Goal: Task Accomplishment & Management: Complete application form

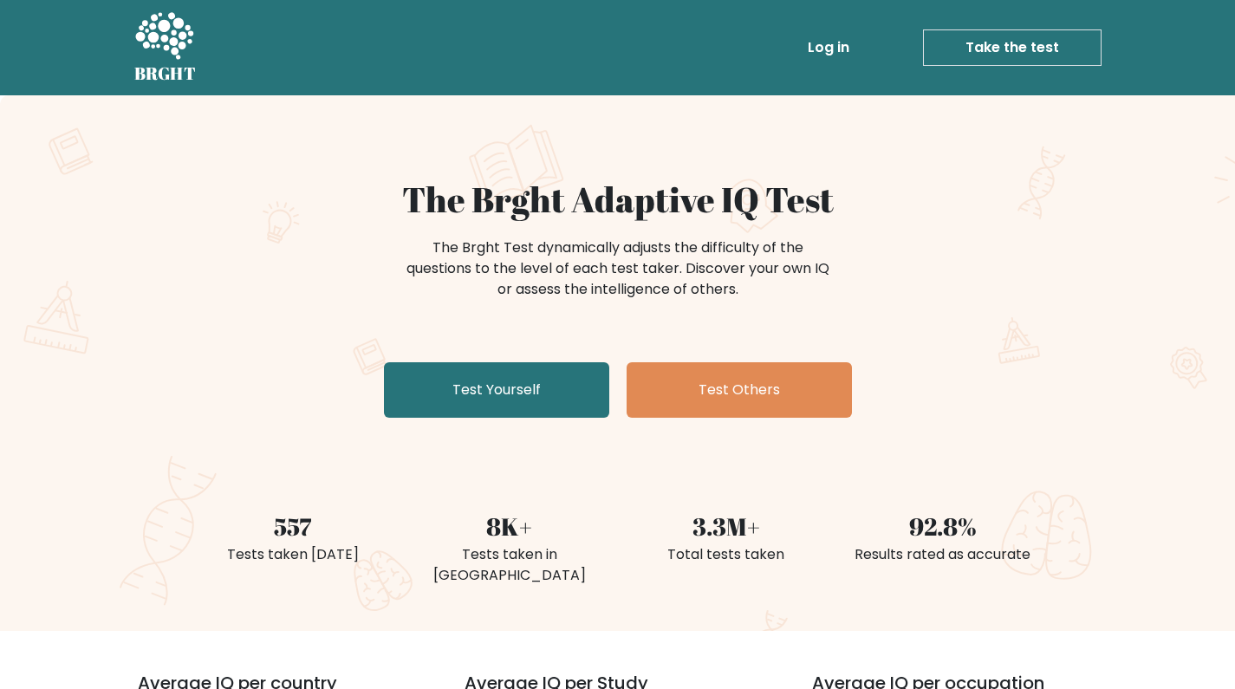
click at [836, 55] on link "Log in" at bounding box center [828, 47] width 55 height 35
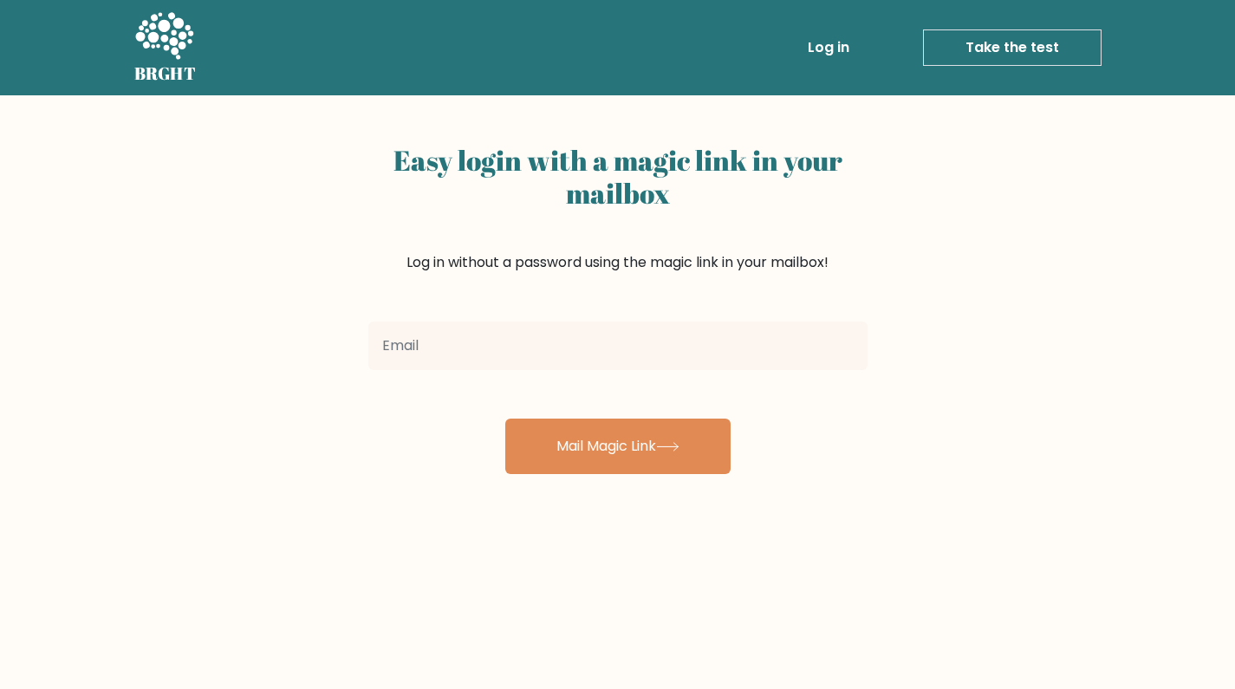
click at [402, 346] on input "email" at bounding box center [617, 346] width 499 height 49
click at [381, 351] on input "email" at bounding box center [617, 346] width 499 height 49
click at [404, 348] on input "email" at bounding box center [617, 346] width 499 height 49
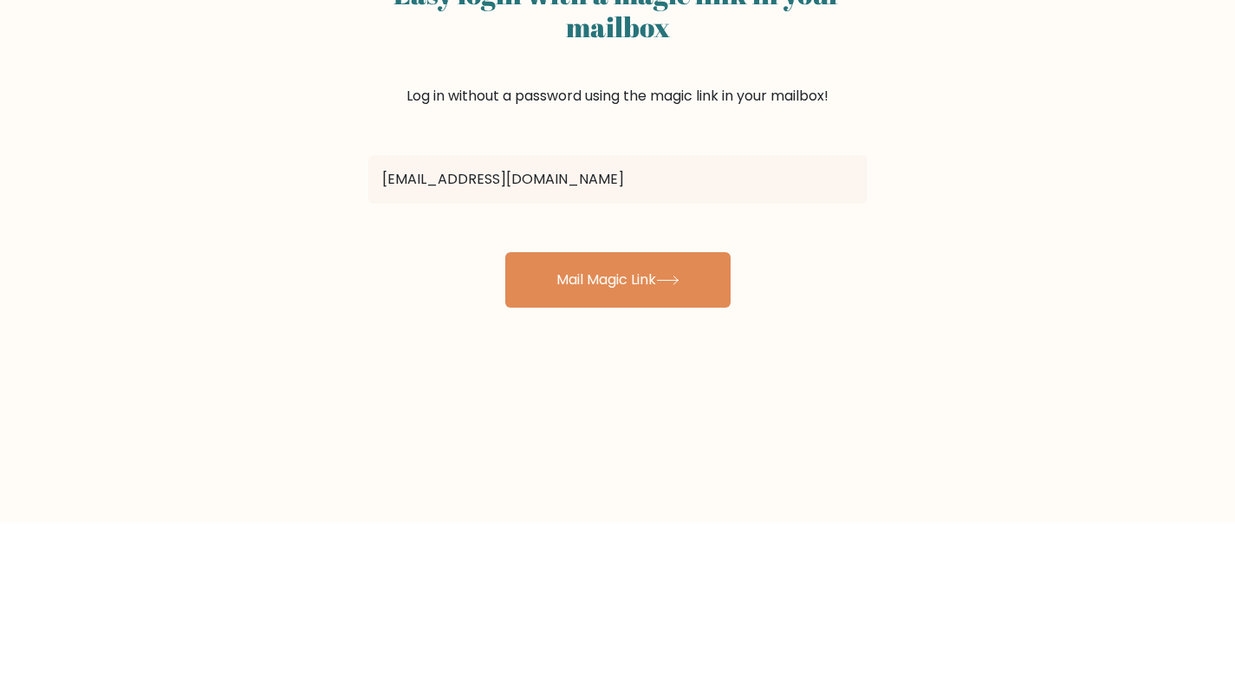
type input "shahin.abbasov23@gmail.com"
click at [675, 462] on button "Mail Magic Link" at bounding box center [617, 446] width 225 height 55
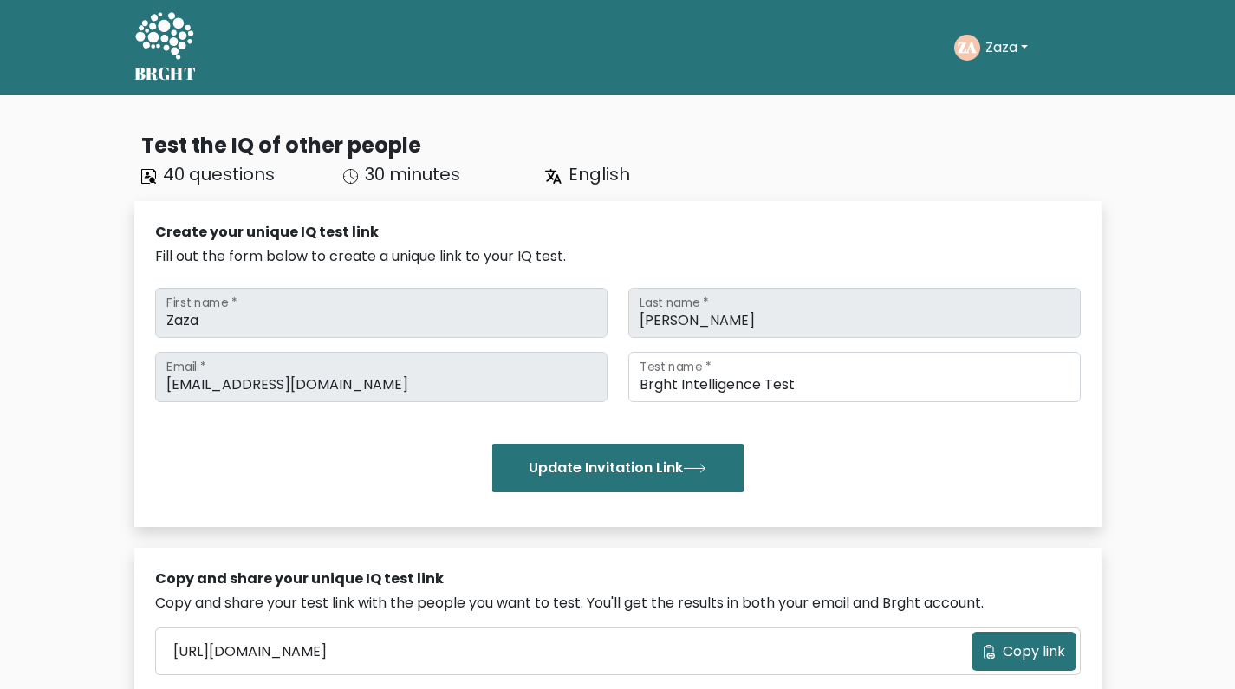
click at [1010, 47] on button "Zaza" at bounding box center [1006, 47] width 53 height 23
click at [995, 102] on link "Profile" at bounding box center [1023, 112] width 137 height 28
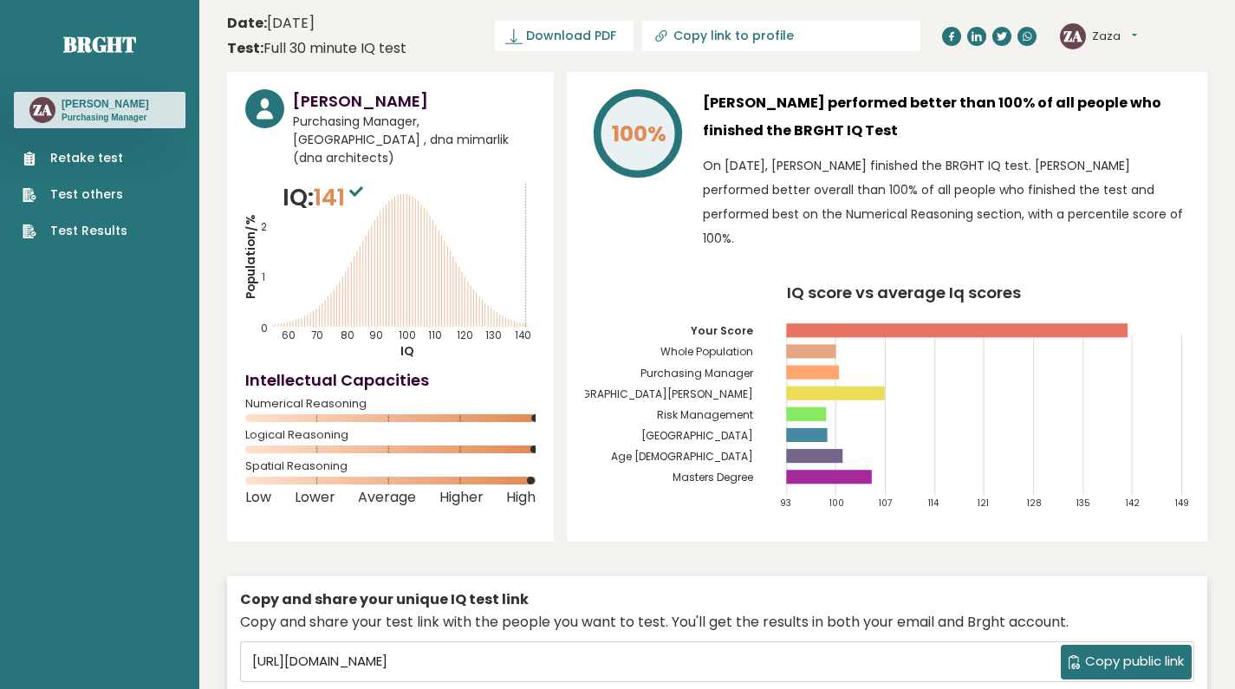
click at [62, 164] on link "Retake test" at bounding box center [75, 158] width 105 height 18
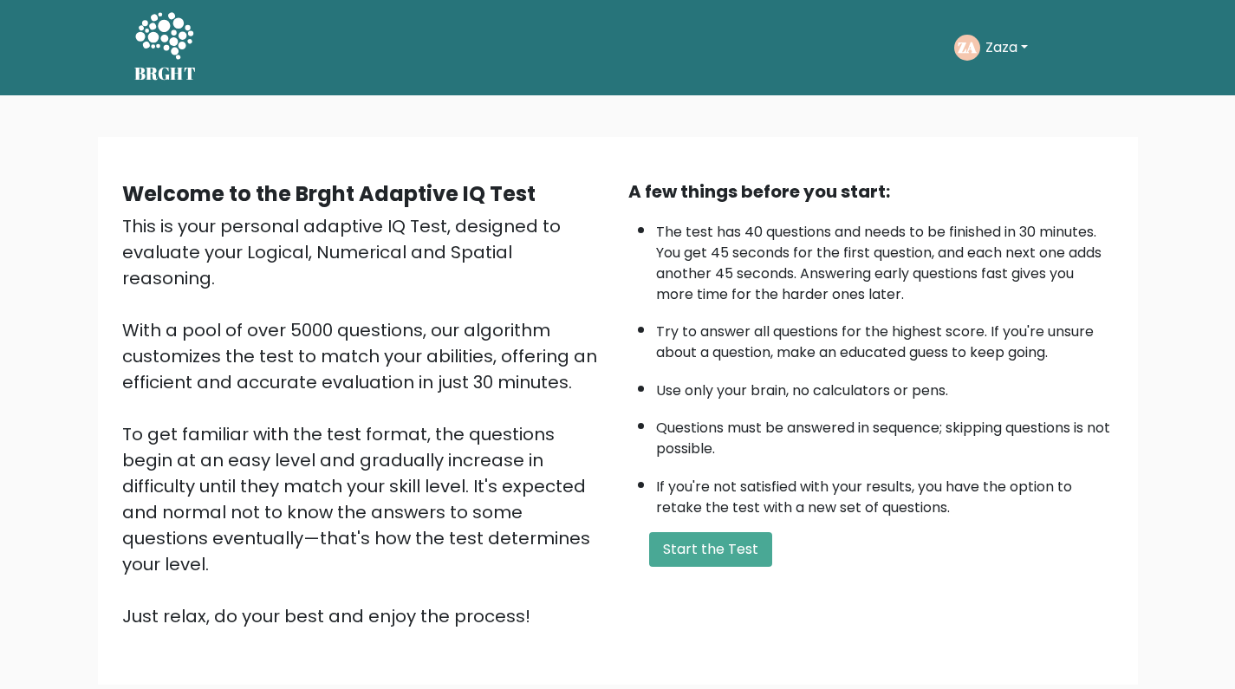
click at [705, 545] on button "Start the Test" at bounding box center [710, 549] width 123 height 35
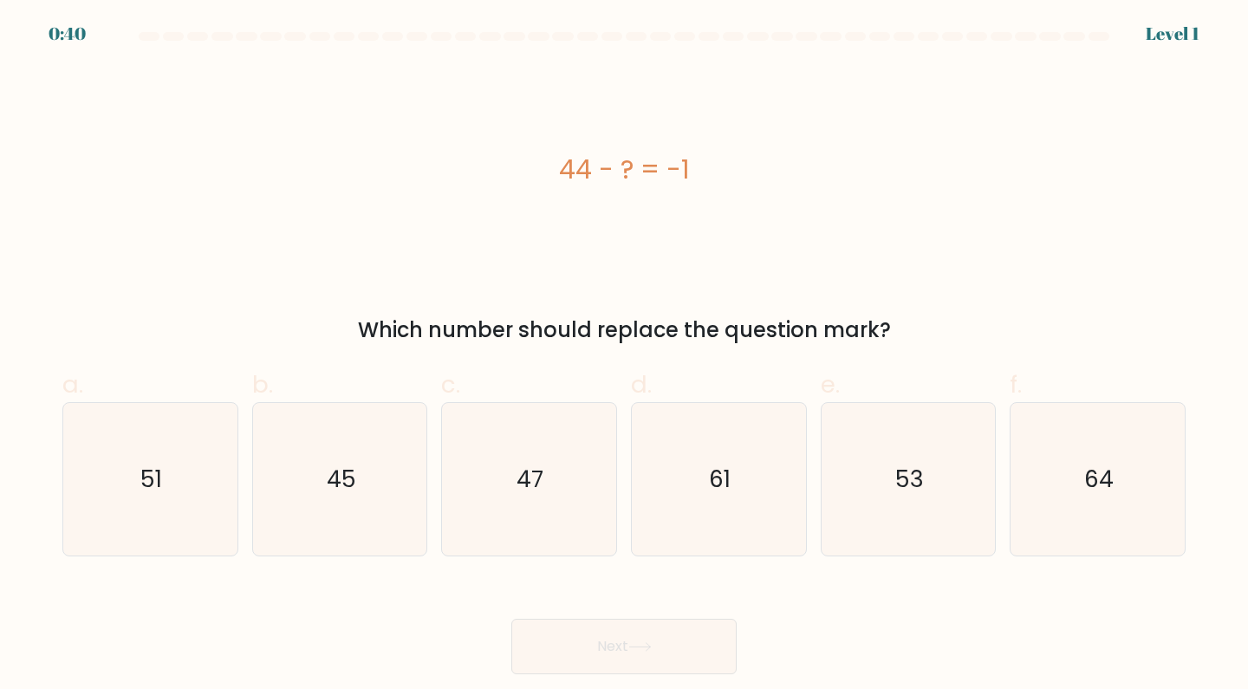
click at [341, 487] on text "45" at bounding box center [341, 479] width 29 height 32
click at [624, 356] on input "b. 45" at bounding box center [624, 350] width 1 height 11
radio input "true"
click at [641, 648] on icon at bounding box center [639, 647] width 23 height 10
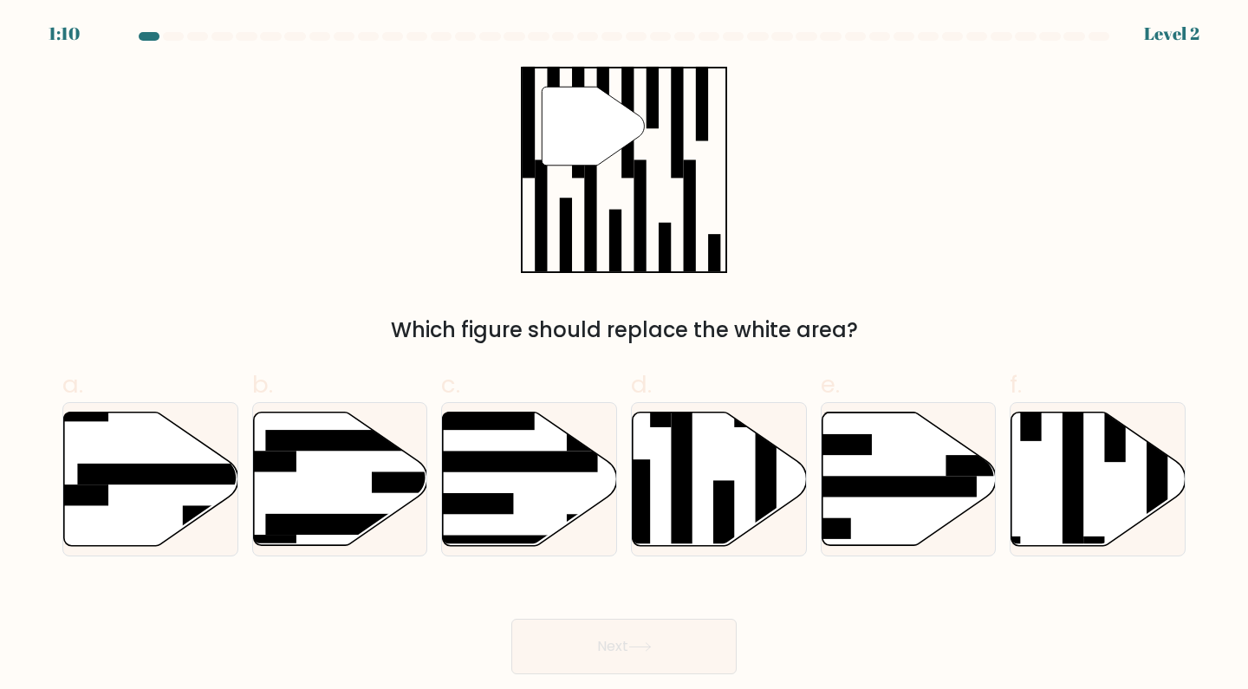
click at [1063, 472] on rect at bounding box center [1073, 472] width 21 height 189
click at [625, 356] on input "f." at bounding box center [624, 350] width 1 height 11
radio input "true"
click at [645, 649] on icon at bounding box center [639, 647] width 23 height 10
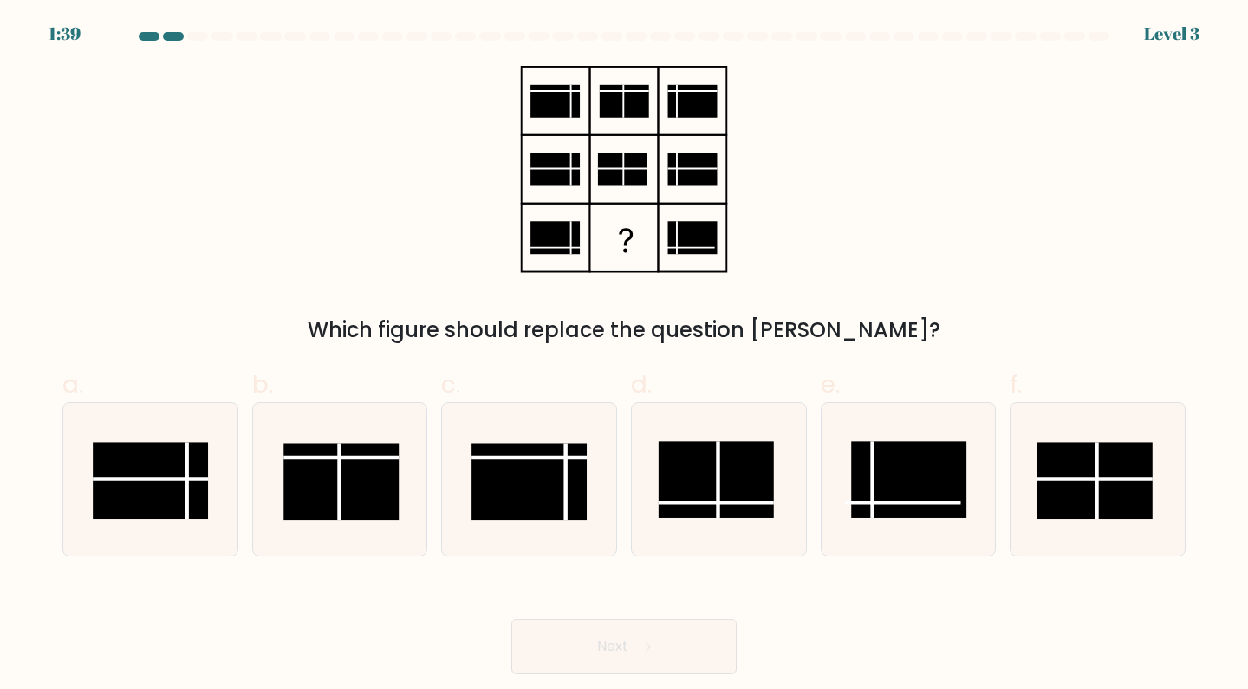
click at [718, 481] on line at bounding box center [718, 479] width 0 height 77
click at [625, 356] on input "d." at bounding box center [624, 350] width 1 height 11
radio input "true"
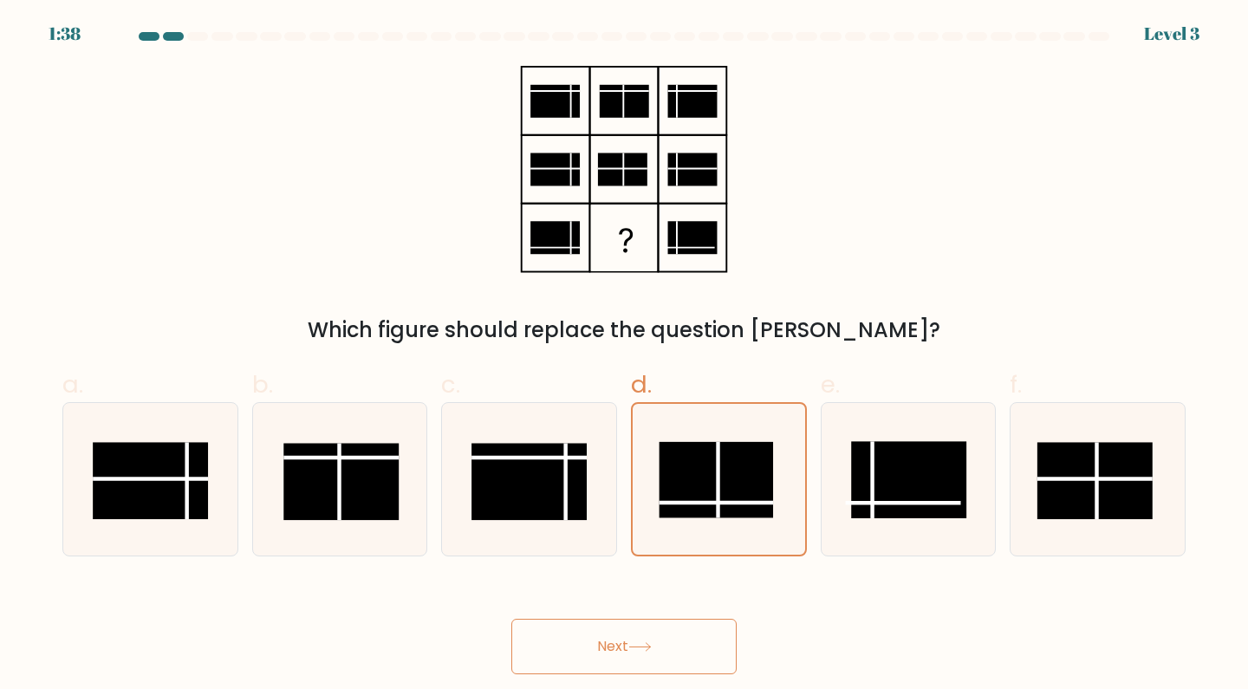
click at [642, 645] on icon at bounding box center [639, 647] width 23 height 10
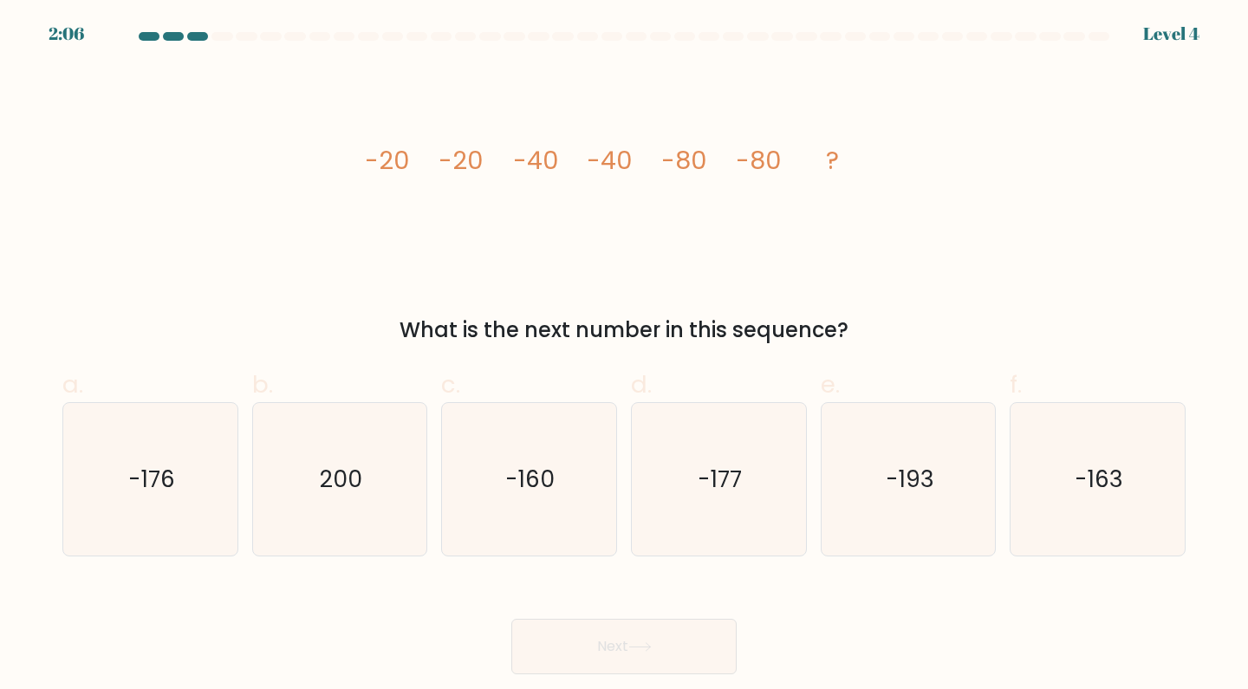
click at [533, 480] on text "-160" at bounding box center [530, 479] width 49 height 32
click at [624, 356] on input "c. -160" at bounding box center [624, 350] width 1 height 11
radio input "true"
click at [643, 648] on icon at bounding box center [639, 647] width 23 height 10
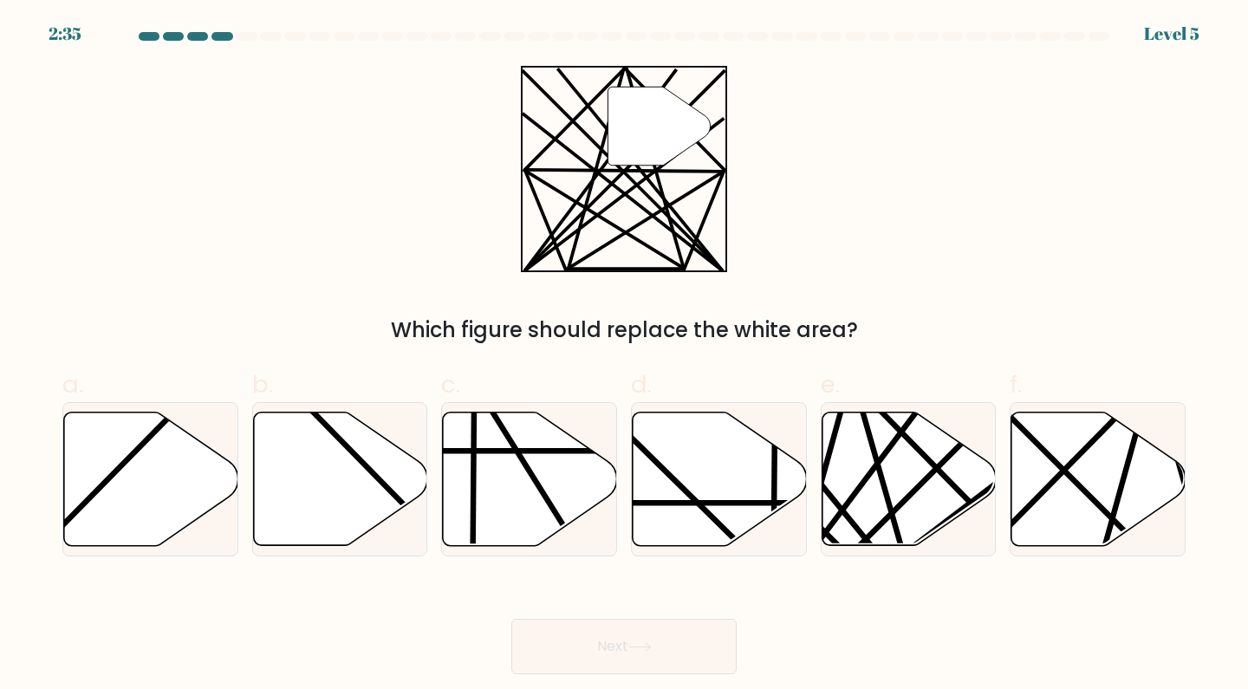
click at [913, 477] on icon at bounding box center [909, 478] width 174 height 133
click at [625, 356] on input "e." at bounding box center [624, 350] width 1 height 11
radio input "true"
click at [648, 643] on icon at bounding box center [639, 647] width 23 height 10
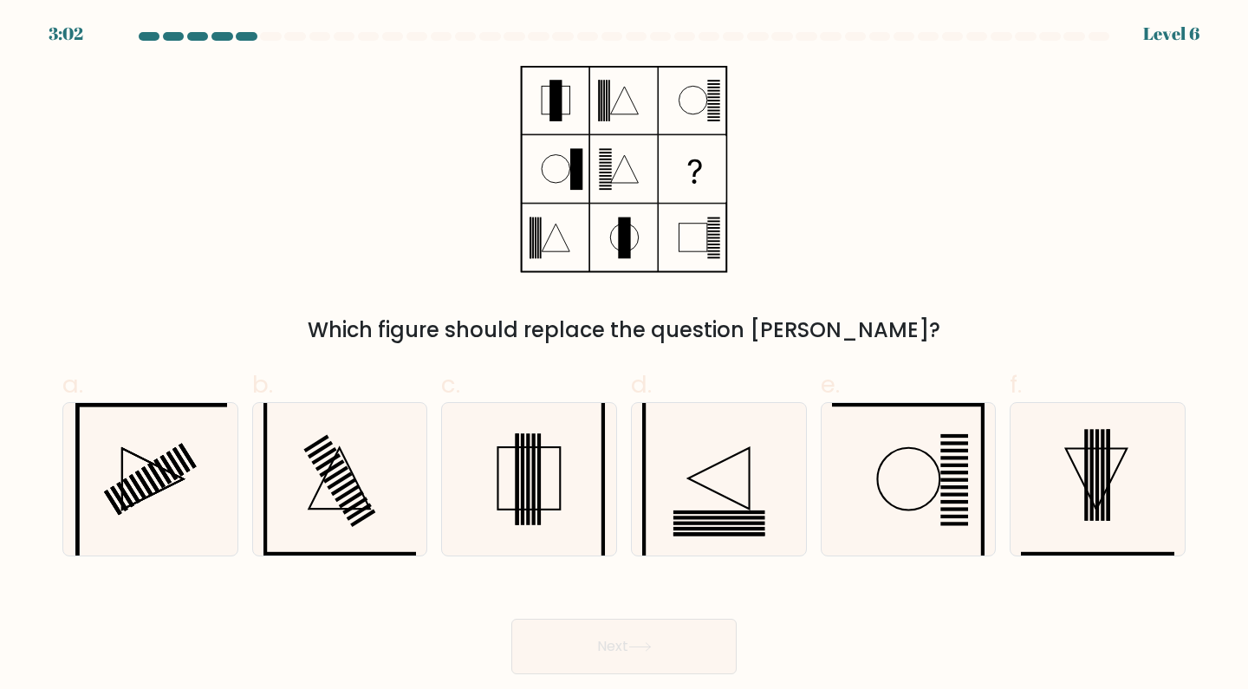
click at [543, 485] on icon at bounding box center [528, 479] width 153 height 153
click at [624, 356] on input "c." at bounding box center [624, 350] width 1 height 11
radio input "true"
click at [650, 646] on icon at bounding box center [639, 647] width 23 height 10
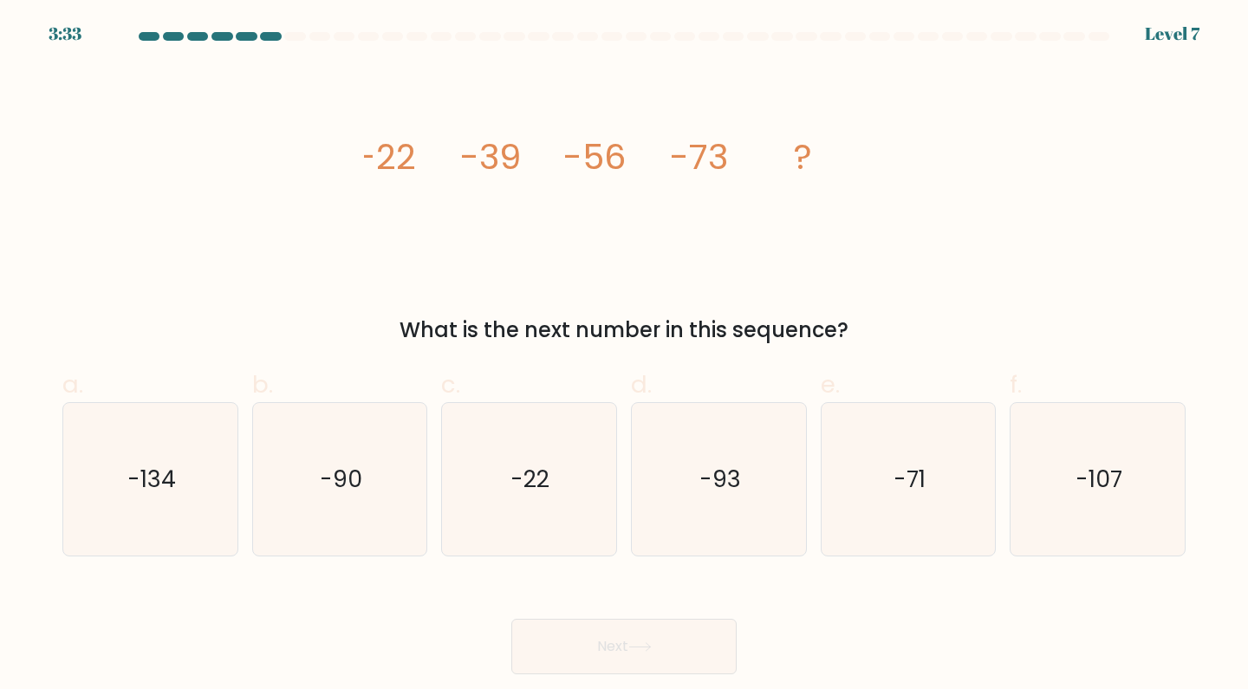
click at [349, 498] on icon "-90" at bounding box center [339, 479] width 153 height 153
click at [624, 356] on input "b. -90" at bounding box center [624, 350] width 1 height 11
radio input "true"
click at [638, 644] on icon at bounding box center [639, 647] width 23 height 10
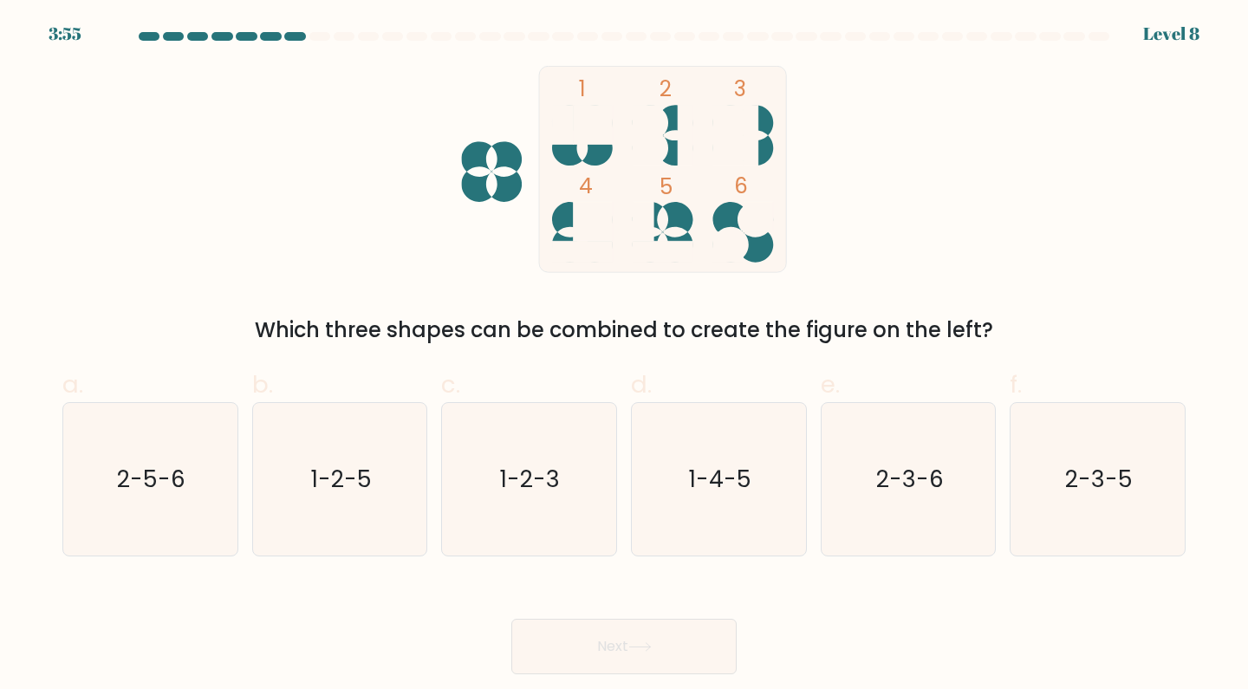
click at [717, 491] on text "1-4-5" at bounding box center [720, 479] width 62 height 32
click at [625, 356] on input "d. 1-4-5" at bounding box center [624, 350] width 1 height 11
radio input "true"
click at [642, 644] on icon at bounding box center [639, 647] width 23 height 10
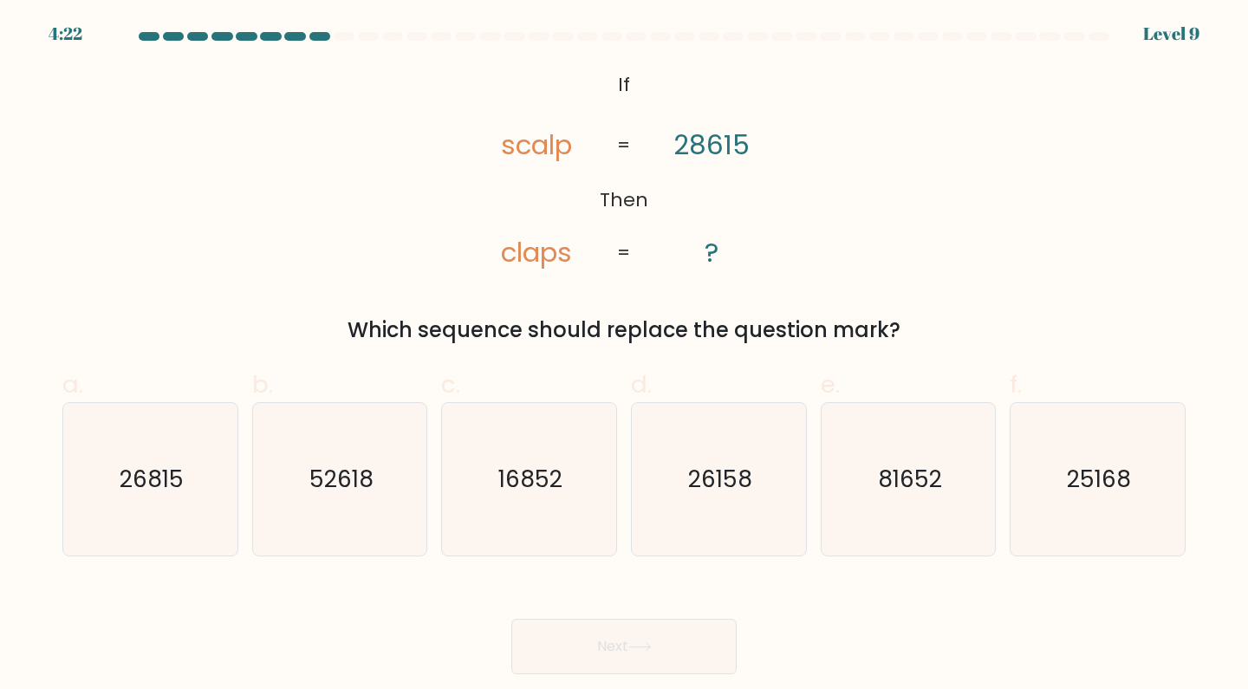
click at [913, 478] on text "81652" at bounding box center [910, 479] width 64 height 32
click at [625, 356] on input "e. 81652" at bounding box center [624, 350] width 1 height 11
radio input "true"
click at [624, 634] on button "Next" at bounding box center [623, 646] width 225 height 55
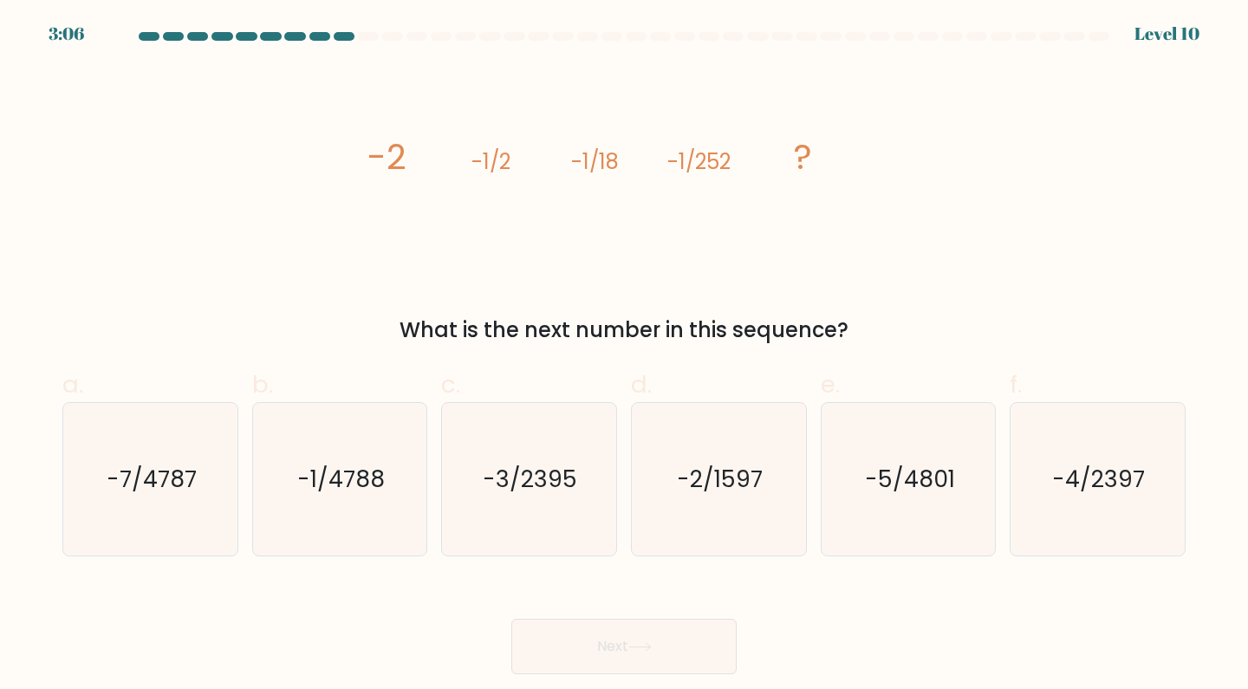
click at [367, 494] on text "-1/4788" at bounding box center [341, 479] width 88 height 32
click at [624, 356] on input "b. -1/4788" at bounding box center [624, 350] width 1 height 11
radio input "true"
click at [642, 648] on icon at bounding box center [639, 647] width 23 height 10
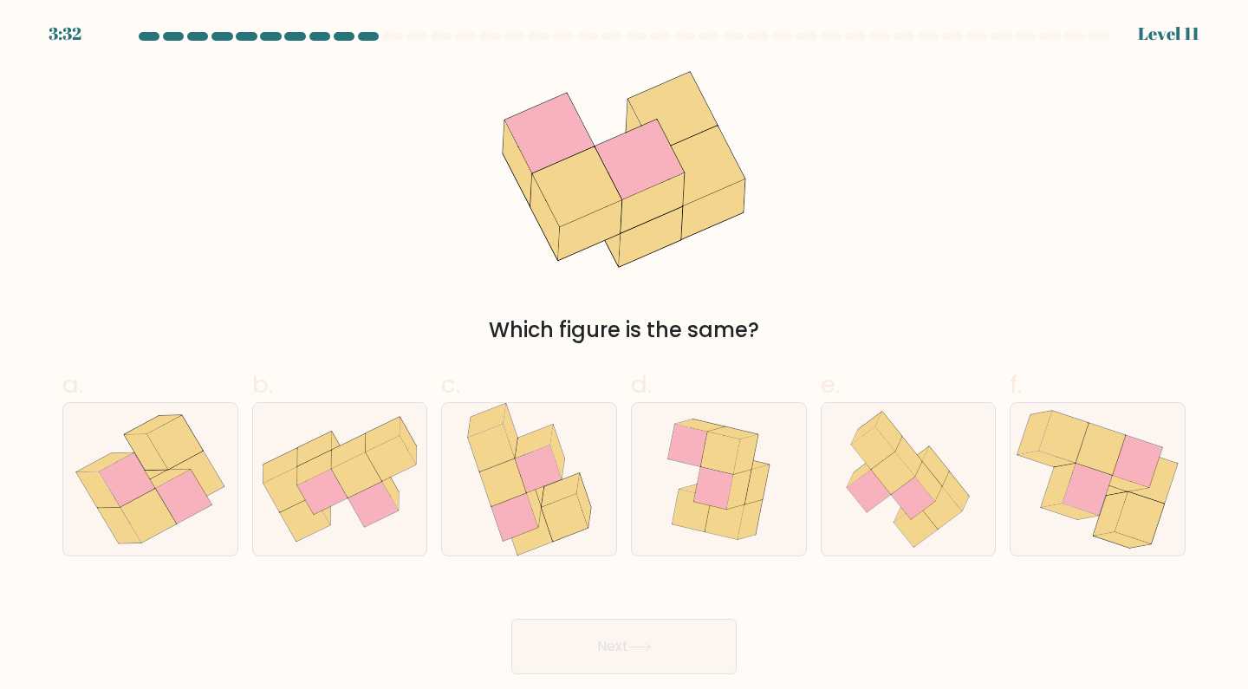
click at [176, 495] on icon at bounding box center [183, 497] width 55 height 54
click at [624, 356] on input "a." at bounding box center [624, 350] width 1 height 11
radio input "true"
click at [626, 645] on button "Next" at bounding box center [623, 646] width 225 height 55
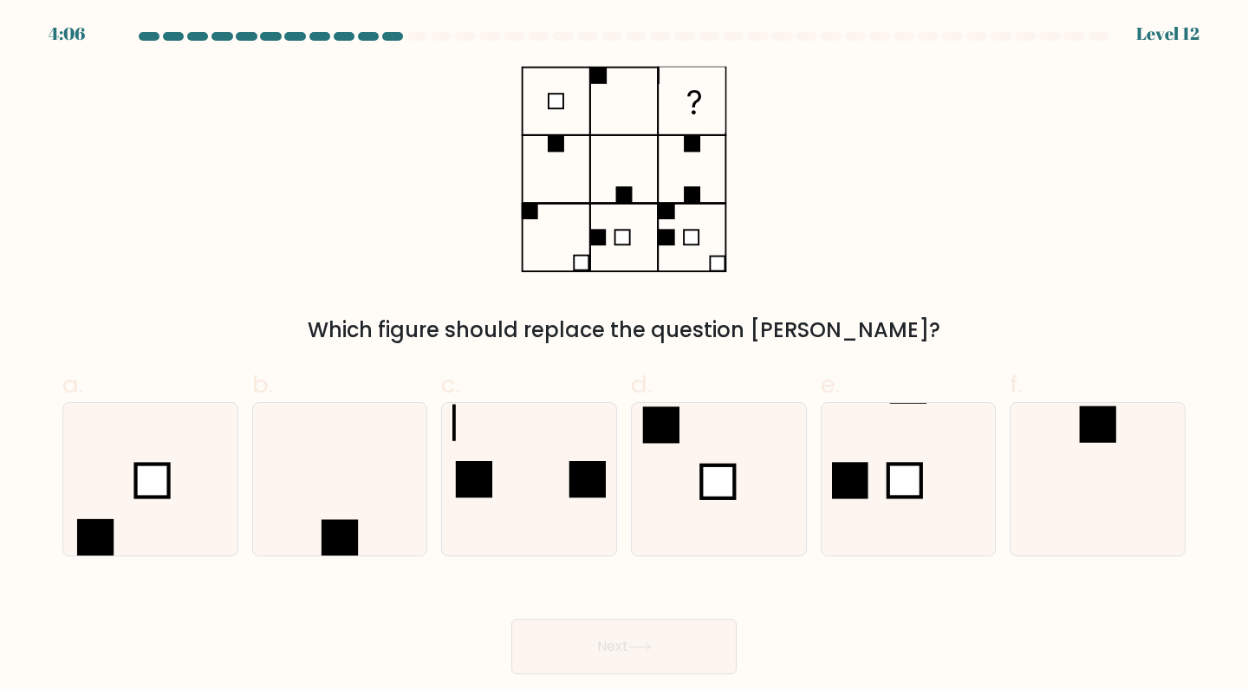
click at [699, 453] on icon at bounding box center [718, 479] width 153 height 153
click at [625, 356] on input "d." at bounding box center [624, 350] width 1 height 11
radio input "true"
click at [639, 654] on button "Next" at bounding box center [623, 646] width 225 height 55
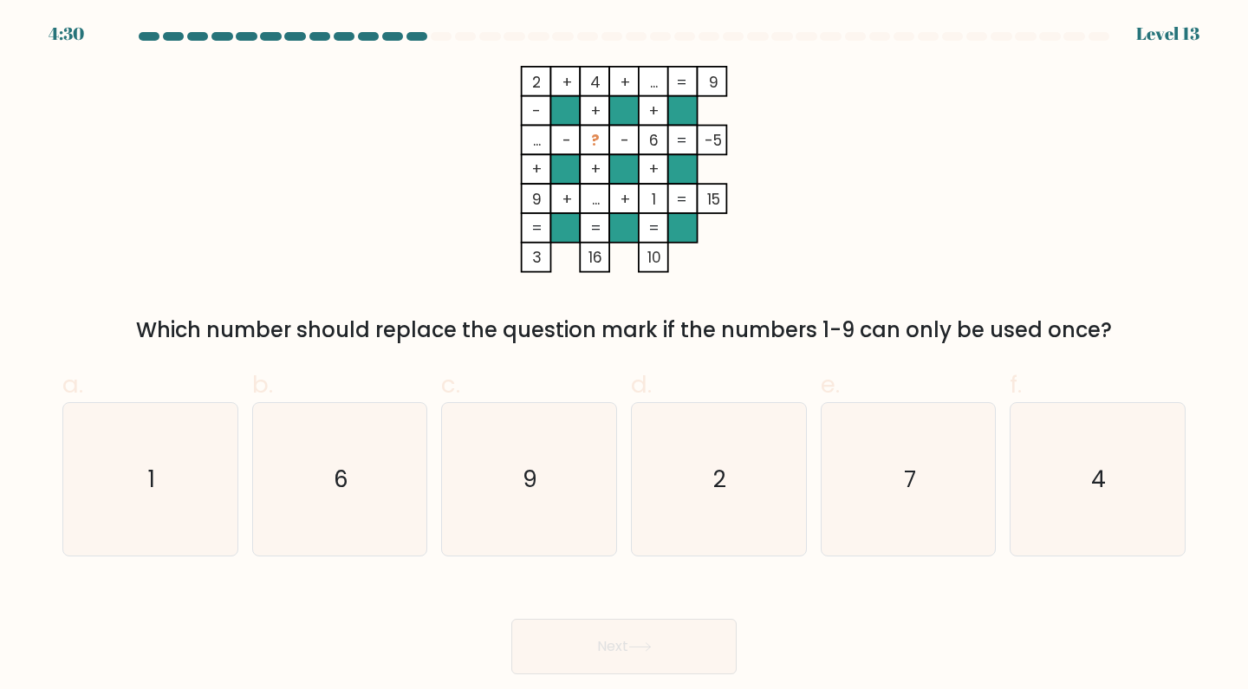
click at [909, 478] on text "7" at bounding box center [910, 479] width 12 height 32
click at [625, 356] on input "e. 7" at bounding box center [624, 350] width 1 height 11
radio input "true"
click at [627, 641] on button "Next" at bounding box center [623, 646] width 225 height 55
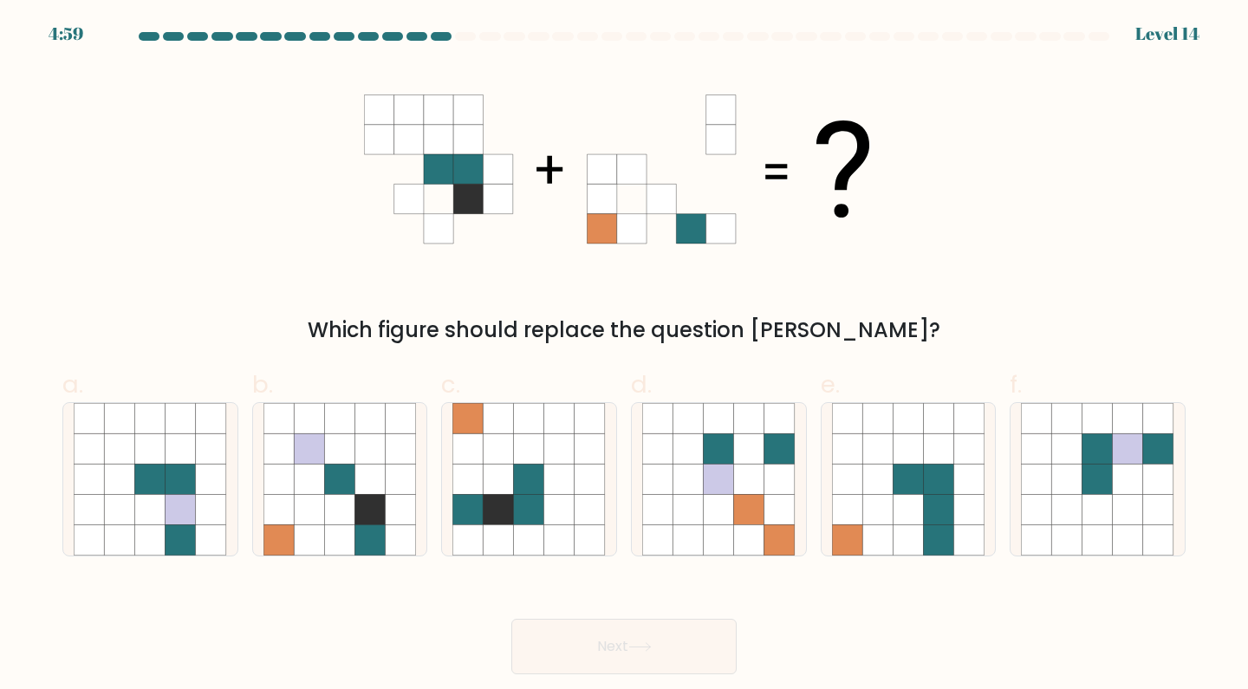
click at [569, 512] on icon at bounding box center [559, 510] width 30 height 30
click at [624, 356] on input "c." at bounding box center [624, 350] width 1 height 11
radio input "true"
click at [638, 642] on icon at bounding box center [639, 647] width 23 height 10
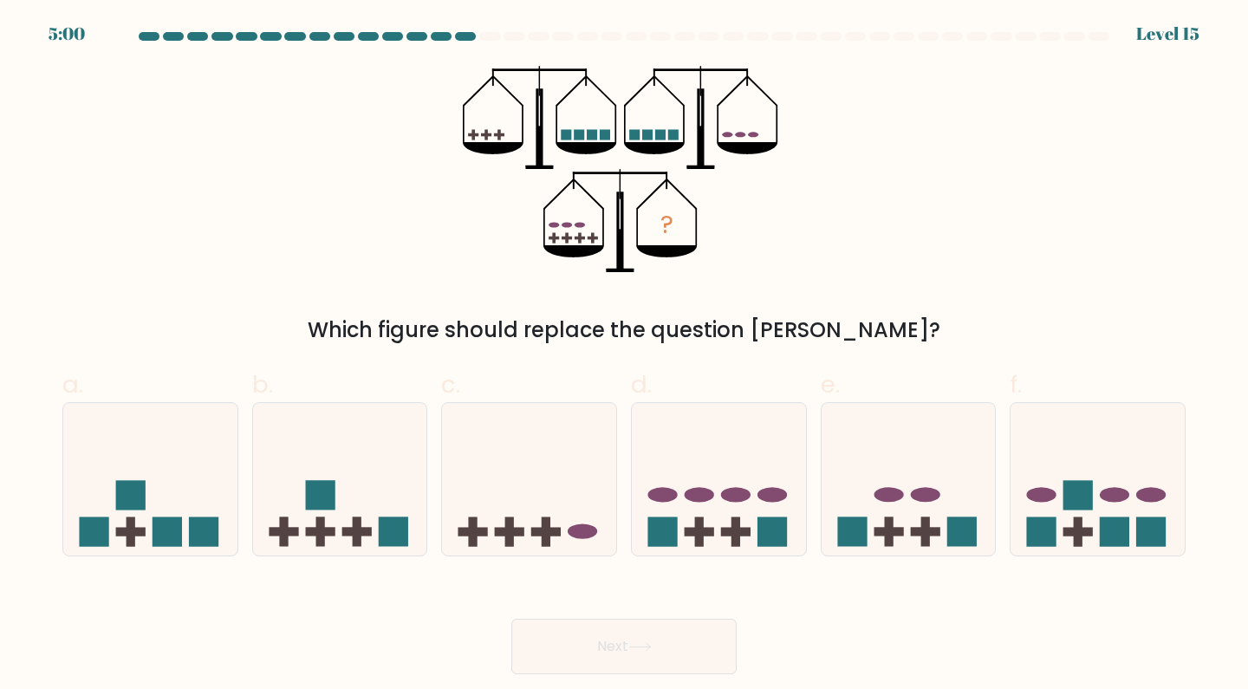
click at [1069, 458] on icon at bounding box center [1098, 479] width 174 height 144
click at [625, 356] on input "f." at bounding box center [624, 350] width 1 height 11
radio input "true"
click at [645, 642] on icon at bounding box center [639, 647] width 23 height 10
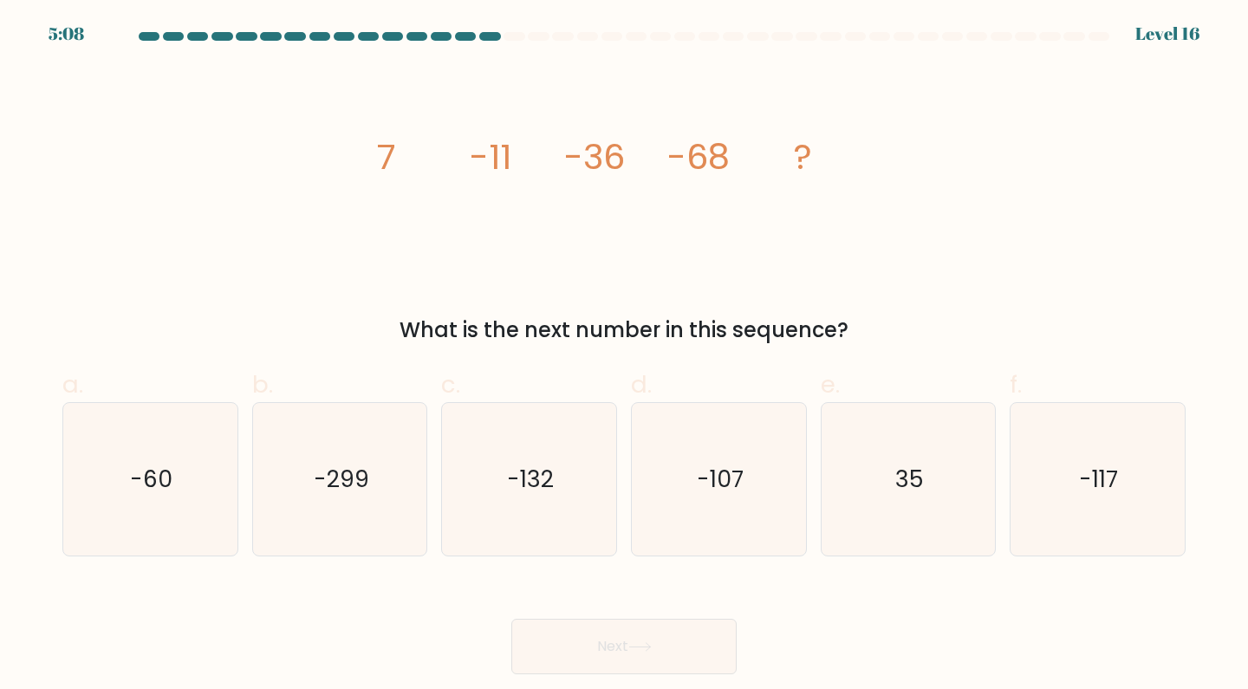
click at [734, 487] on text "-107" at bounding box center [720, 479] width 47 height 32
click at [625, 356] on input "d. -107" at bounding box center [624, 350] width 1 height 11
radio input "true"
click at [647, 643] on icon at bounding box center [639, 647] width 23 height 10
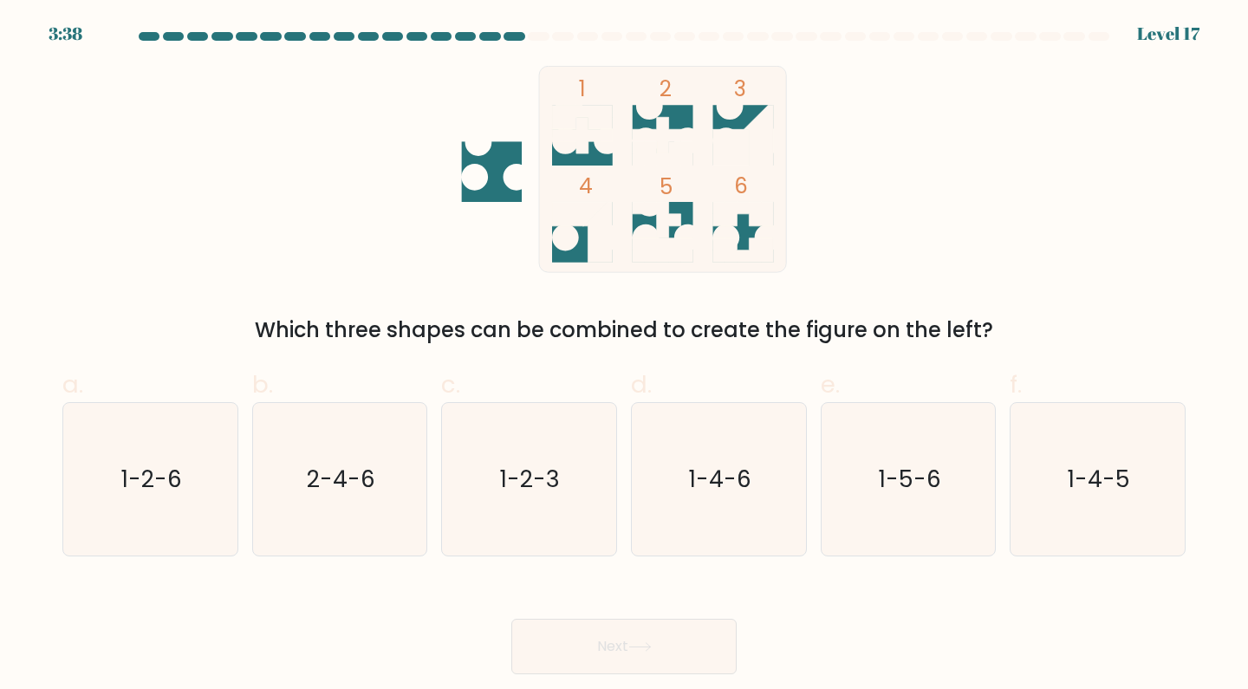
click at [162, 491] on text "1-2-6" at bounding box center [151, 479] width 61 height 32
click at [624, 356] on input "a. 1-2-6" at bounding box center [624, 350] width 1 height 11
radio input "true"
click at [643, 639] on button "Next" at bounding box center [623, 646] width 225 height 55
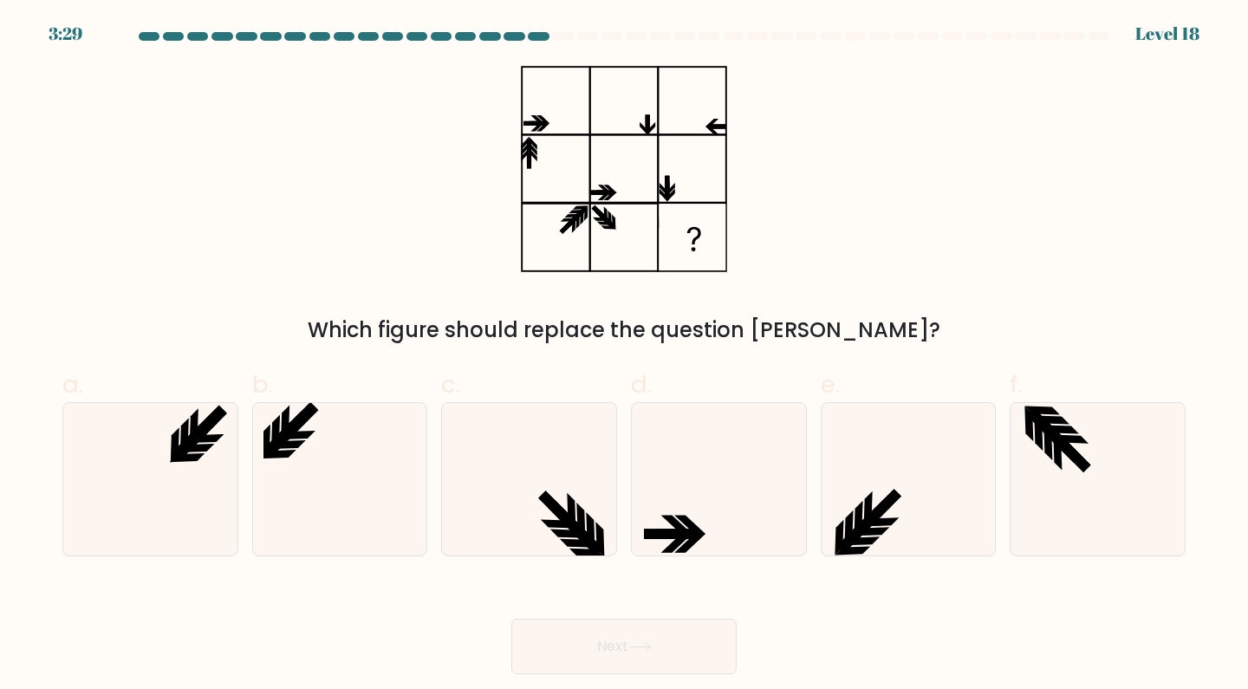
click at [321, 474] on icon at bounding box center [339, 479] width 153 height 153
click at [624, 356] on input "b." at bounding box center [624, 350] width 1 height 11
radio input "true"
click at [640, 649] on icon at bounding box center [639, 647] width 23 height 10
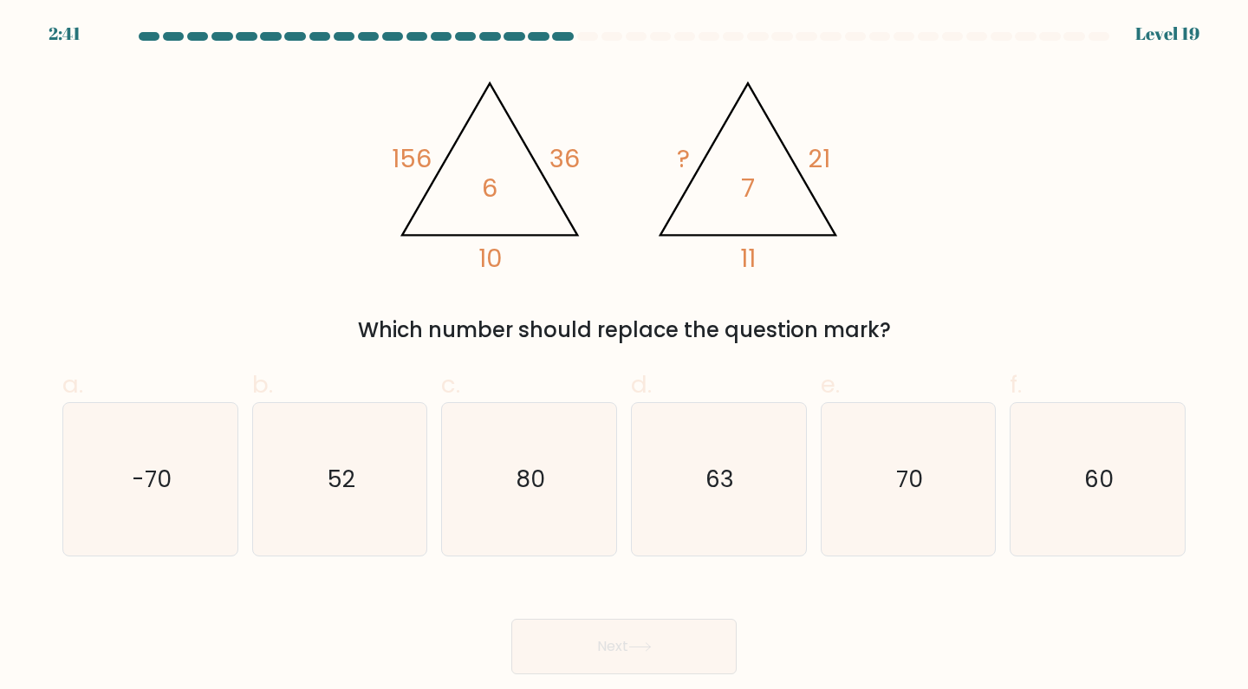
click at [907, 475] on text "70" at bounding box center [909, 479] width 27 height 32
click at [625, 356] on input "e. 70" at bounding box center [624, 350] width 1 height 11
radio input "true"
click at [649, 650] on icon at bounding box center [639, 647] width 23 height 10
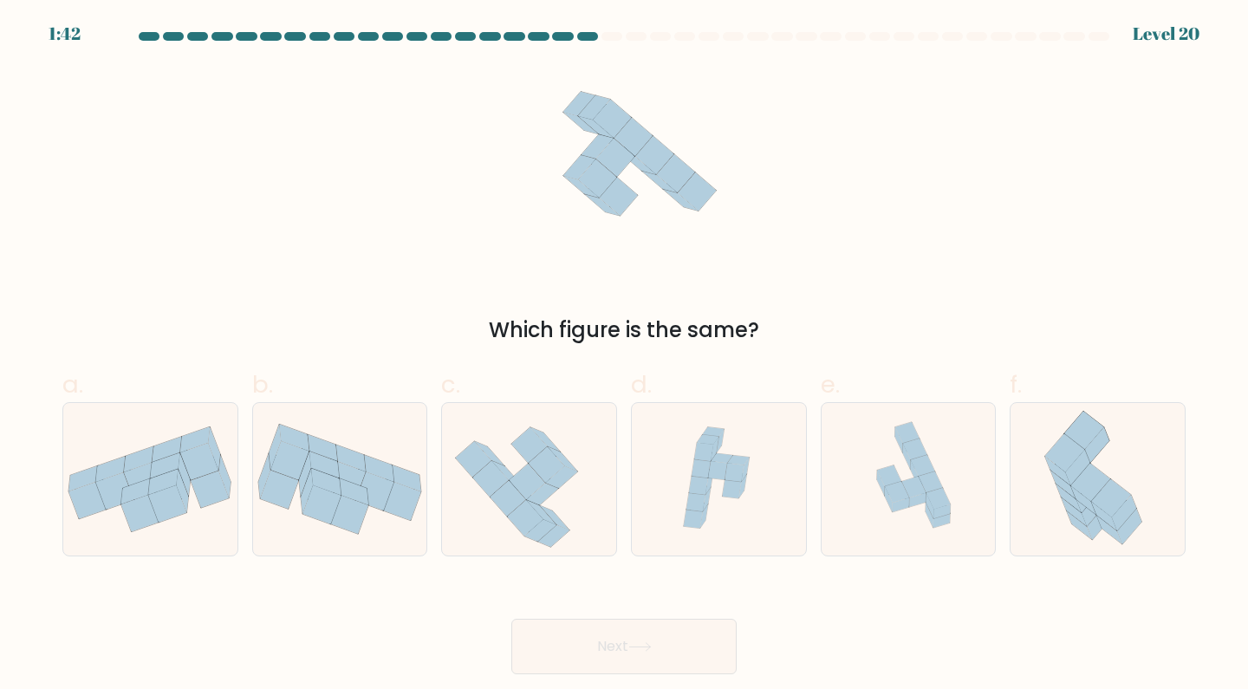
click at [932, 484] on icon at bounding box center [931, 481] width 24 height 21
click at [625, 356] on input "e." at bounding box center [624, 350] width 1 height 11
radio input "true"
click at [686, 641] on button "Next" at bounding box center [623, 646] width 225 height 55
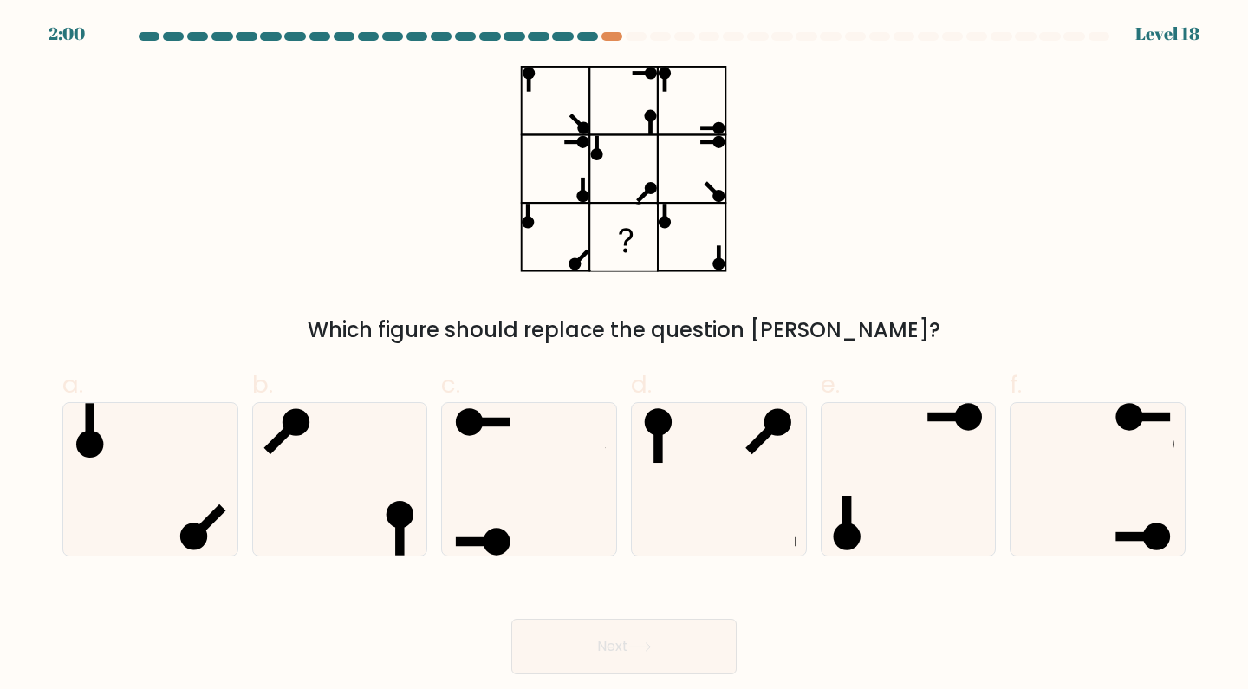
click at [1096, 482] on icon at bounding box center [1097, 479] width 153 height 153
click at [625, 356] on input "f." at bounding box center [624, 350] width 1 height 11
radio input "true"
click at [664, 643] on button "Next" at bounding box center [623, 646] width 225 height 55
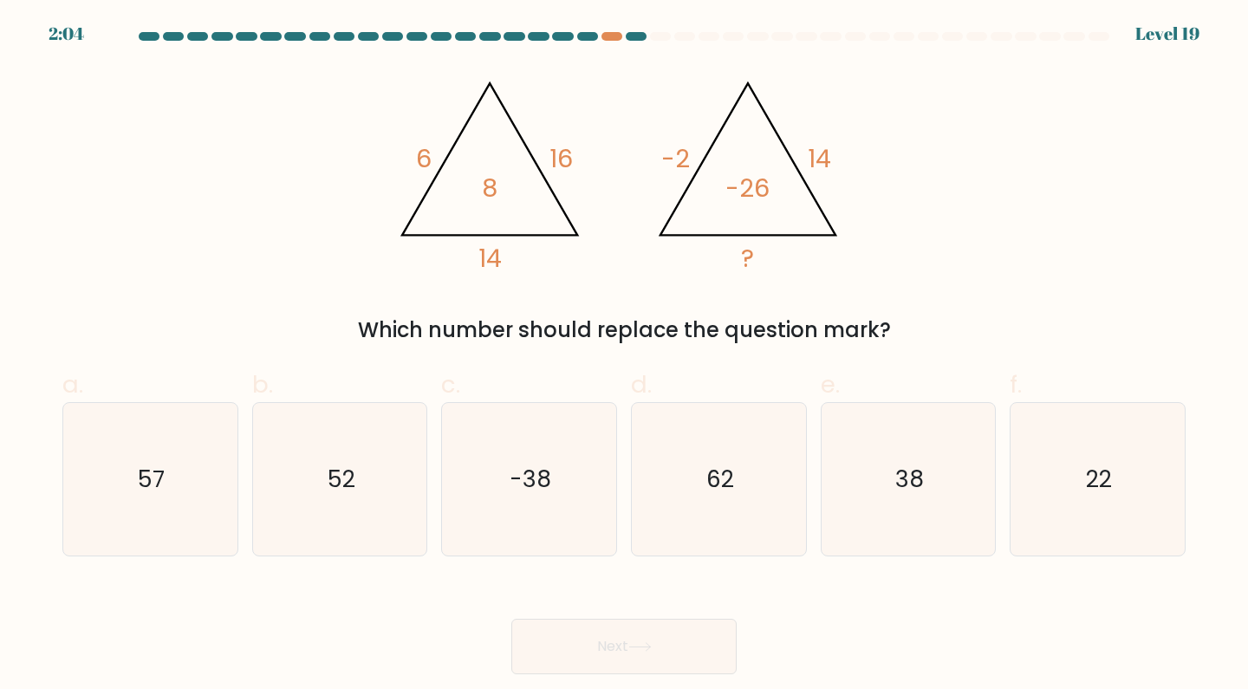
click at [913, 484] on text "38" at bounding box center [909, 479] width 29 height 32
click at [625, 356] on input "e. 38" at bounding box center [624, 350] width 1 height 11
radio input "true"
click at [627, 642] on button "Next" at bounding box center [623, 646] width 225 height 55
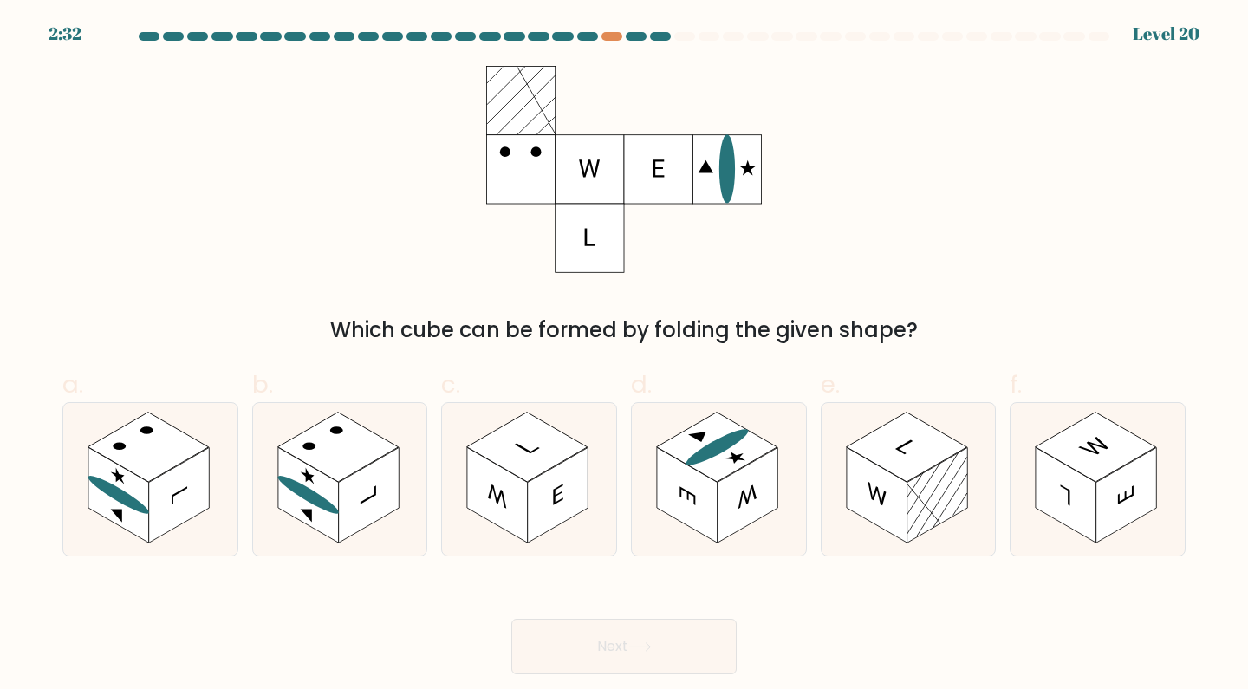
click at [176, 505] on rect at bounding box center [179, 494] width 61 height 95
click at [624, 356] on input "a." at bounding box center [624, 350] width 1 height 11
radio input "true"
click at [633, 645] on icon at bounding box center [639, 647] width 23 height 10
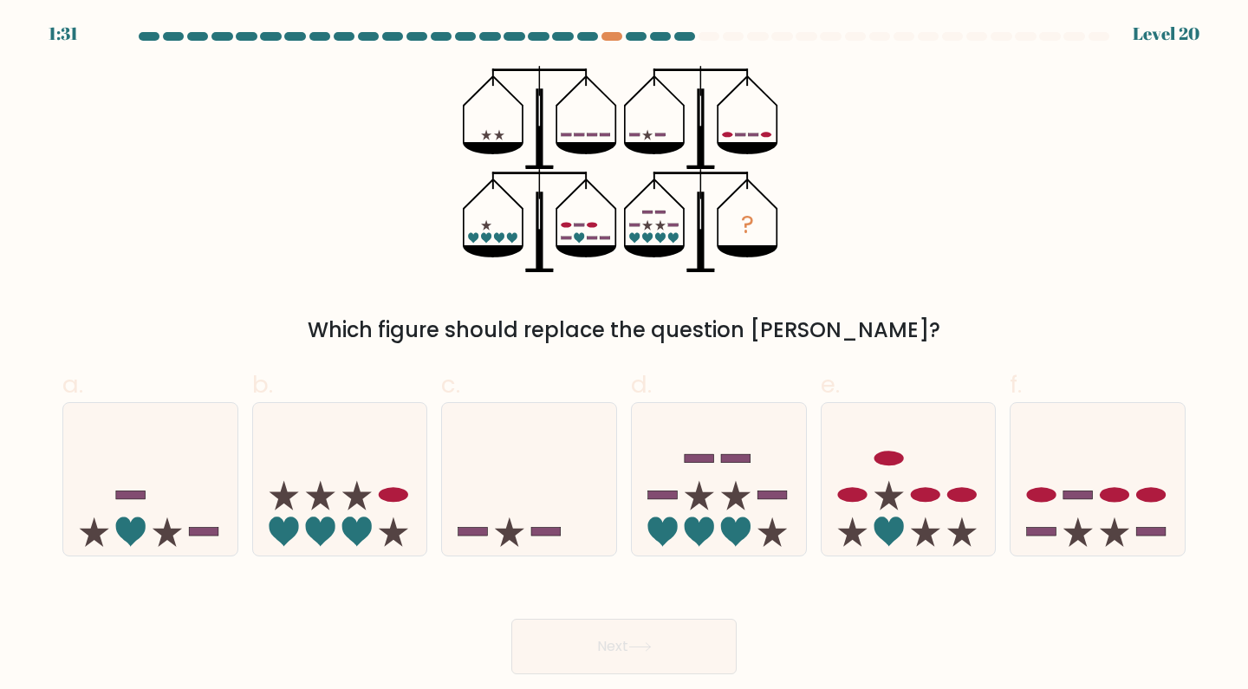
click at [342, 514] on icon at bounding box center [340, 479] width 174 height 144
click at [624, 356] on input "b." at bounding box center [624, 350] width 1 height 11
radio input "true"
click at [632, 646] on button "Next" at bounding box center [623, 646] width 225 height 55
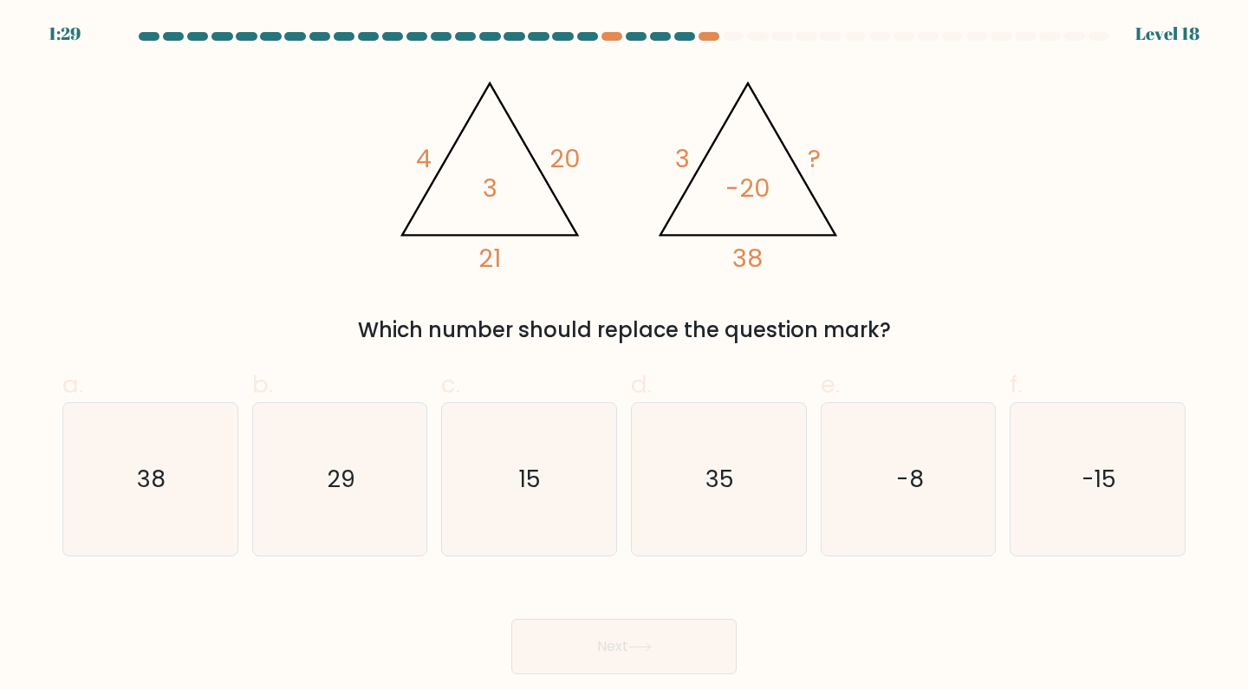
click at [530, 487] on text "15" at bounding box center [531, 479] width 22 height 32
click at [624, 356] on input "c. 15" at bounding box center [624, 350] width 1 height 11
radio input "true"
click at [610, 643] on button "Next" at bounding box center [623, 646] width 225 height 55
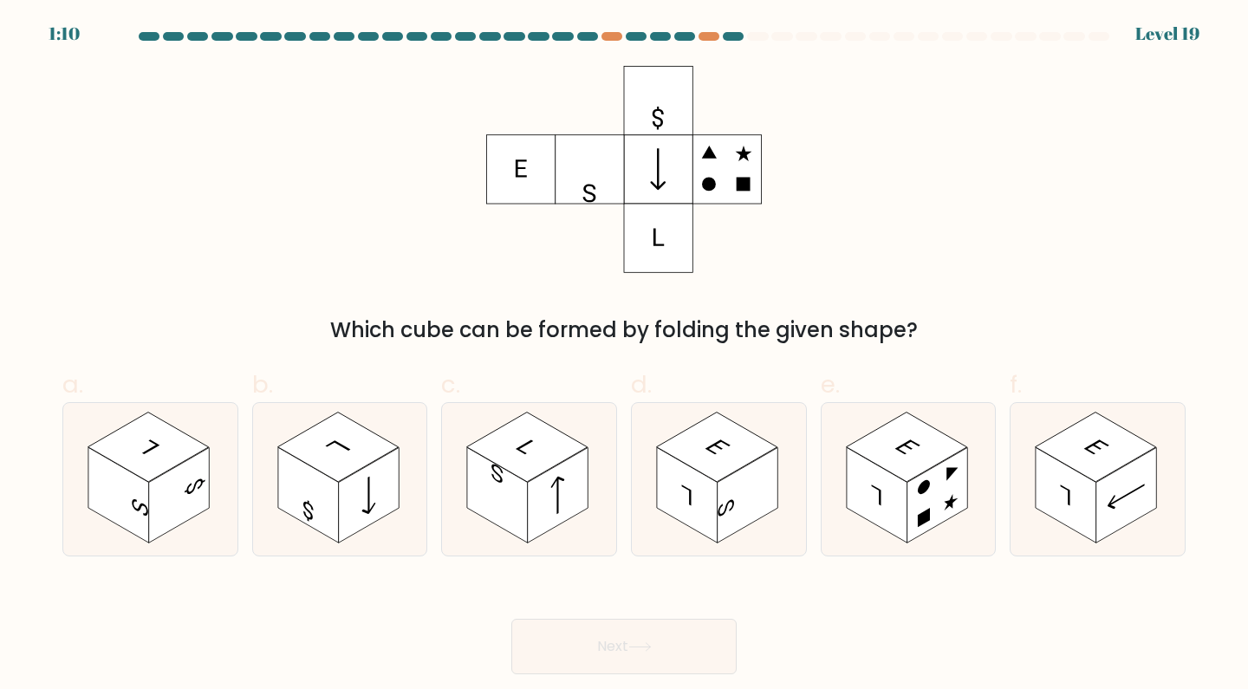
click at [727, 478] on rect at bounding box center [748, 494] width 61 height 95
click at [625, 356] on input "d." at bounding box center [624, 350] width 1 height 11
radio input "true"
click at [640, 648] on icon at bounding box center [639, 647] width 23 height 10
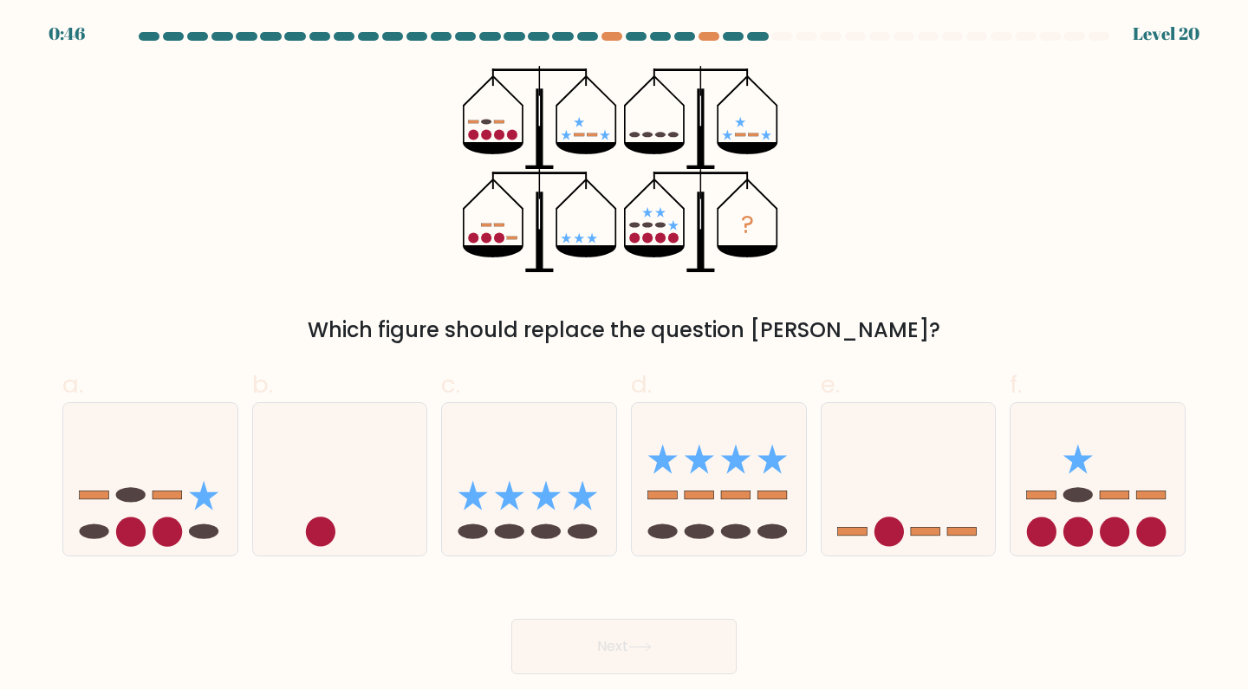
click at [534, 491] on icon at bounding box center [529, 479] width 174 height 144
click at [624, 356] on input "c." at bounding box center [624, 350] width 1 height 11
radio input "true"
click at [621, 641] on button "Next" at bounding box center [623, 646] width 225 height 55
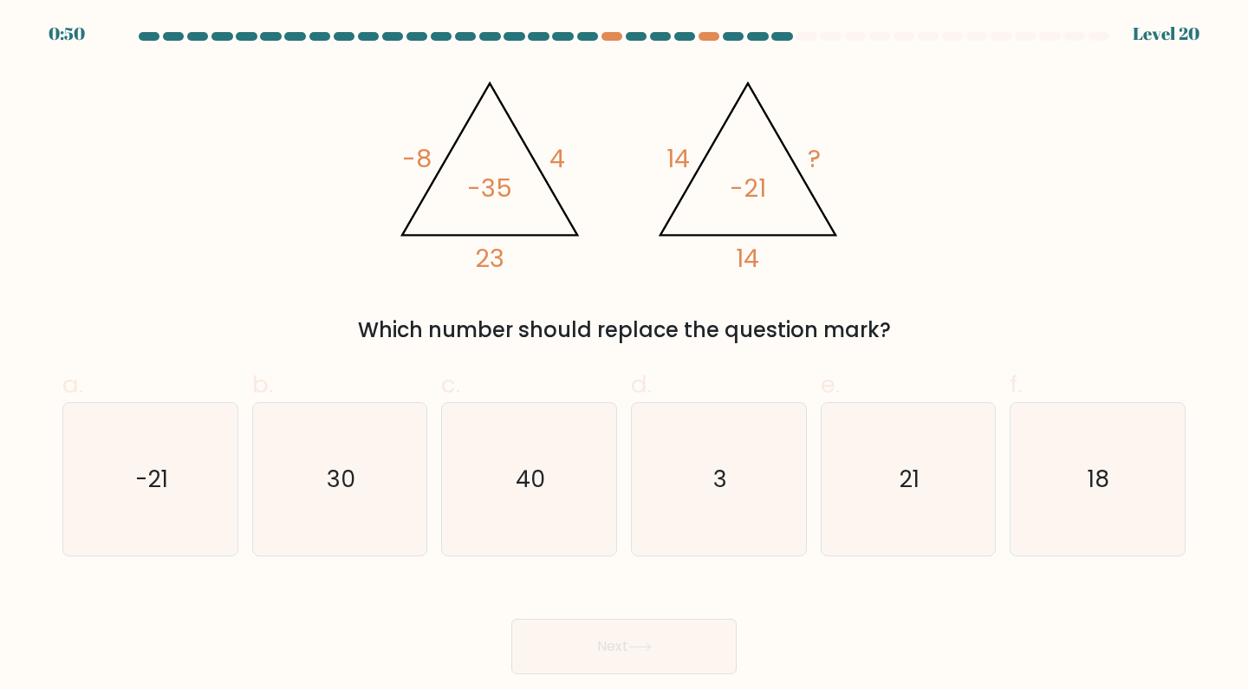
click at [904, 484] on text "21" at bounding box center [910, 479] width 20 height 32
click at [625, 356] on input "e. 21" at bounding box center [624, 350] width 1 height 11
radio input "true"
click at [640, 646] on icon at bounding box center [639, 647] width 23 height 10
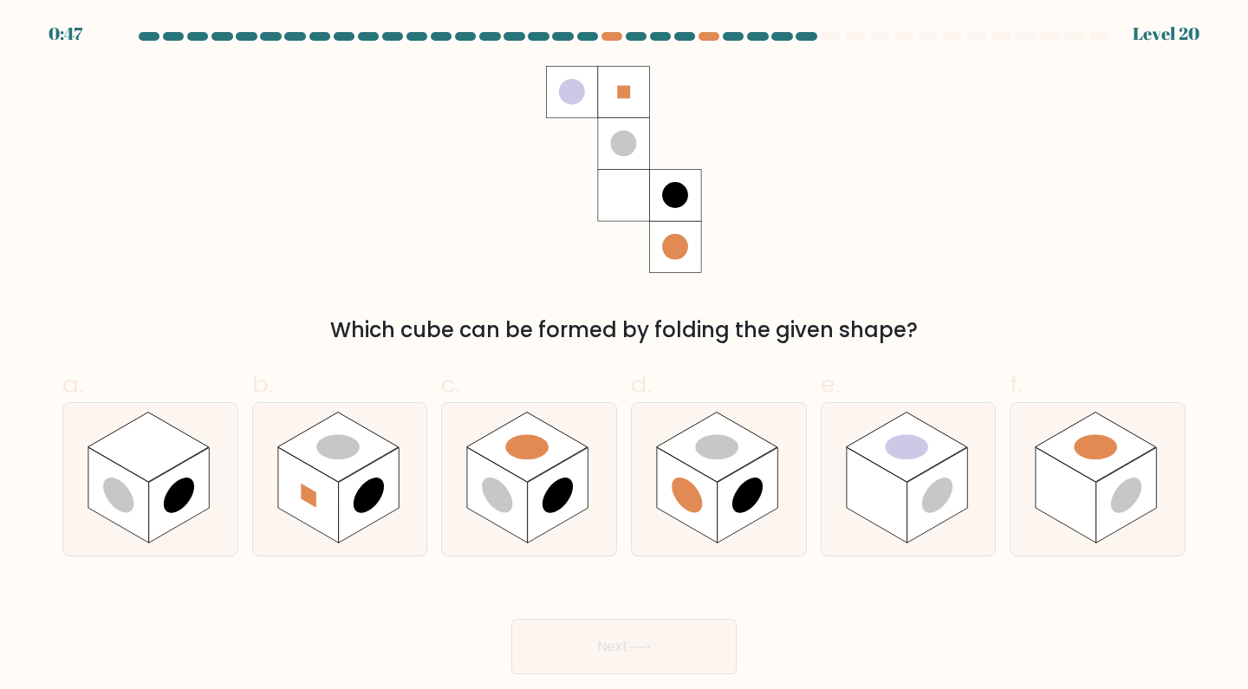
click at [902, 490] on rect at bounding box center [877, 494] width 61 height 95
click at [625, 356] on input "e." at bounding box center [624, 350] width 1 height 11
radio input "true"
click at [668, 645] on button "Next" at bounding box center [623, 646] width 225 height 55
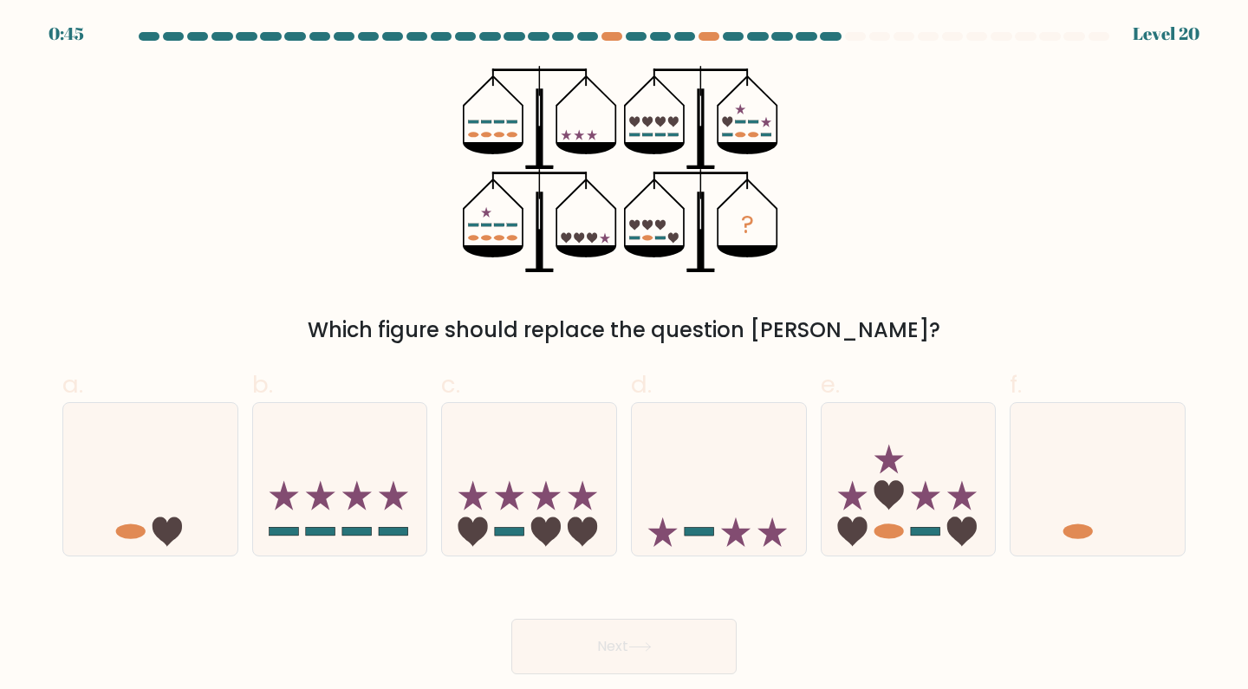
click at [530, 520] on icon at bounding box center [529, 479] width 174 height 144
click at [624, 356] on input "c." at bounding box center [624, 350] width 1 height 11
radio input "true"
click at [635, 645] on icon at bounding box center [639, 647] width 23 height 10
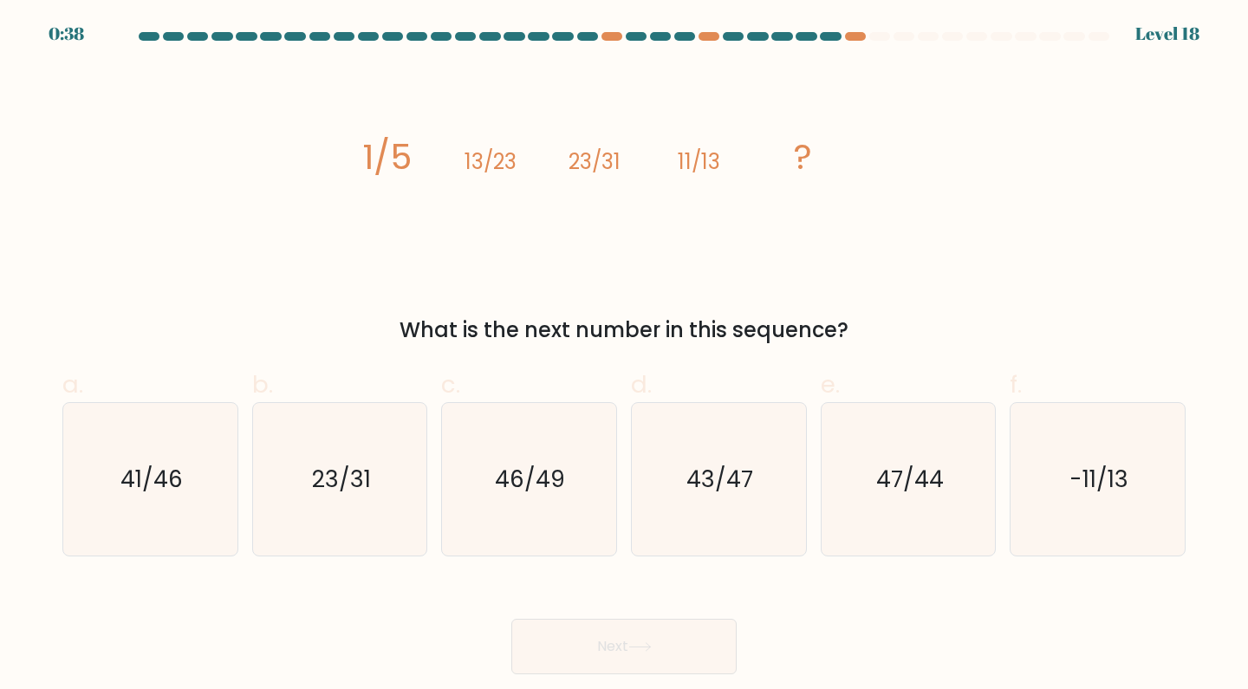
click at [725, 490] on text "43/47" at bounding box center [720, 479] width 67 height 32
click at [625, 356] on input "d. 43/47" at bounding box center [624, 350] width 1 height 11
radio input "true"
click at [632, 645] on button "Next" at bounding box center [623, 646] width 225 height 55
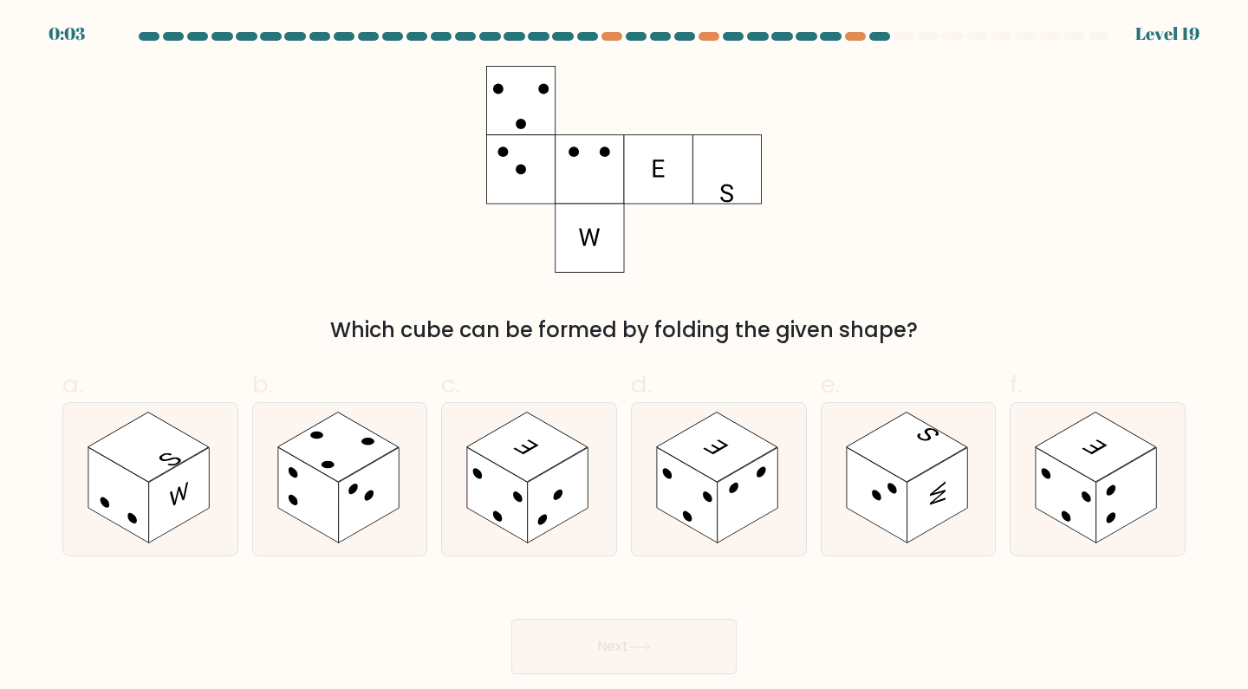
click at [1109, 465] on rect at bounding box center [1096, 447] width 121 height 70
click at [625, 356] on input "f." at bounding box center [624, 350] width 1 height 11
radio input "true"
click at [645, 644] on icon at bounding box center [639, 647] width 23 height 10
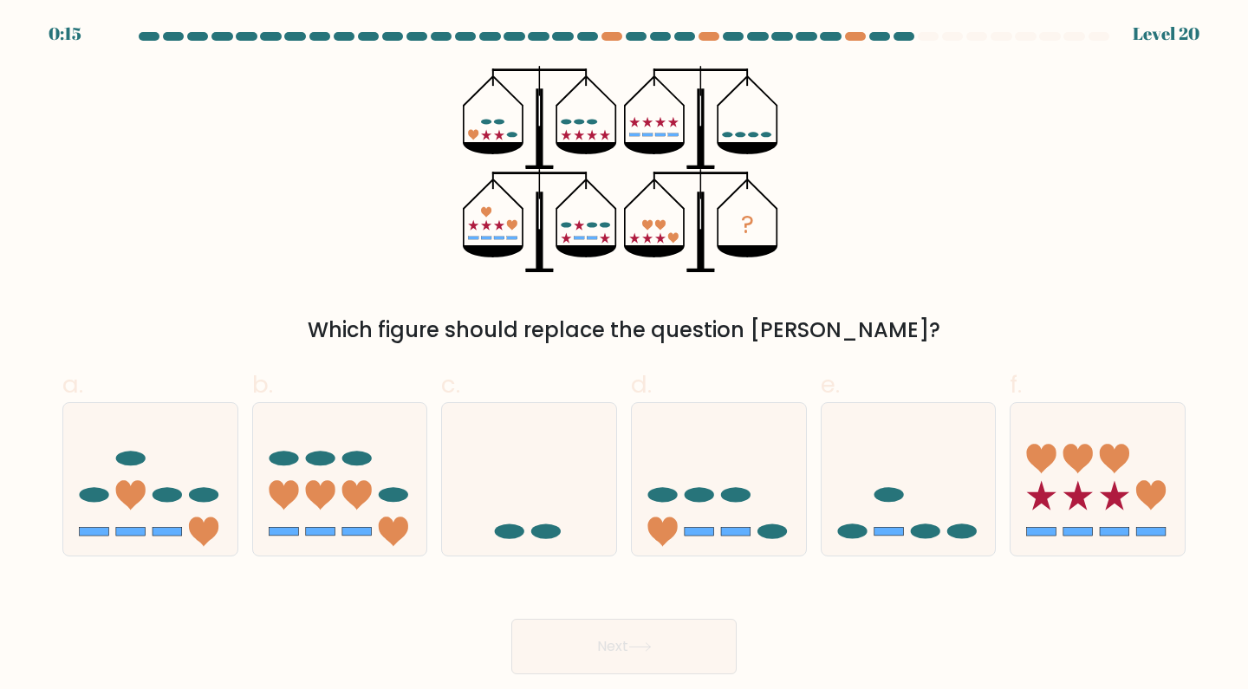
click at [922, 486] on icon at bounding box center [909, 479] width 174 height 144
click at [625, 356] on input "e." at bounding box center [624, 350] width 1 height 11
radio input "true"
click at [668, 645] on button "Next" at bounding box center [623, 646] width 225 height 55
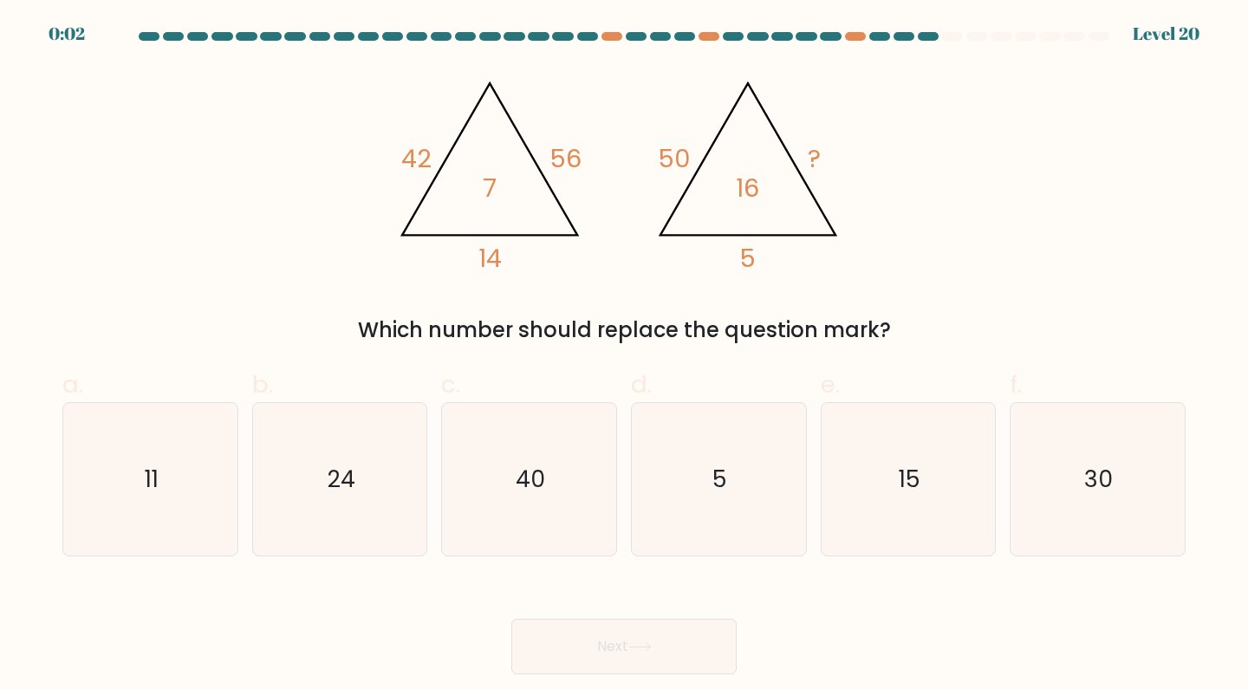
click at [544, 492] on text "40" at bounding box center [530, 479] width 29 height 32
click at [624, 356] on input "c. 40" at bounding box center [624, 350] width 1 height 11
radio input "true"
click at [631, 645] on button "Next" at bounding box center [623, 646] width 225 height 55
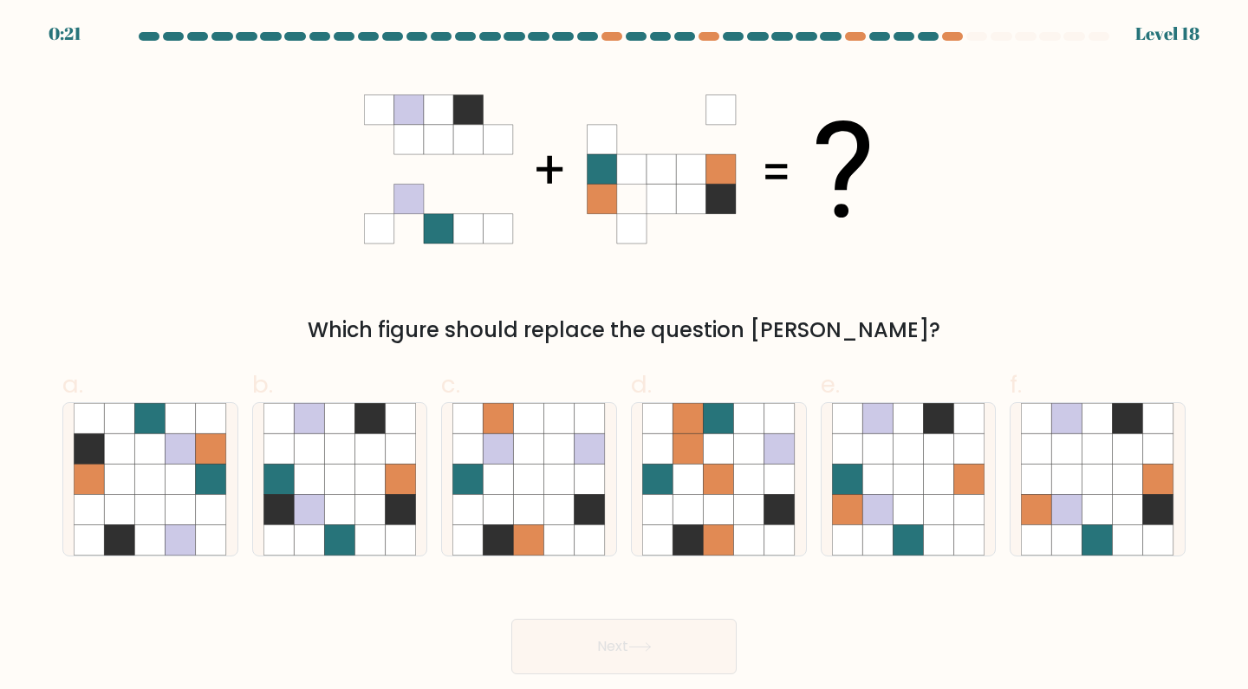
click at [144, 483] on icon at bounding box center [150, 480] width 30 height 30
click at [624, 356] on input "a." at bounding box center [624, 350] width 1 height 11
radio input "true"
click at [608, 653] on button "Next" at bounding box center [623, 646] width 225 height 55
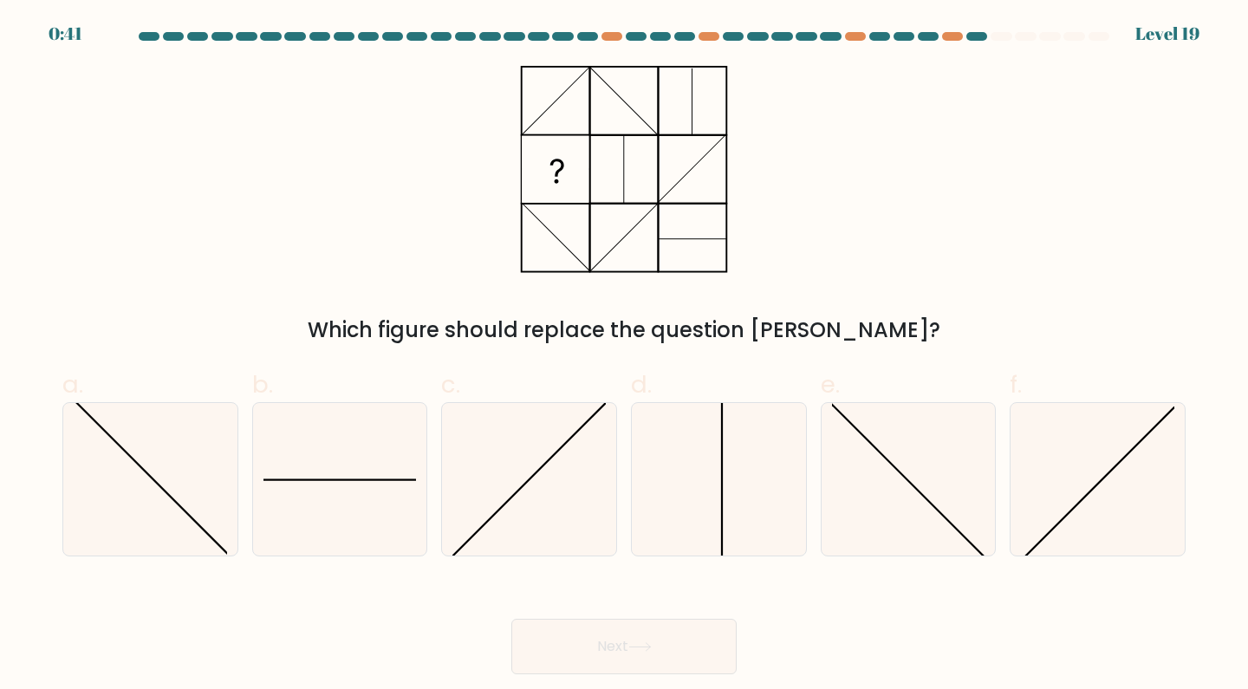
click at [886, 457] on line at bounding box center [908, 481] width 158 height 158
click at [625, 356] on input "e." at bounding box center [624, 350] width 1 height 11
radio input "true"
click at [659, 638] on button "Next" at bounding box center [623, 646] width 225 height 55
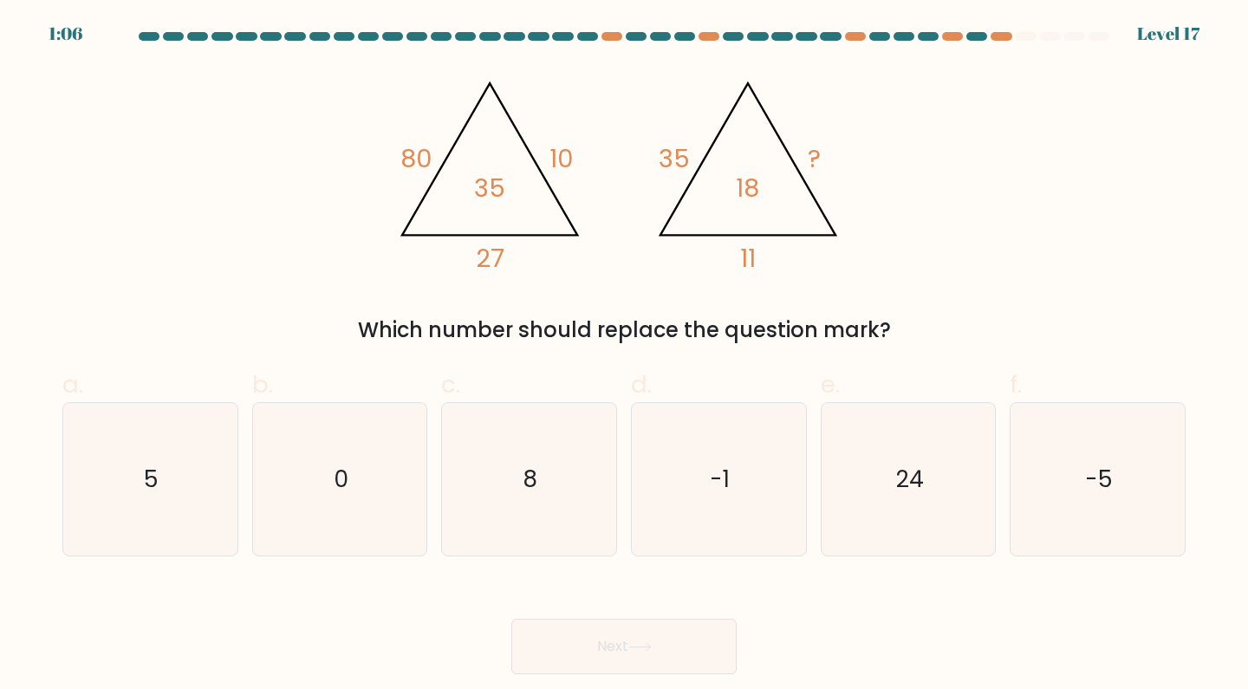
click at [146, 497] on icon "5" at bounding box center [150, 479] width 153 height 153
click at [624, 356] on input "a. 5" at bounding box center [624, 350] width 1 height 11
radio input "true"
click at [645, 641] on button "Next" at bounding box center [623, 646] width 225 height 55
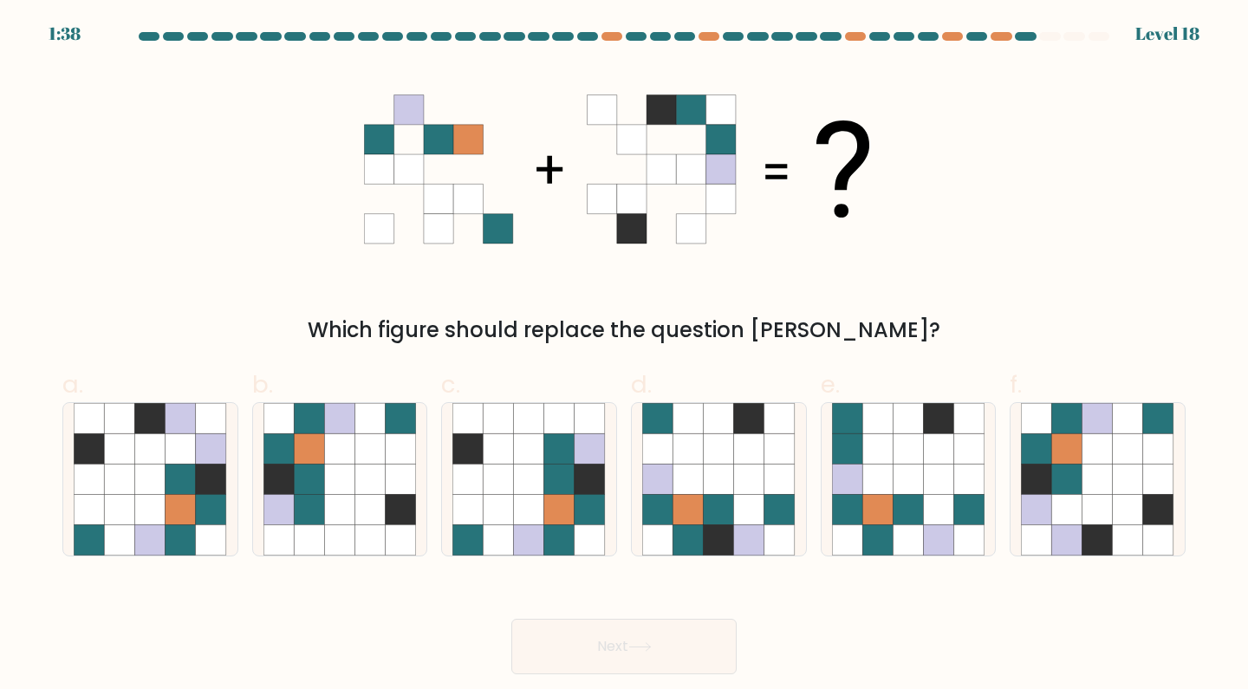
click at [351, 513] on icon at bounding box center [339, 510] width 30 height 30
click at [624, 356] on input "b." at bounding box center [624, 350] width 1 height 11
radio input "true"
click at [642, 634] on button "Next" at bounding box center [623, 646] width 225 height 55
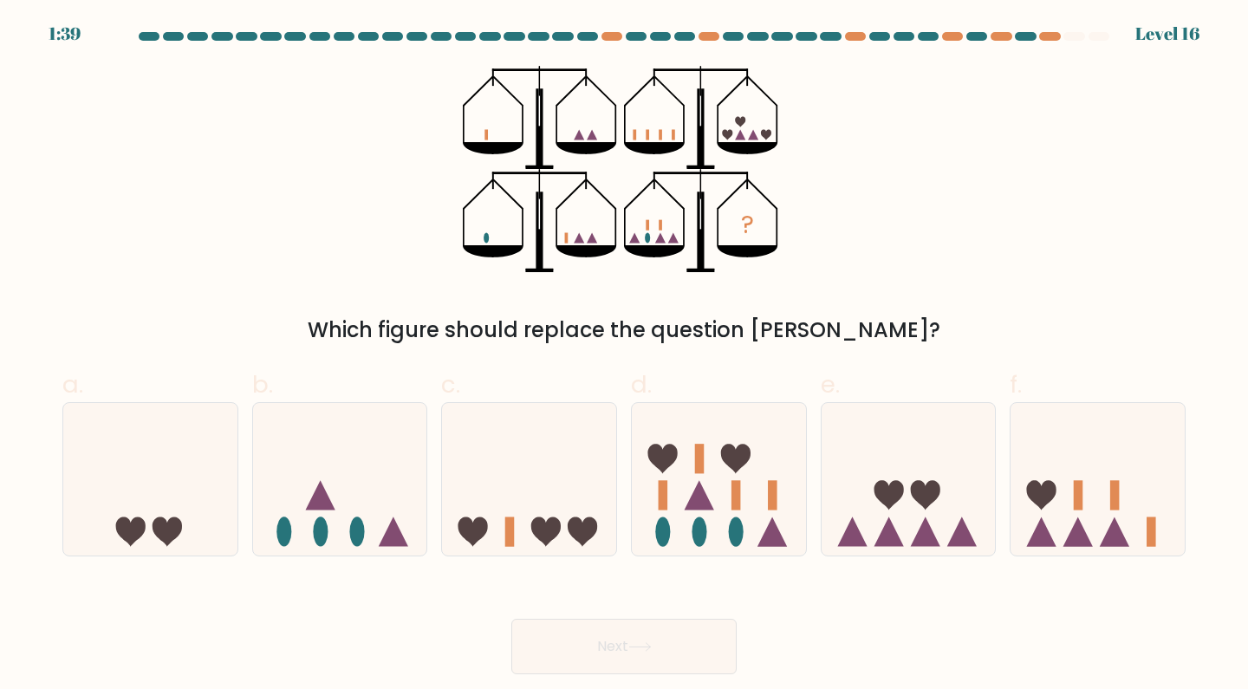
click at [1096, 482] on icon at bounding box center [1098, 479] width 174 height 144
click at [625, 356] on input "f." at bounding box center [624, 350] width 1 height 11
radio input "true"
click at [620, 663] on button "Next" at bounding box center [623, 646] width 225 height 55
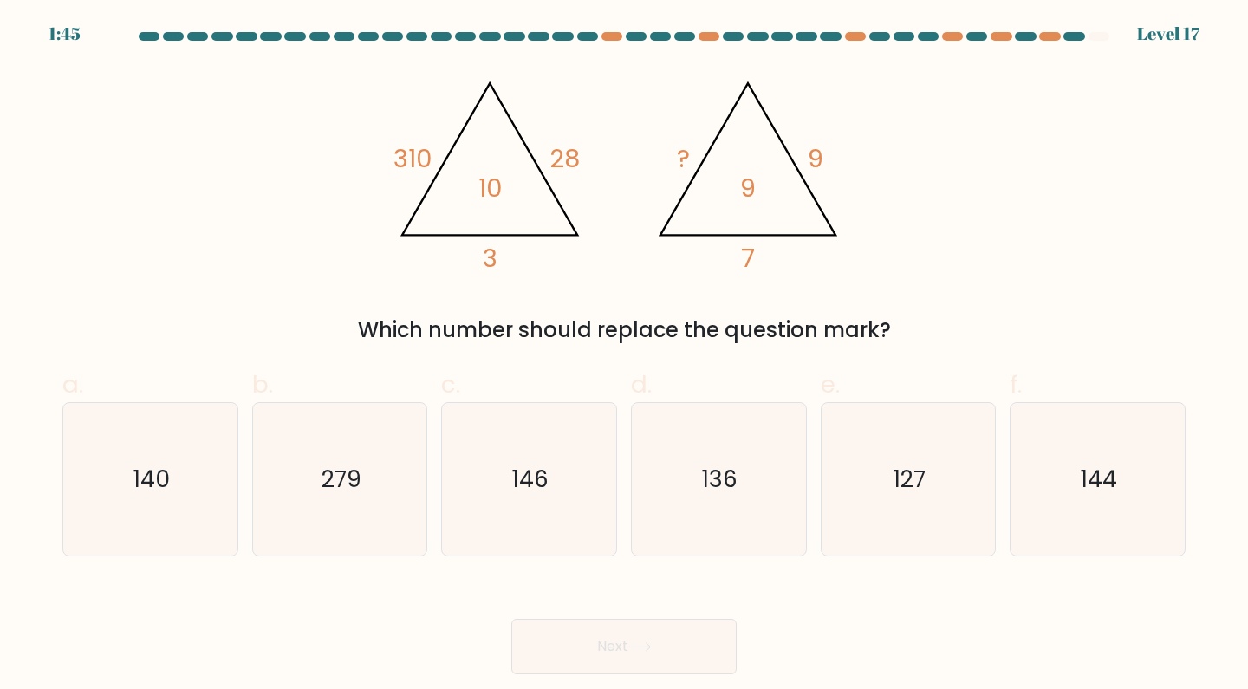
click at [1099, 510] on icon "144" at bounding box center [1097, 479] width 153 height 153
click at [625, 356] on input "f. 144" at bounding box center [624, 350] width 1 height 11
radio input "true"
click at [688, 643] on button "Next" at bounding box center [623, 646] width 225 height 55
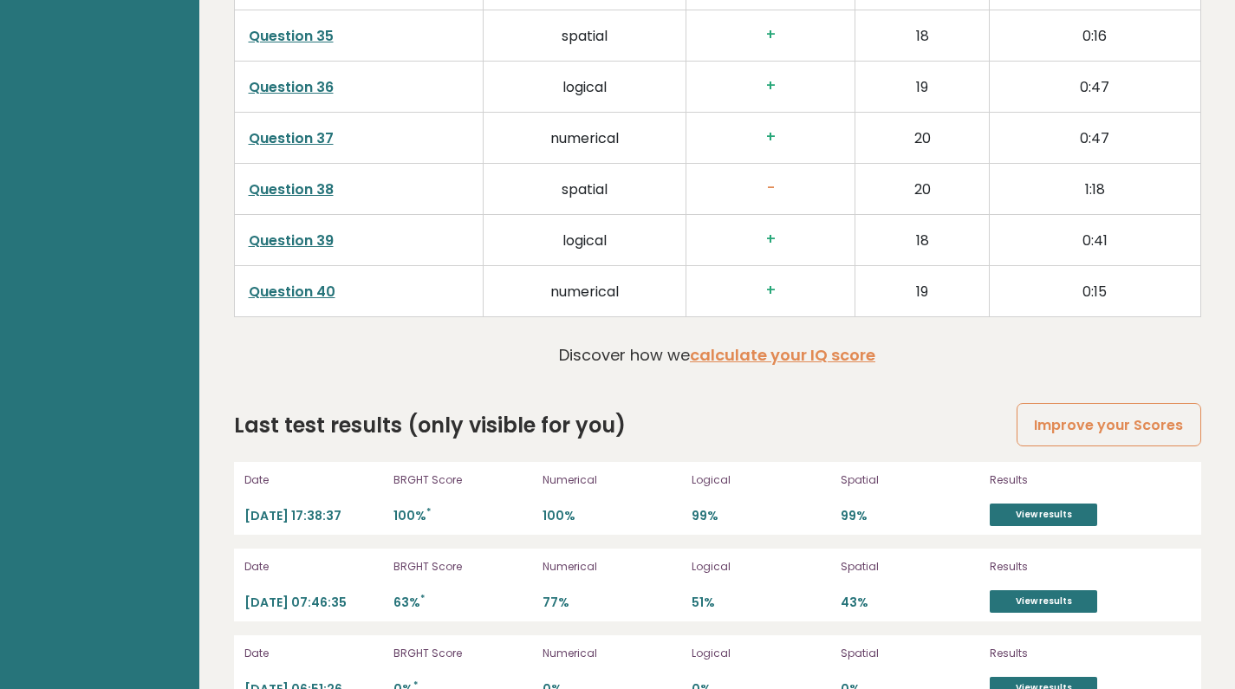
scroll to position [4624, 0]
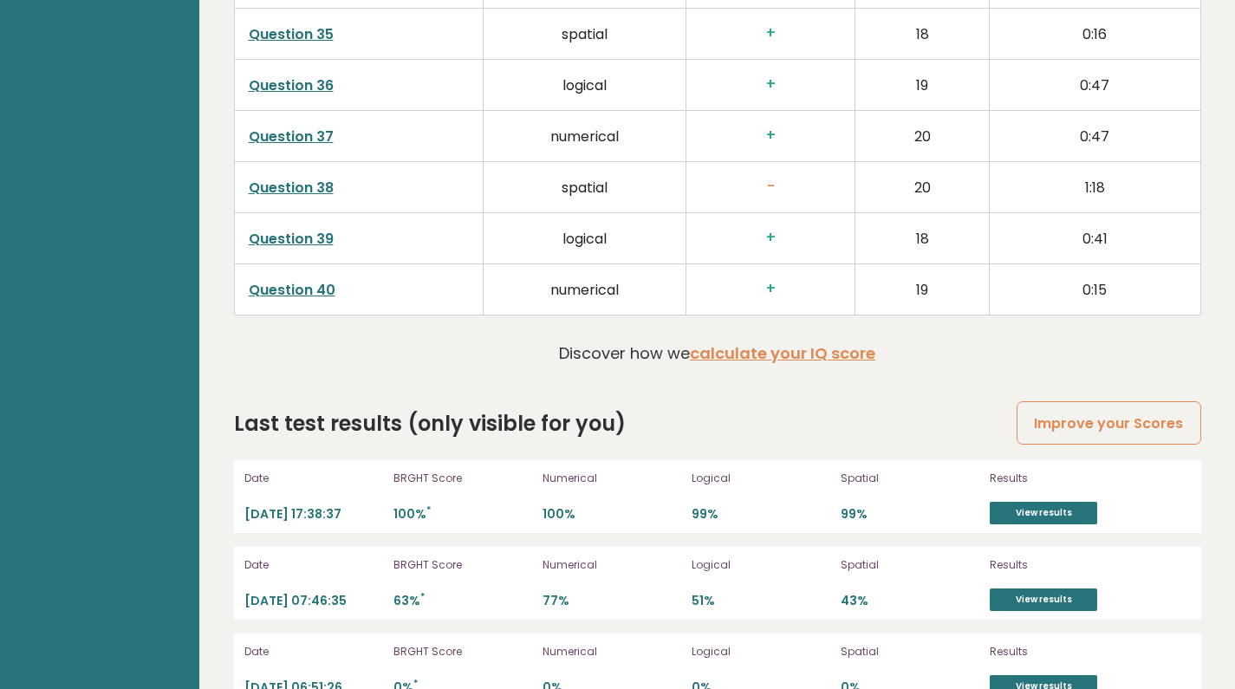
click at [1049, 502] on link "View results" at bounding box center [1043, 513] width 107 height 23
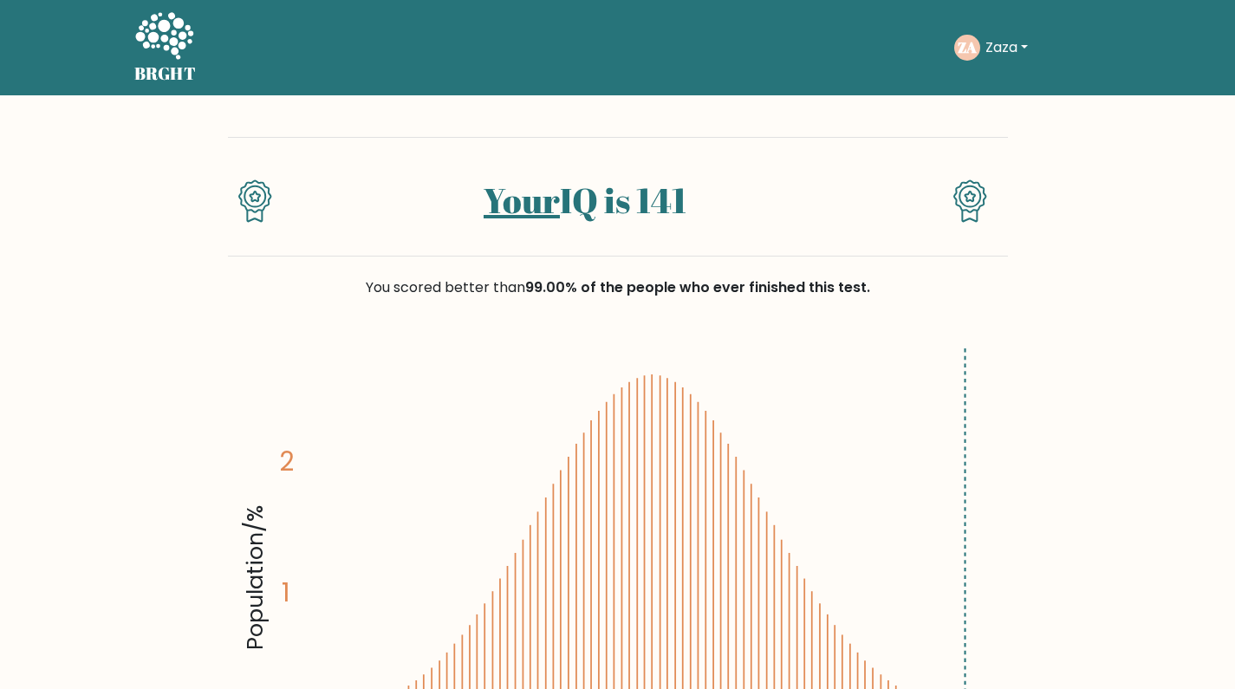
click at [1018, 45] on button "Zaza" at bounding box center [1006, 47] width 53 height 23
click at [1024, 77] on link "Dashboard" at bounding box center [1023, 84] width 137 height 28
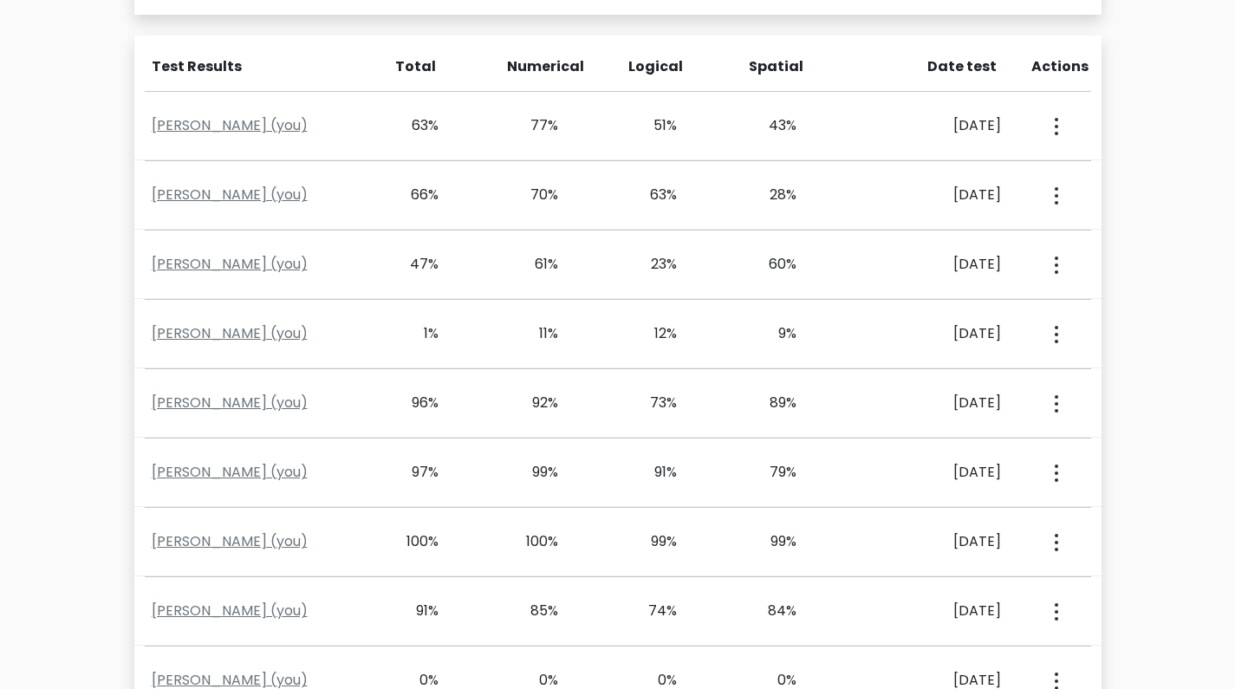
scroll to position [751, 0]
click at [204, 542] on link "[PERSON_NAME] (you)" at bounding box center [230, 541] width 156 height 20
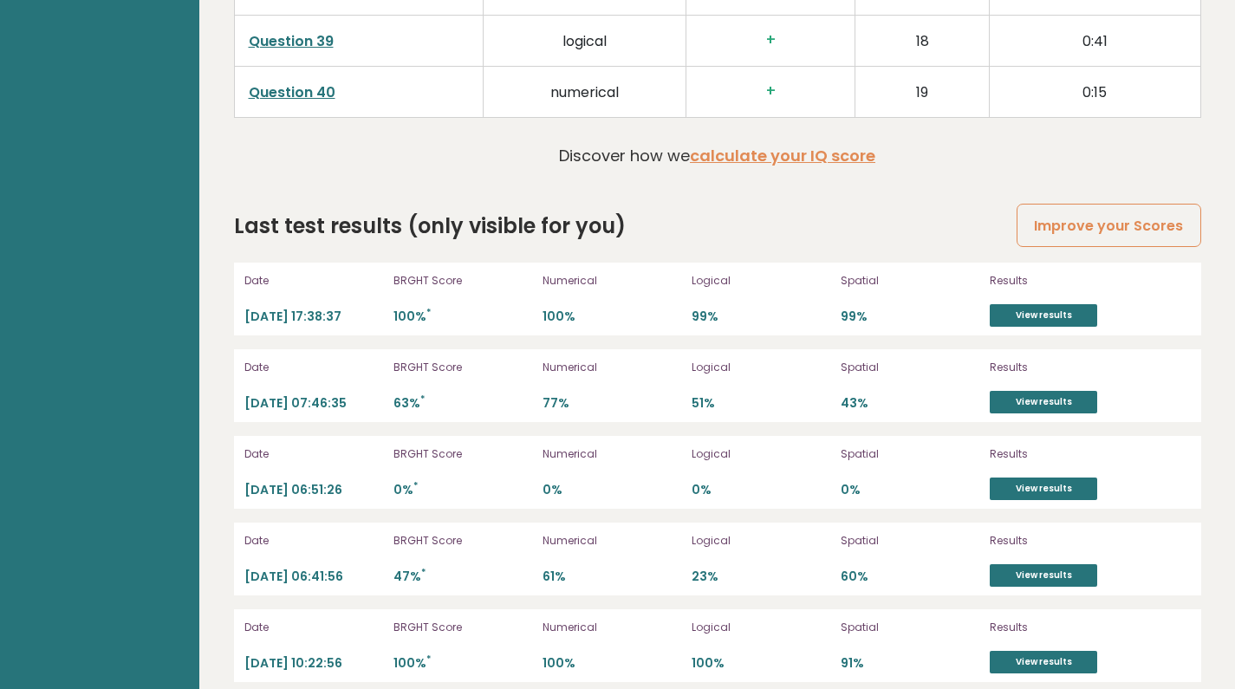
scroll to position [4823, 0]
click at [1056, 303] on link "View results" at bounding box center [1043, 314] width 107 height 23
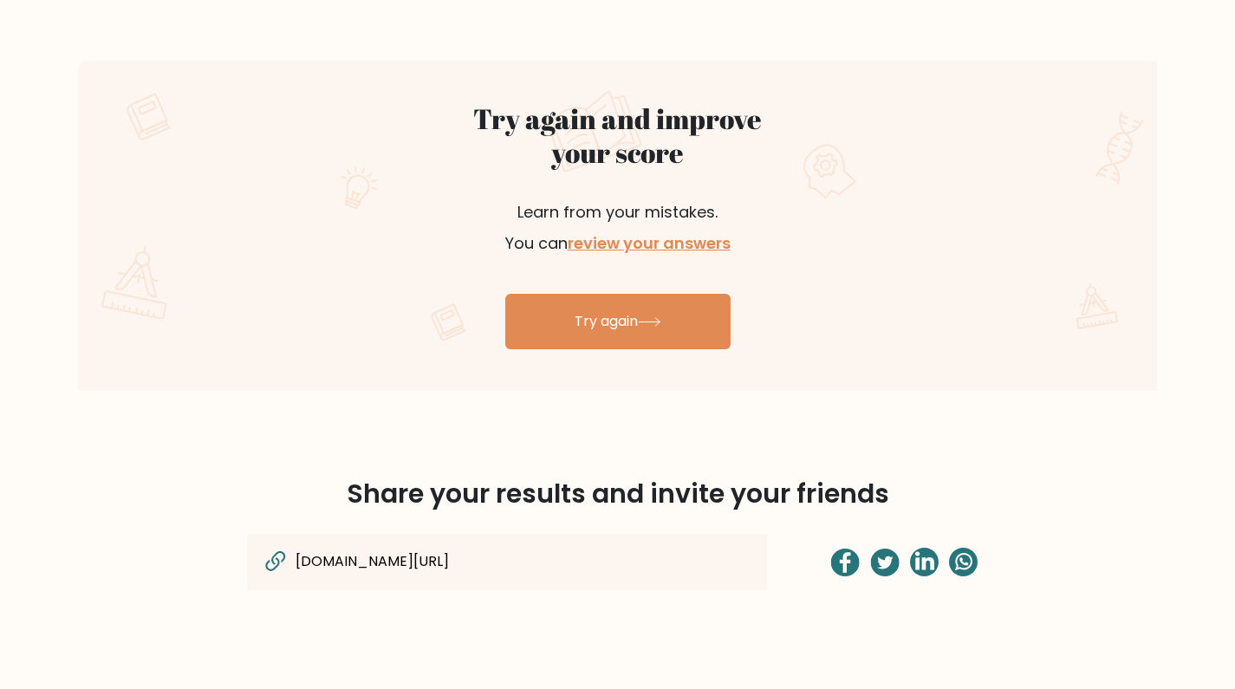
scroll to position [934, 0]
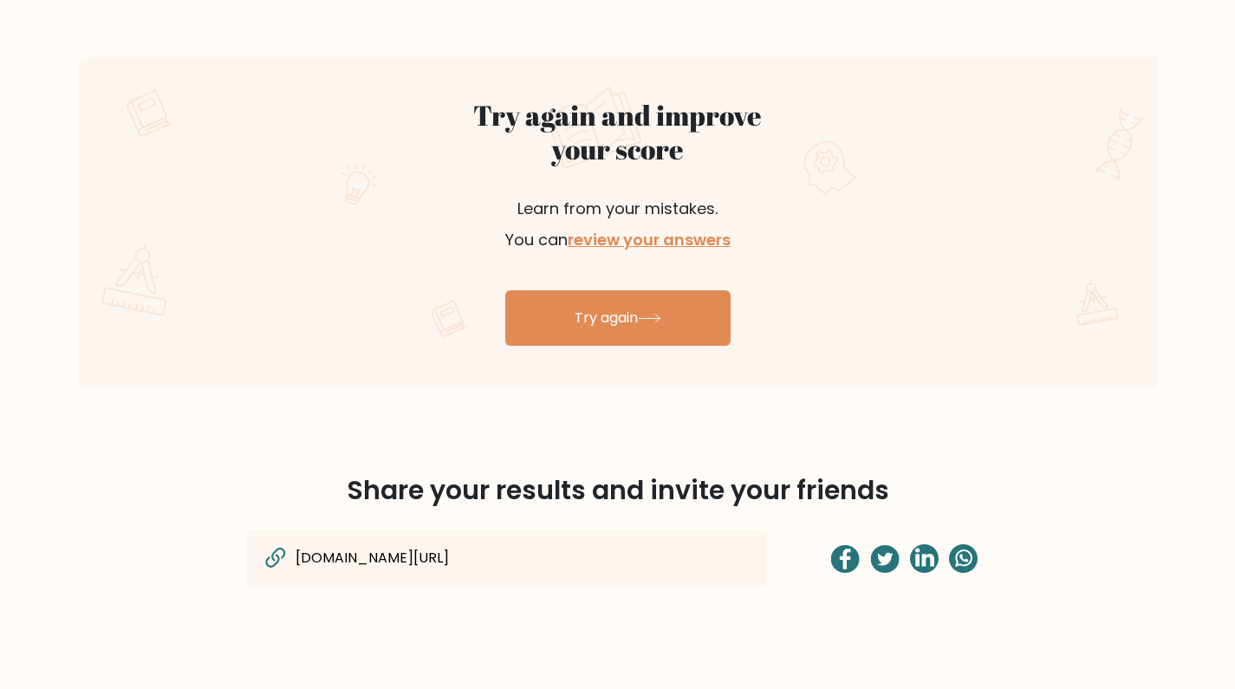
click at [636, 328] on link "Try again" at bounding box center [617, 317] width 225 height 55
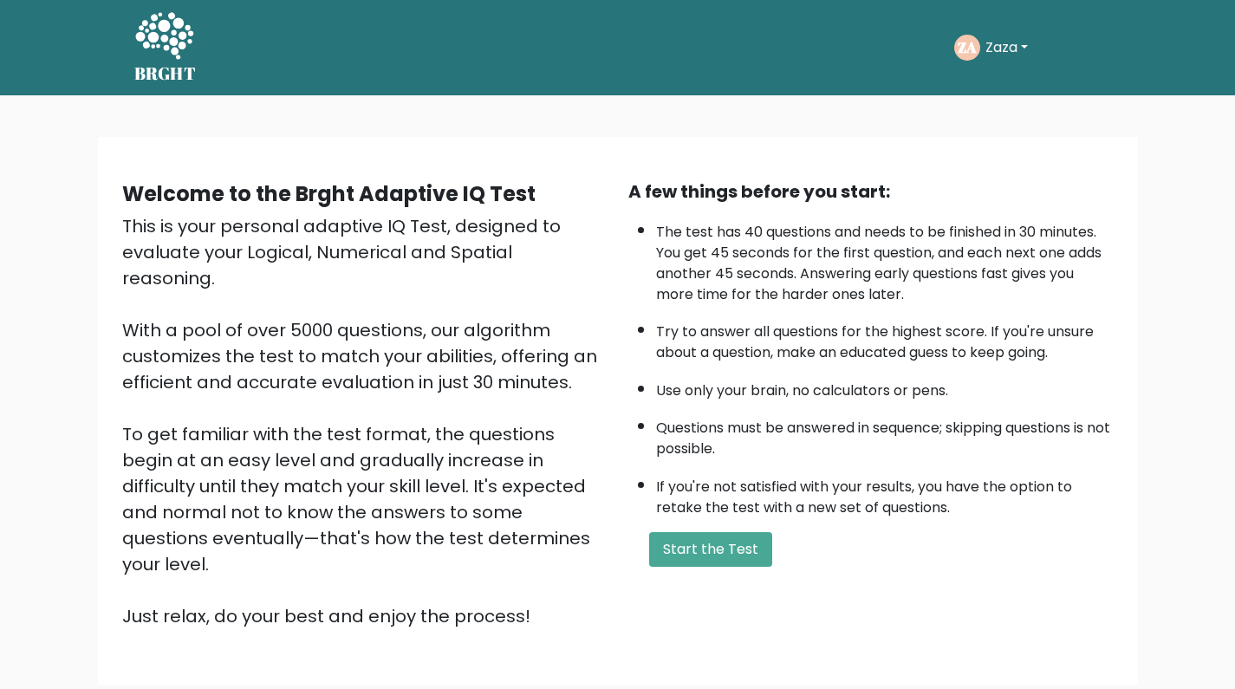
click at [699, 544] on button "Start the Test" at bounding box center [710, 549] width 123 height 35
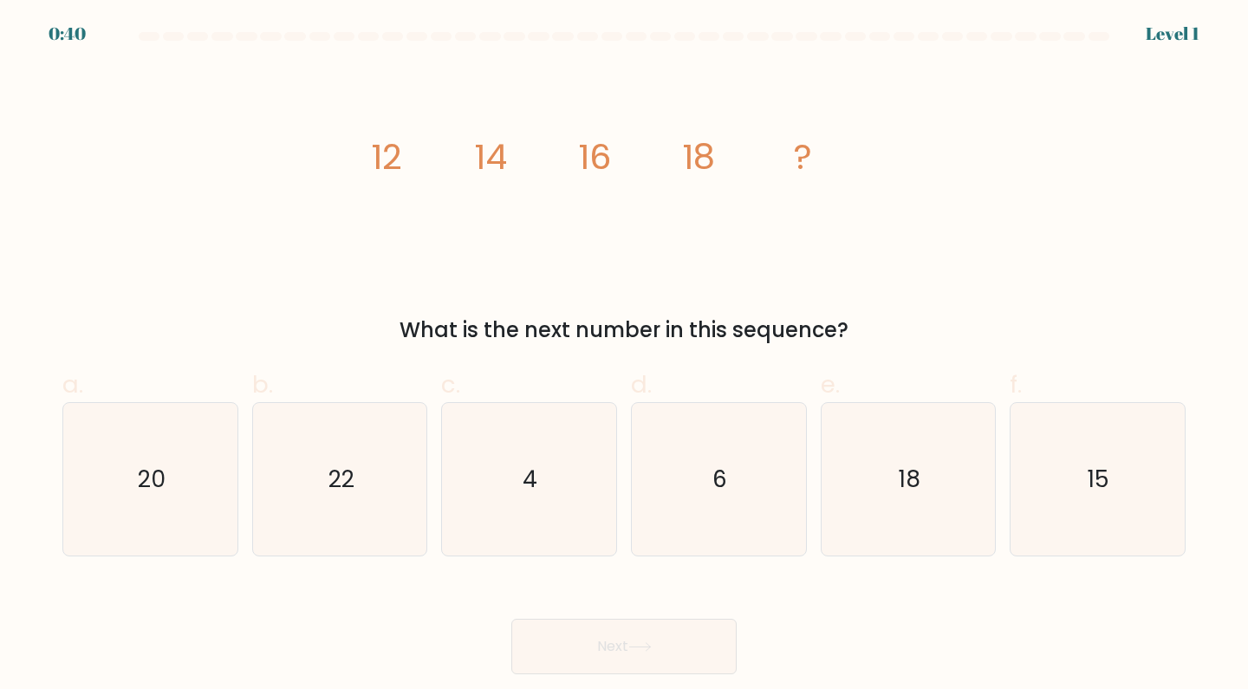
click at [146, 492] on text "20" at bounding box center [152, 479] width 28 height 32
click at [624, 356] on input "a. 20" at bounding box center [624, 350] width 1 height 11
radio input "true"
click at [657, 649] on button "Next" at bounding box center [623, 646] width 225 height 55
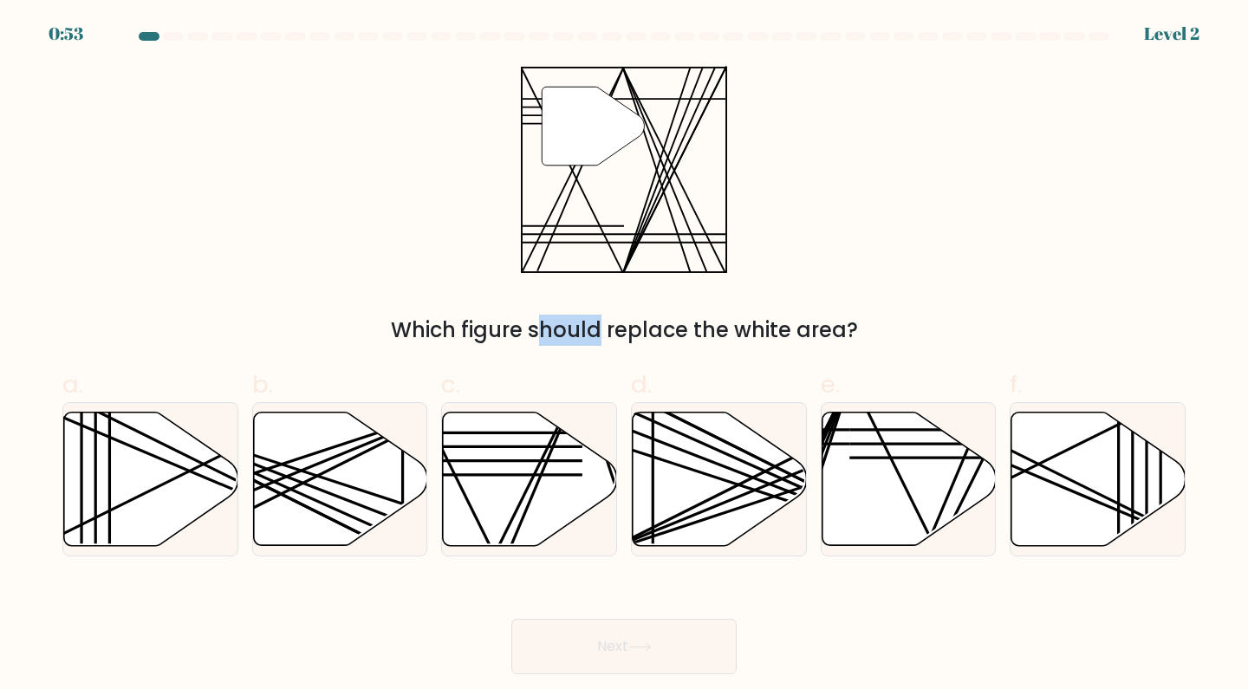
click at [538, 491] on icon at bounding box center [530, 478] width 174 height 133
click at [624, 356] on input "c." at bounding box center [624, 350] width 1 height 11
radio input "true"
click at [633, 651] on icon at bounding box center [639, 647] width 23 height 10
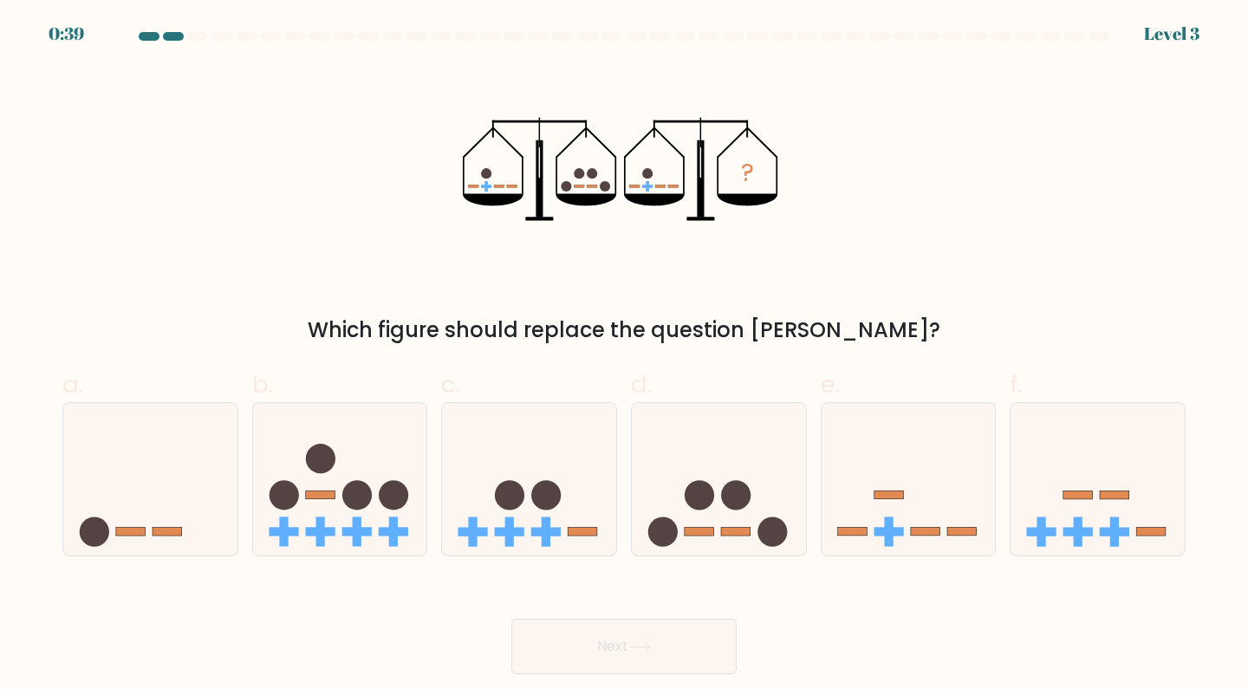
click at [727, 499] on circle at bounding box center [735, 494] width 29 height 29
click at [625, 356] on input "d." at bounding box center [624, 350] width 1 height 11
radio input "true"
click at [685, 647] on button "Next" at bounding box center [623, 646] width 225 height 55
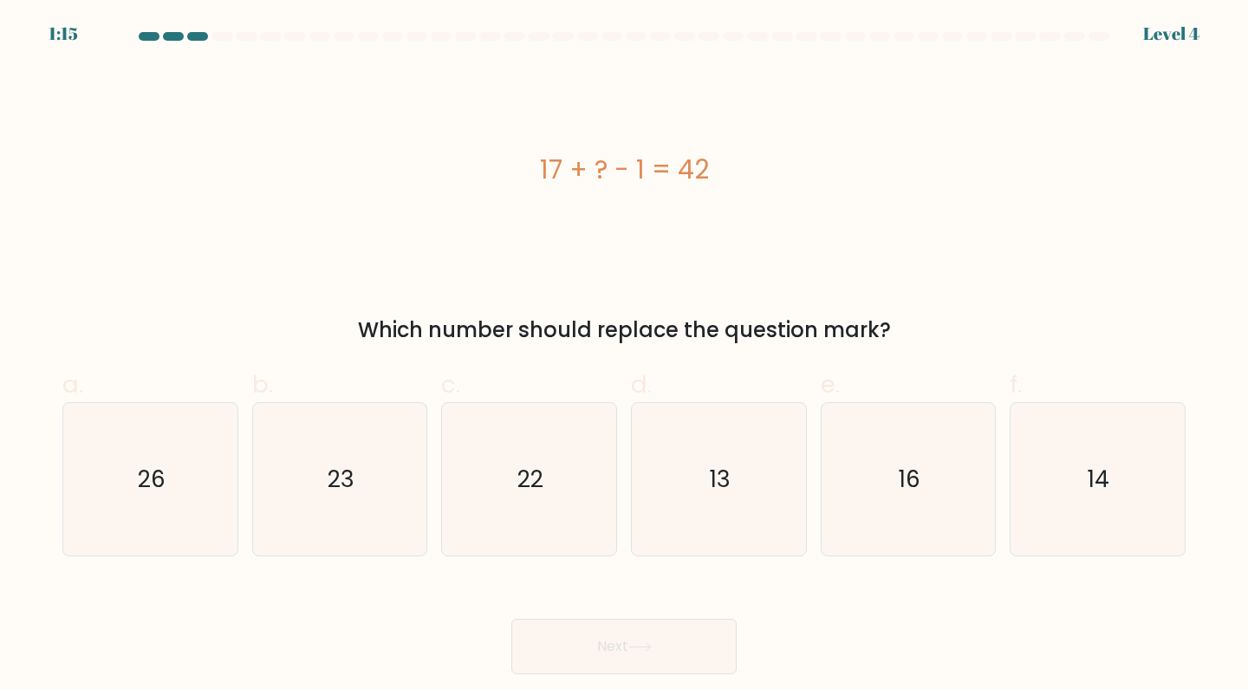
click at [160, 491] on text "26" at bounding box center [152, 479] width 28 height 32
click at [624, 356] on input "a. 26" at bounding box center [624, 350] width 1 height 11
radio input "true"
click at [659, 649] on button "Next" at bounding box center [623, 646] width 225 height 55
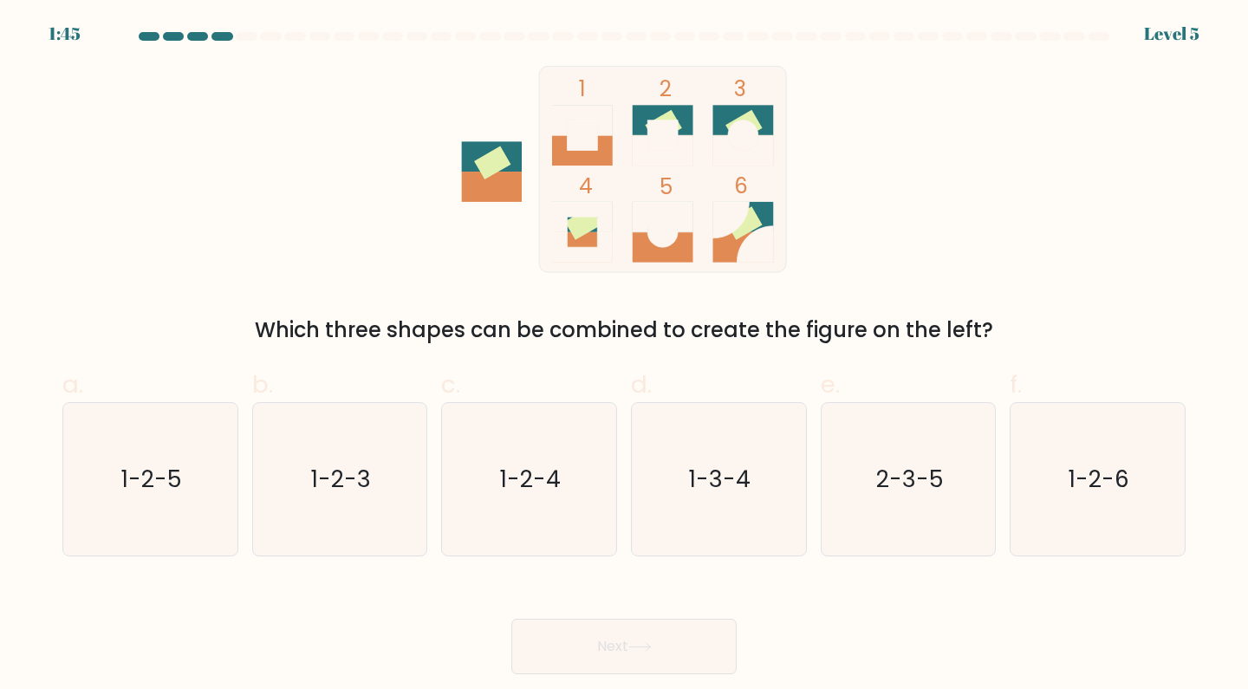
click at [546, 476] on text "1-2-4" at bounding box center [530, 479] width 61 height 32
click at [624, 356] on input "c. 1-2-4" at bounding box center [624, 350] width 1 height 11
radio input "true"
click at [614, 653] on button "Next" at bounding box center [623, 646] width 225 height 55
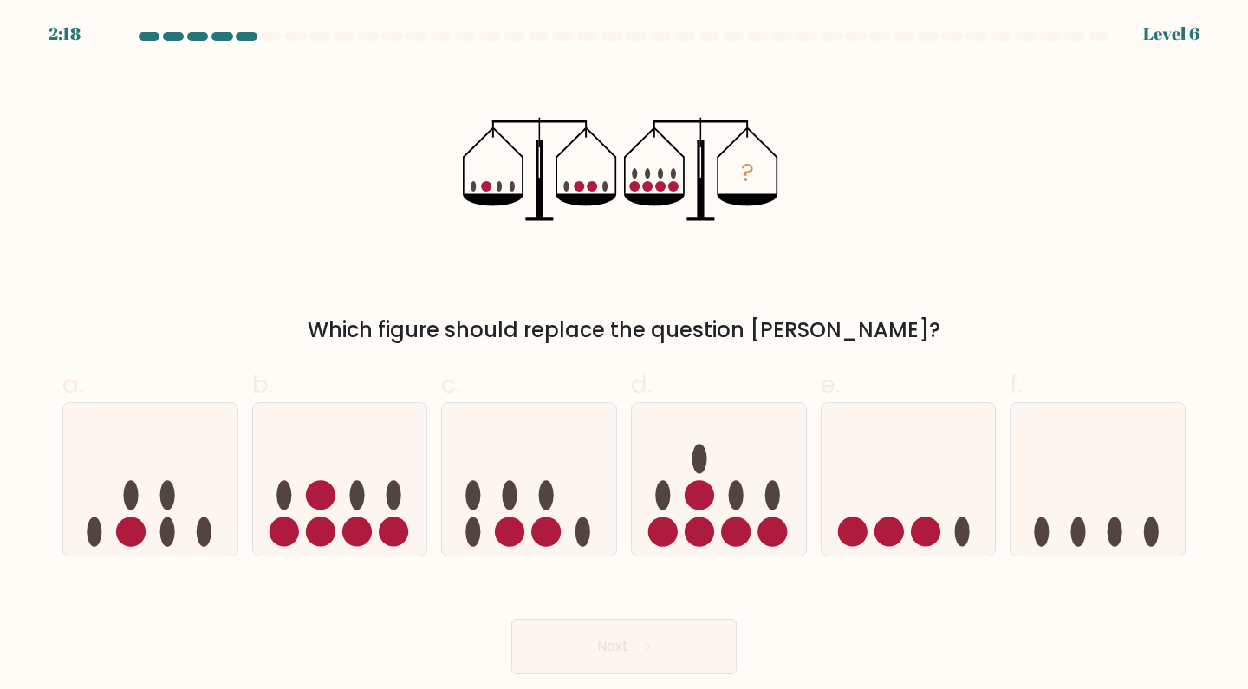
click at [341, 517] on icon at bounding box center [340, 479] width 174 height 144
click at [624, 356] on input "b." at bounding box center [624, 350] width 1 height 11
radio input "true"
click at [625, 656] on button "Next" at bounding box center [623, 646] width 225 height 55
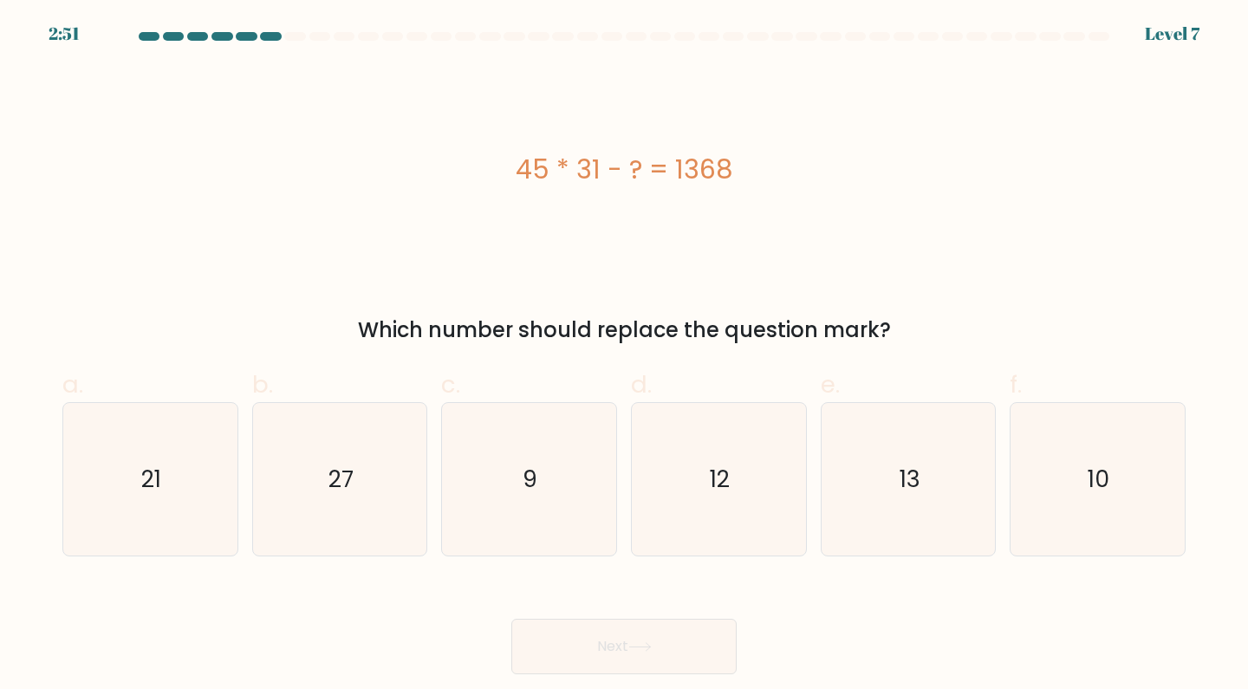
click at [338, 481] on text "27" at bounding box center [340, 479] width 25 height 32
click at [624, 356] on input "b. 27" at bounding box center [624, 350] width 1 height 11
radio input "true"
click at [647, 657] on button "Next" at bounding box center [623, 646] width 225 height 55
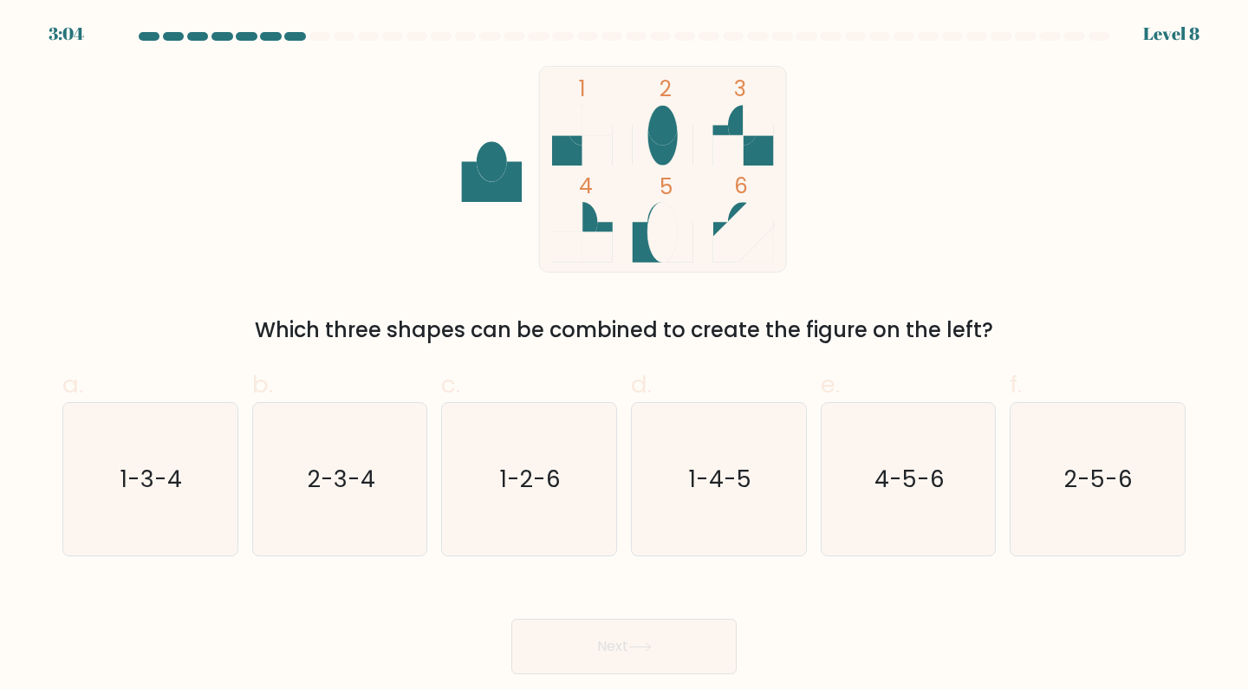
click at [146, 486] on text "1-3-4" at bounding box center [152, 479] width 62 height 32
click at [624, 356] on input "a. 1-3-4" at bounding box center [624, 350] width 1 height 11
radio input "true"
click at [643, 643] on icon at bounding box center [639, 647] width 23 height 10
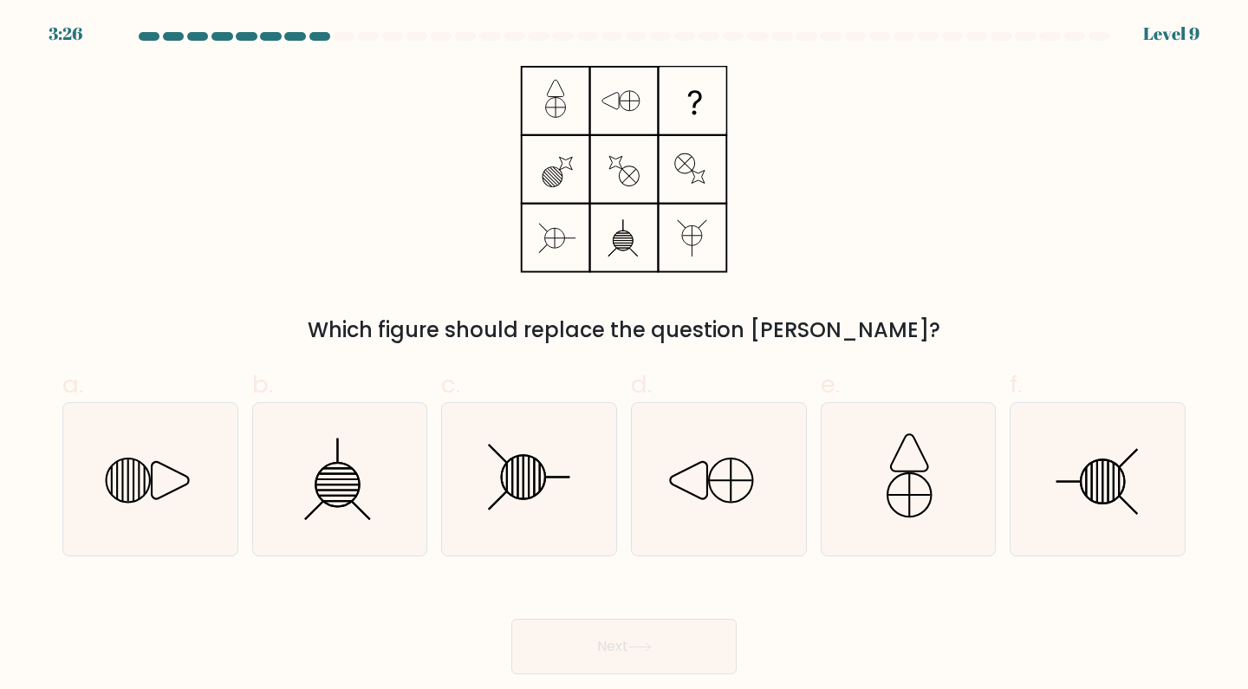
click at [152, 493] on icon at bounding box center [170, 480] width 37 height 37
click at [624, 356] on input "a." at bounding box center [624, 350] width 1 height 11
radio input "true"
click at [646, 651] on icon at bounding box center [639, 647] width 23 height 10
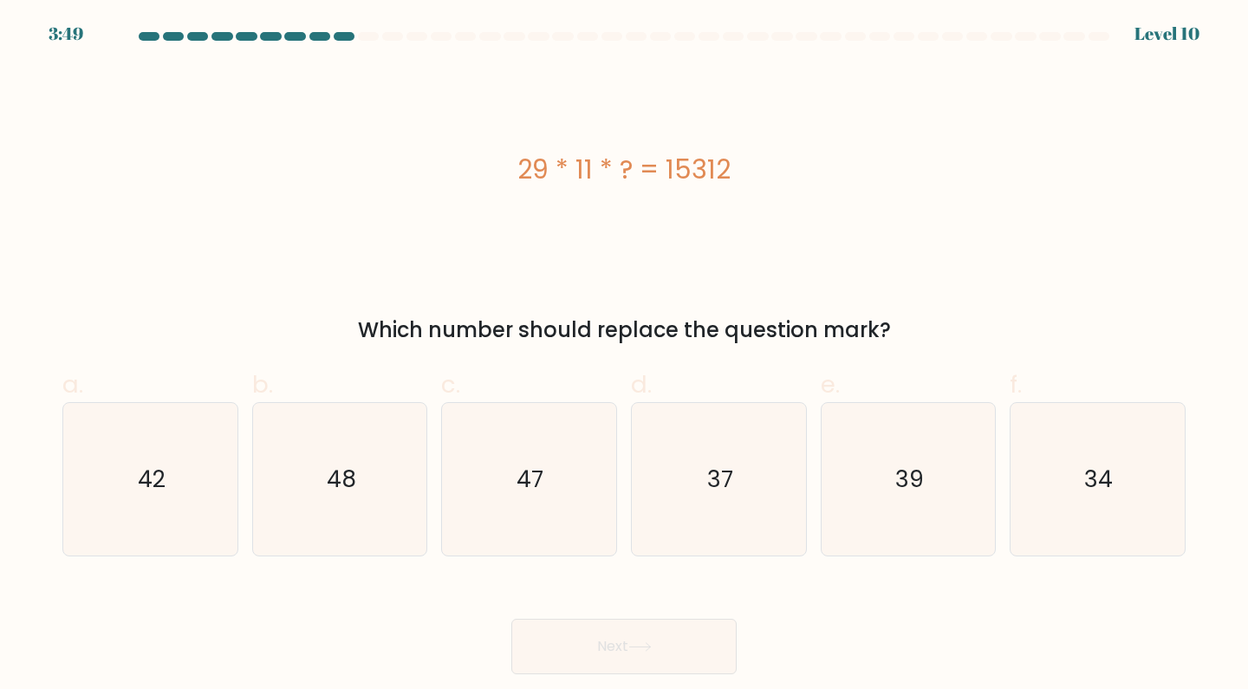
click at [364, 507] on icon "48" at bounding box center [339, 479] width 153 height 153
click at [624, 356] on input "b. 48" at bounding box center [624, 350] width 1 height 11
radio input "true"
click at [647, 647] on icon at bounding box center [639, 647] width 21 height 8
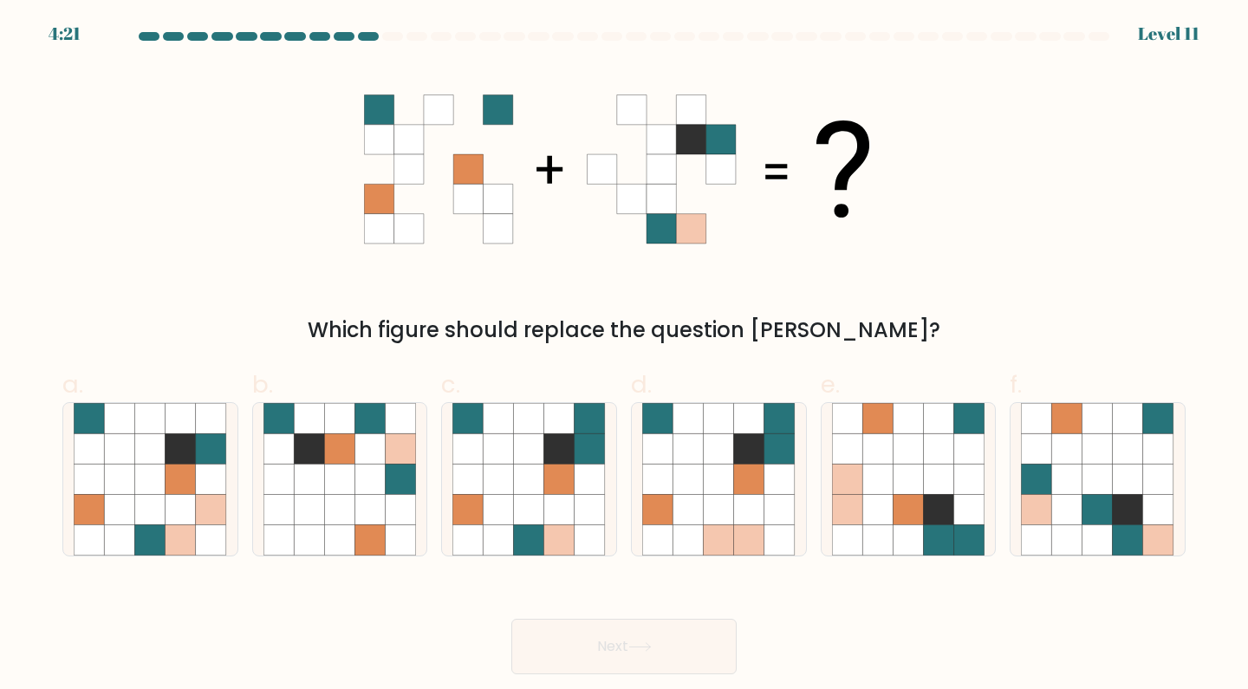
click at [552, 496] on icon at bounding box center [559, 510] width 30 height 30
click at [624, 356] on input "c." at bounding box center [624, 350] width 1 height 11
radio input "true"
click at [625, 659] on button "Next" at bounding box center [623, 646] width 225 height 55
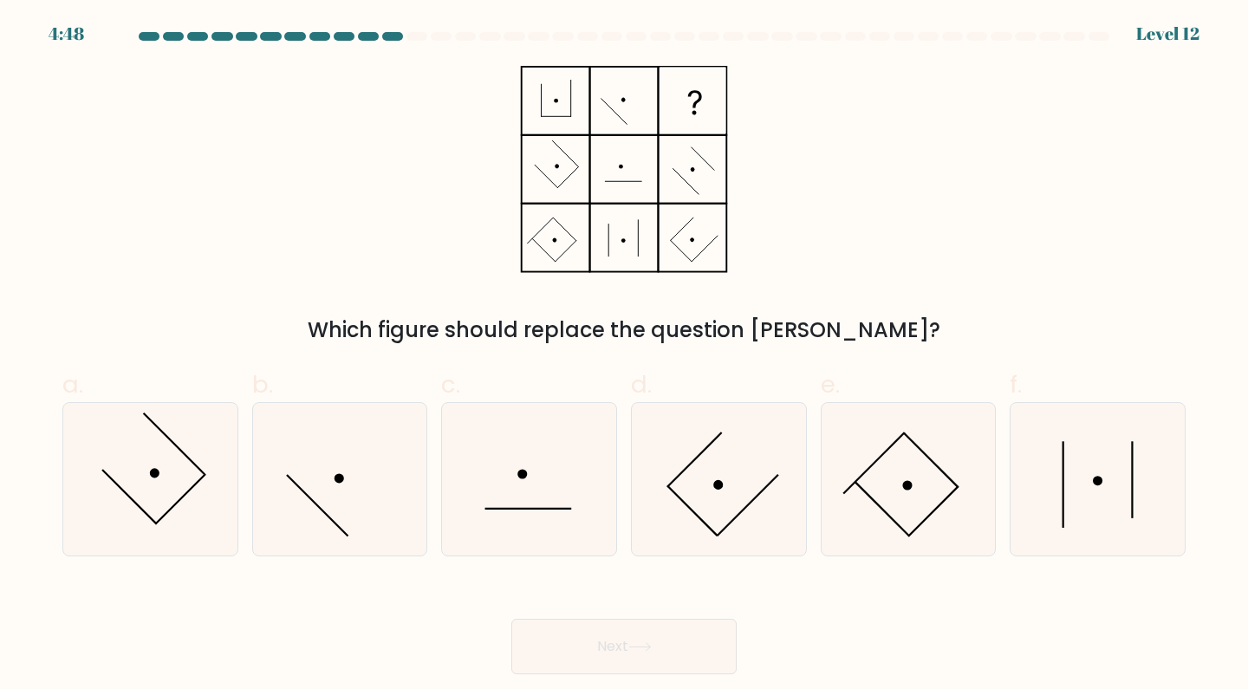
click at [1103, 487] on icon at bounding box center [1097, 479] width 153 height 153
click at [625, 356] on input "f." at bounding box center [624, 350] width 1 height 11
radio input "true"
click at [660, 649] on button "Next" at bounding box center [623, 646] width 225 height 55
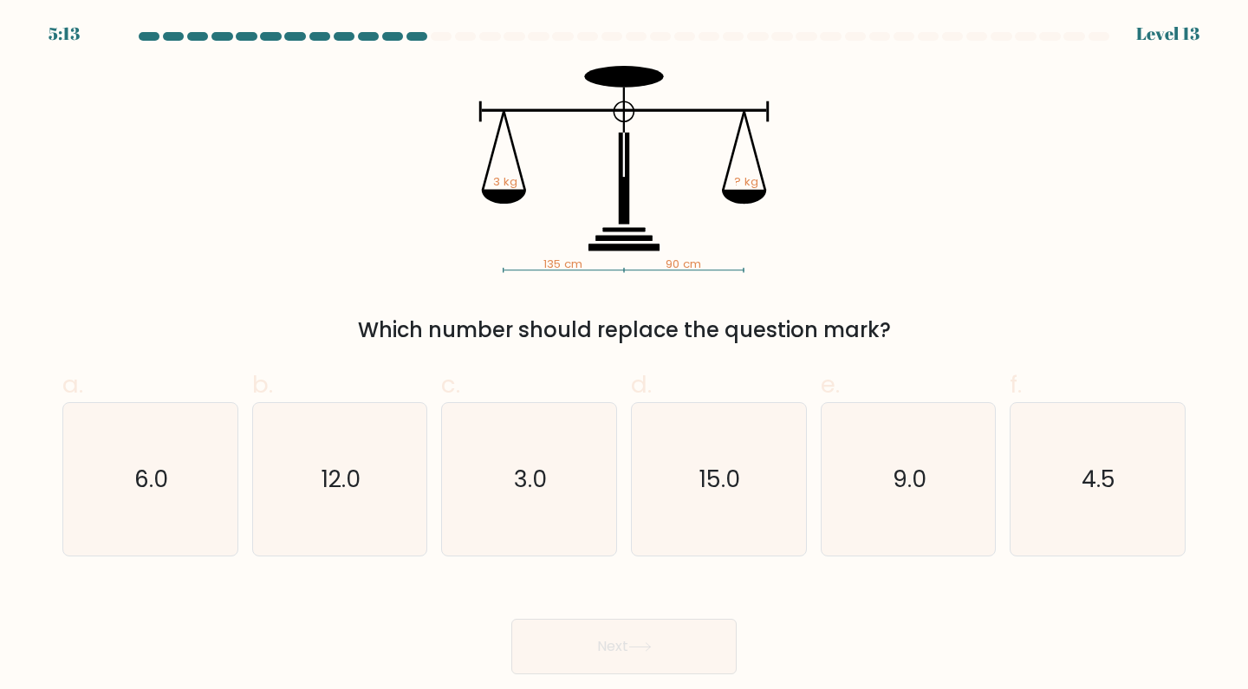
click at [1128, 497] on icon "4.5" at bounding box center [1097, 479] width 153 height 153
click at [625, 356] on input "f. 4.5" at bounding box center [624, 350] width 1 height 11
radio input "true"
click at [670, 659] on button "Next" at bounding box center [623, 646] width 225 height 55
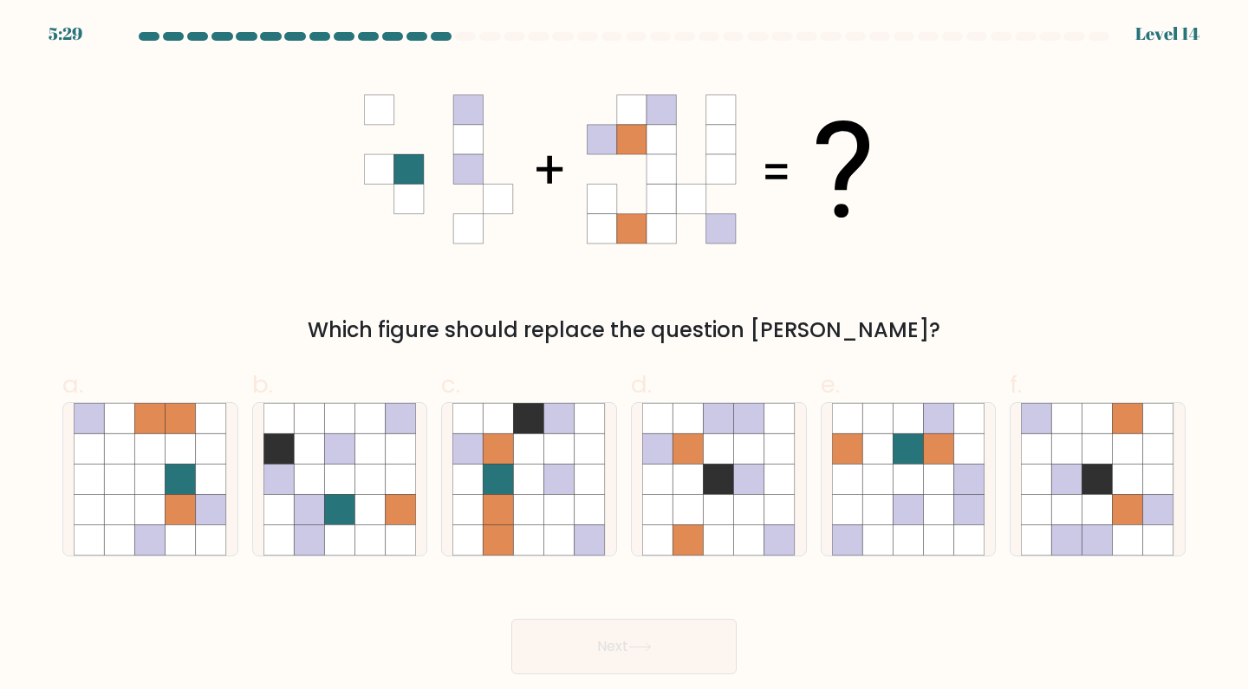
click at [945, 507] on icon at bounding box center [939, 510] width 30 height 30
click at [625, 356] on input "e." at bounding box center [624, 350] width 1 height 11
radio input "true"
click at [658, 647] on button "Next" at bounding box center [623, 646] width 225 height 55
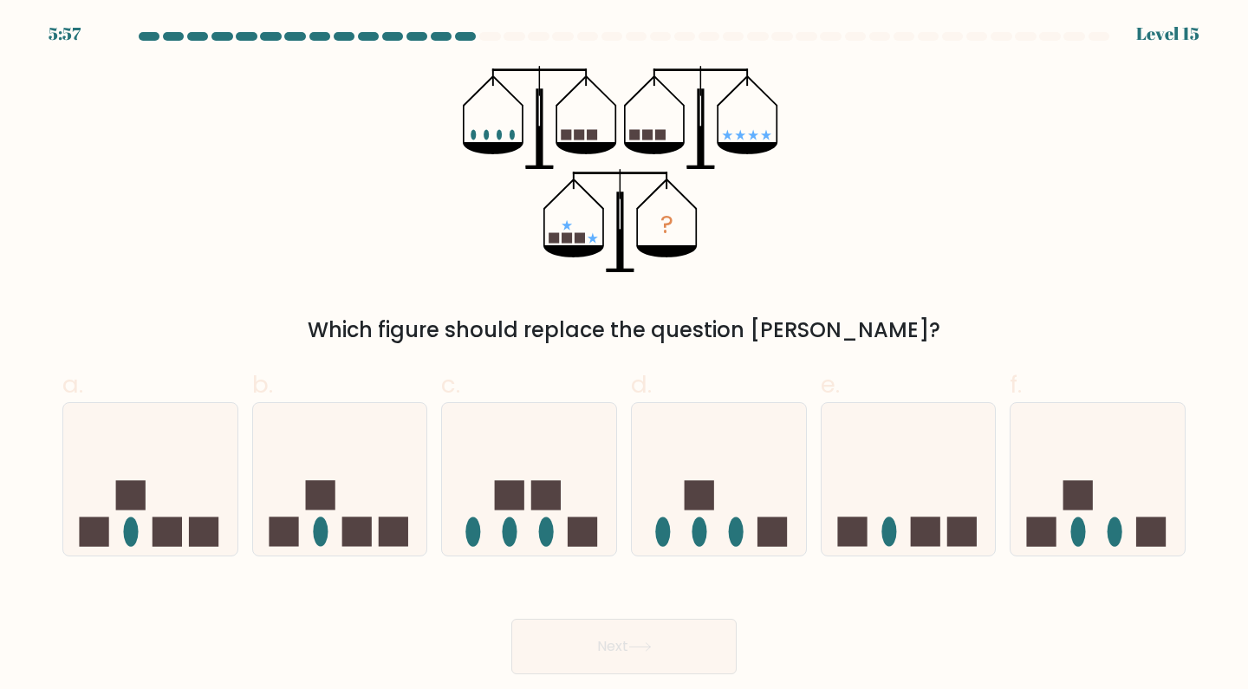
click at [1128, 508] on icon at bounding box center [1098, 479] width 174 height 144
click at [625, 356] on input "f." at bounding box center [624, 350] width 1 height 11
radio input "true"
click at [644, 652] on icon at bounding box center [639, 647] width 23 height 10
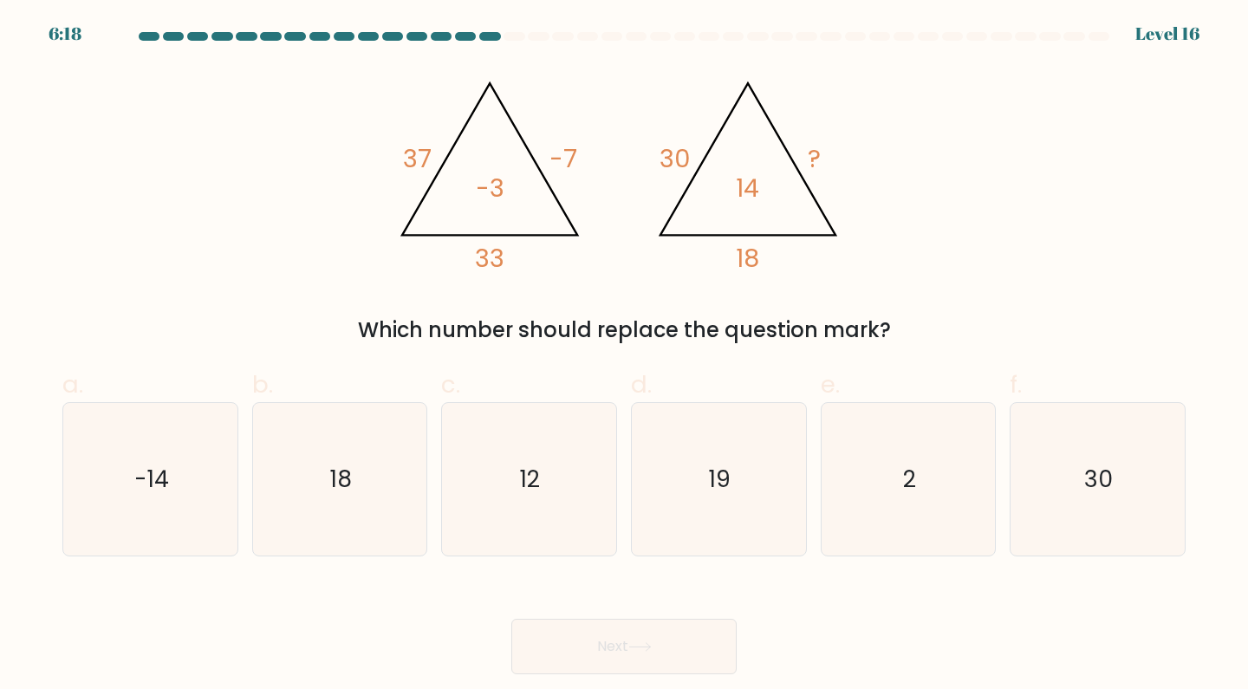
click at [904, 478] on text "2" at bounding box center [909, 479] width 13 height 32
click at [625, 356] on input "e. 2" at bounding box center [624, 350] width 1 height 11
radio input "true"
click at [666, 657] on button "Next" at bounding box center [623, 646] width 225 height 55
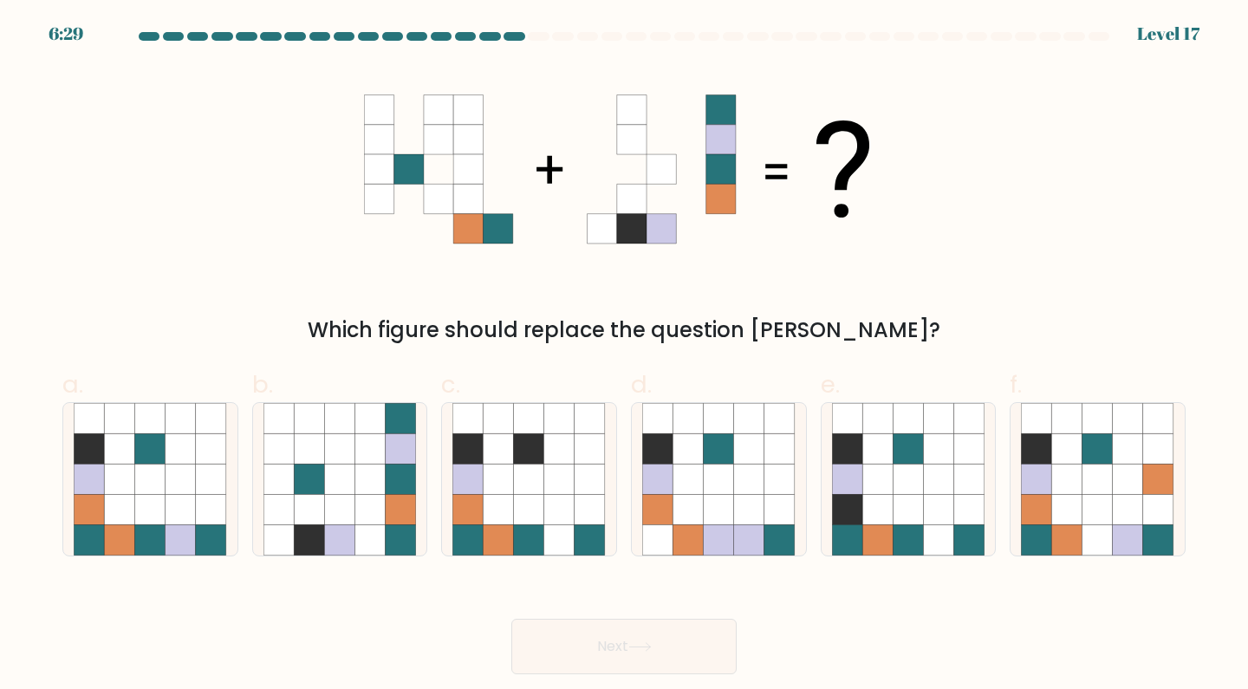
click at [169, 517] on icon at bounding box center [181, 510] width 30 height 30
click at [624, 356] on input "a." at bounding box center [624, 350] width 1 height 11
radio input "true"
click at [647, 648] on icon at bounding box center [639, 647] width 23 height 10
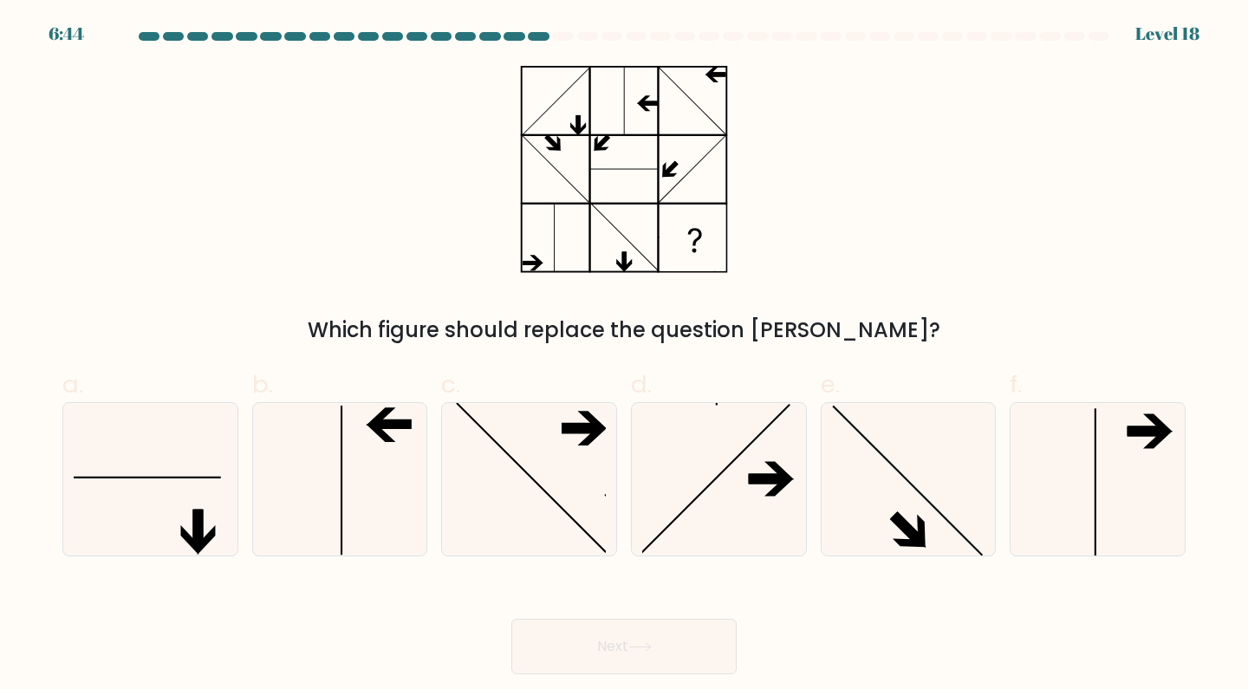
click at [208, 509] on icon at bounding box center [150, 479] width 153 height 153
click at [624, 356] on input "a." at bounding box center [624, 350] width 1 height 11
radio input "true"
click at [644, 646] on icon at bounding box center [639, 647] width 23 height 10
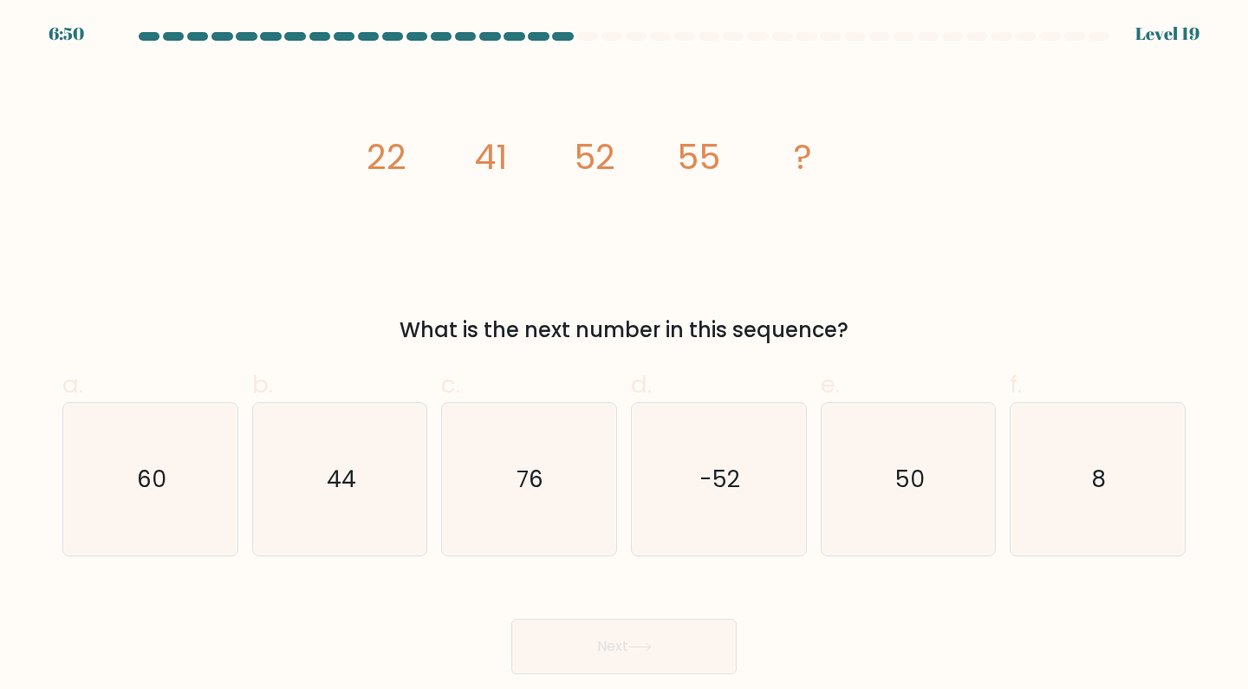
click at [921, 485] on text "50" at bounding box center [909, 479] width 29 height 32
click at [625, 356] on input "e. 50" at bounding box center [624, 350] width 1 height 11
radio input "true"
click at [660, 649] on button "Next" at bounding box center [623, 646] width 225 height 55
click at [633, 650] on icon at bounding box center [639, 647] width 23 height 10
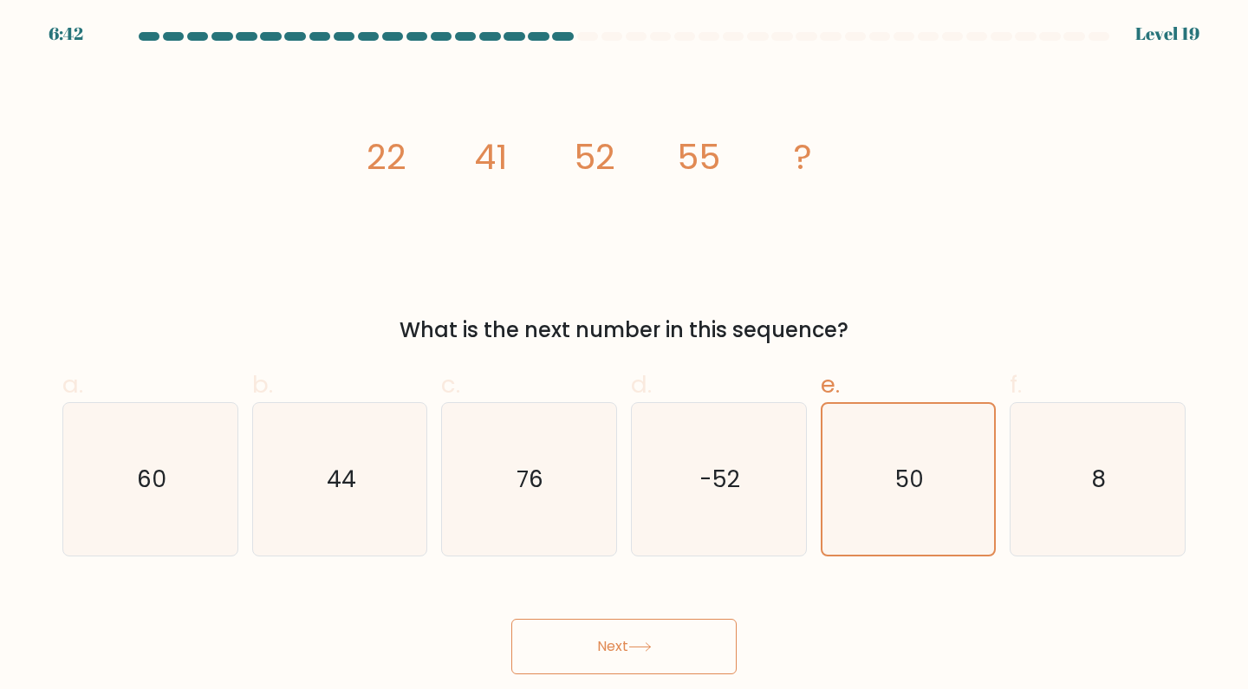
click at [617, 647] on button "Next" at bounding box center [623, 646] width 225 height 55
click at [607, 647] on button "Next" at bounding box center [623, 646] width 225 height 55
click at [605, 647] on button "Next" at bounding box center [623, 646] width 225 height 55
click at [602, 654] on button "Next" at bounding box center [623, 646] width 225 height 55
click at [604, 658] on button "Next" at bounding box center [623, 646] width 225 height 55
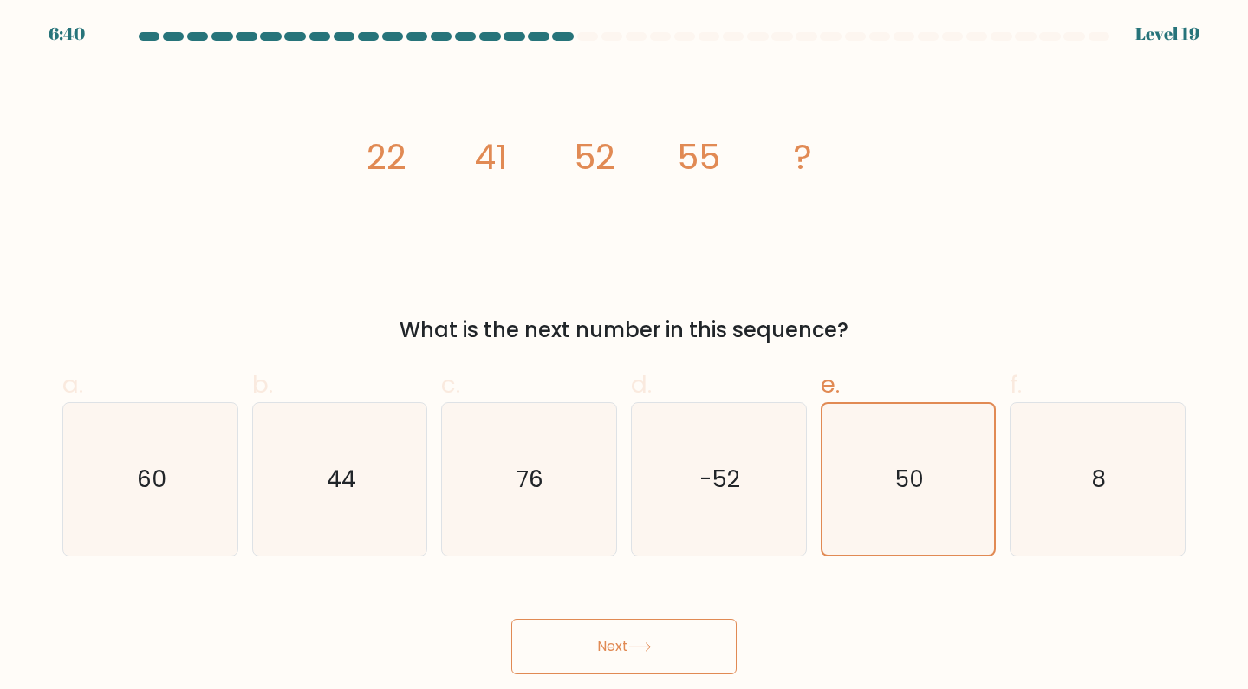
click at [605, 659] on button "Next" at bounding box center [623, 646] width 225 height 55
click at [619, 657] on button "Next" at bounding box center [623, 646] width 225 height 55
click at [621, 652] on button "Next" at bounding box center [623, 646] width 225 height 55
click at [620, 660] on button "Next" at bounding box center [623, 646] width 225 height 55
click at [613, 653] on button "Next" at bounding box center [623, 646] width 225 height 55
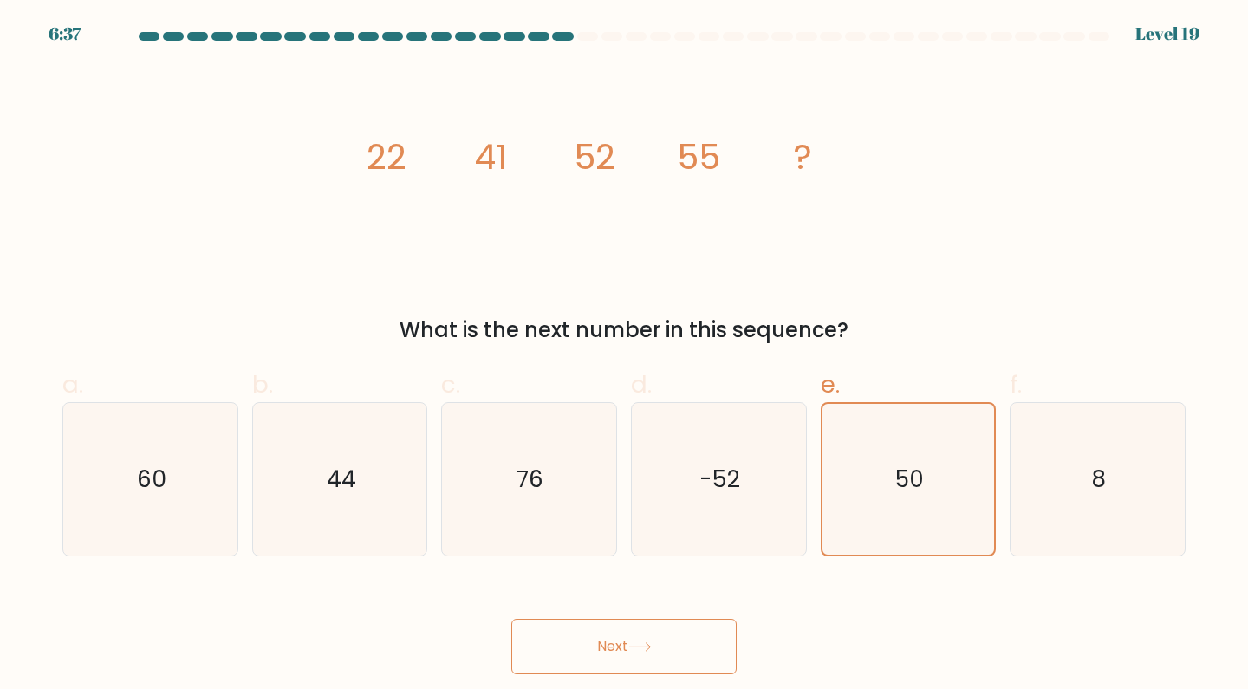
click at [615, 661] on button "Next" at bounding box center [623, 646] width 225 height 55
click at [617, 650] on button "Next" at bounding box center [623, 646] width 225 height 55
click at [618, 653] on button "Next" at bounding box center [623, 646] width 225 height 55
click at [729, 492] on text "-52" at bounding box center [720, 479] width 41 height 32
click at [625, 356] on input "d. -52" at bounding box center [624, 350] width 1 height 11
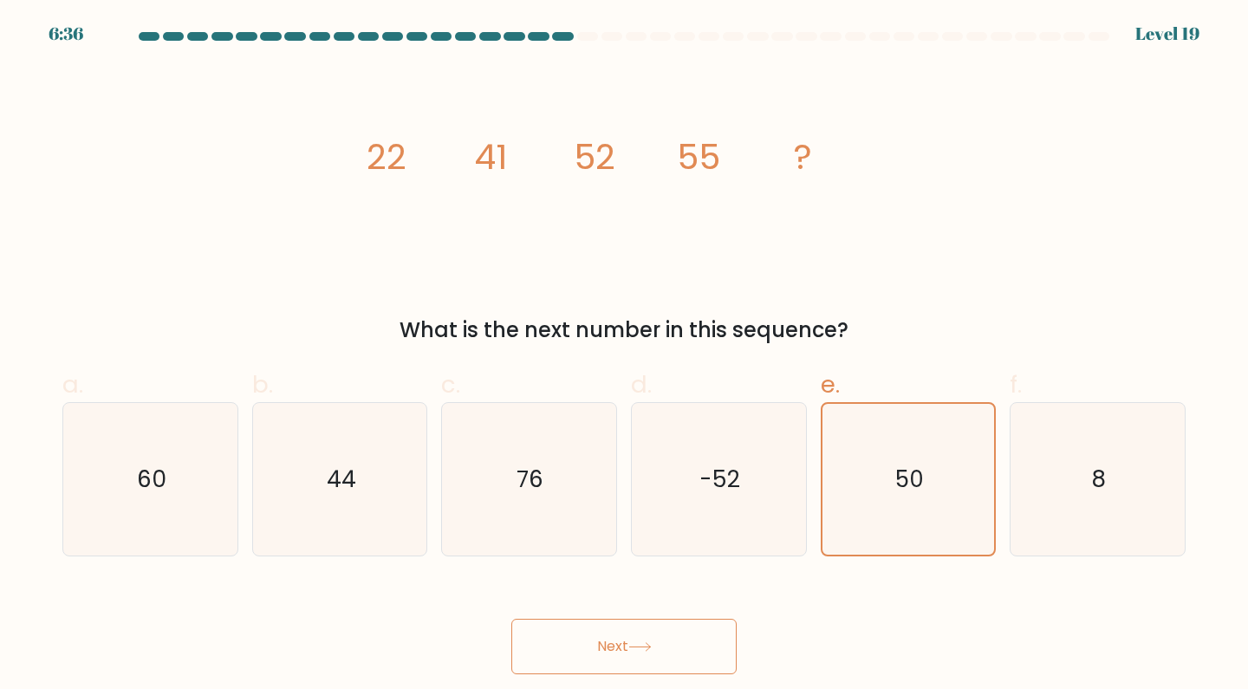
radio input "true"
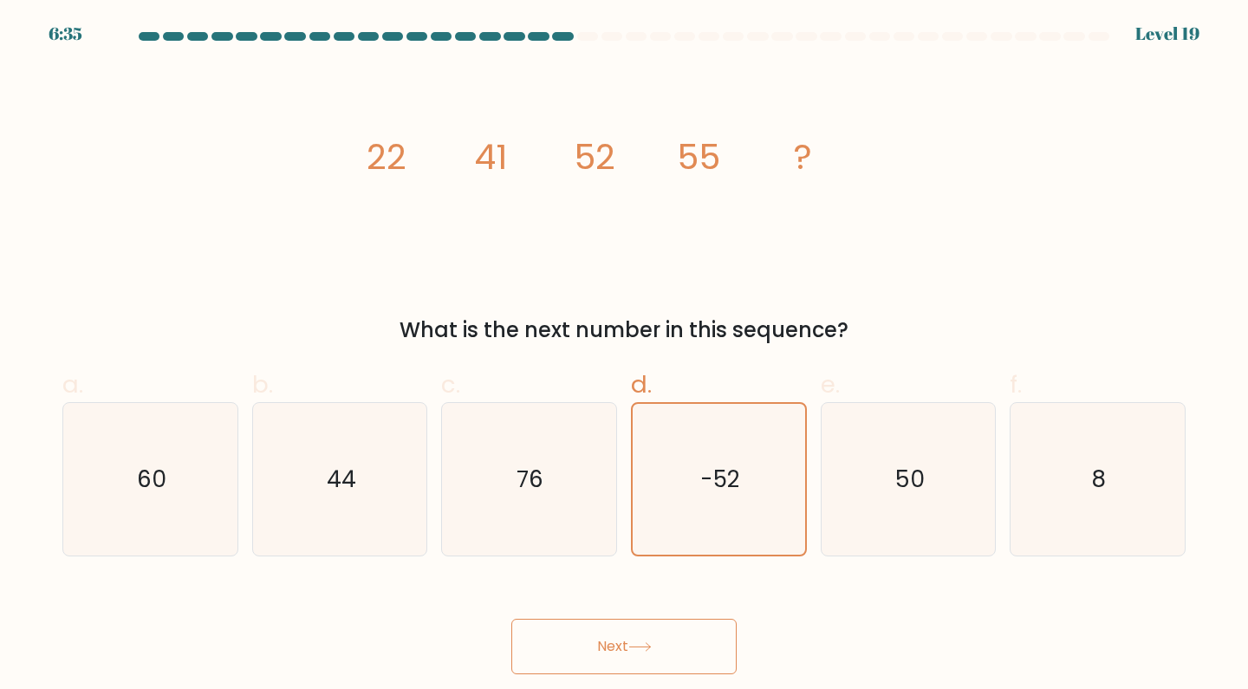
click at [900, 467] on text "50" at bounding box center [909, 479] width 29 height 32
click at [625, 356] on input "e. 50" at bounding box center [624, 350] width 1 height 11
radio input "true"
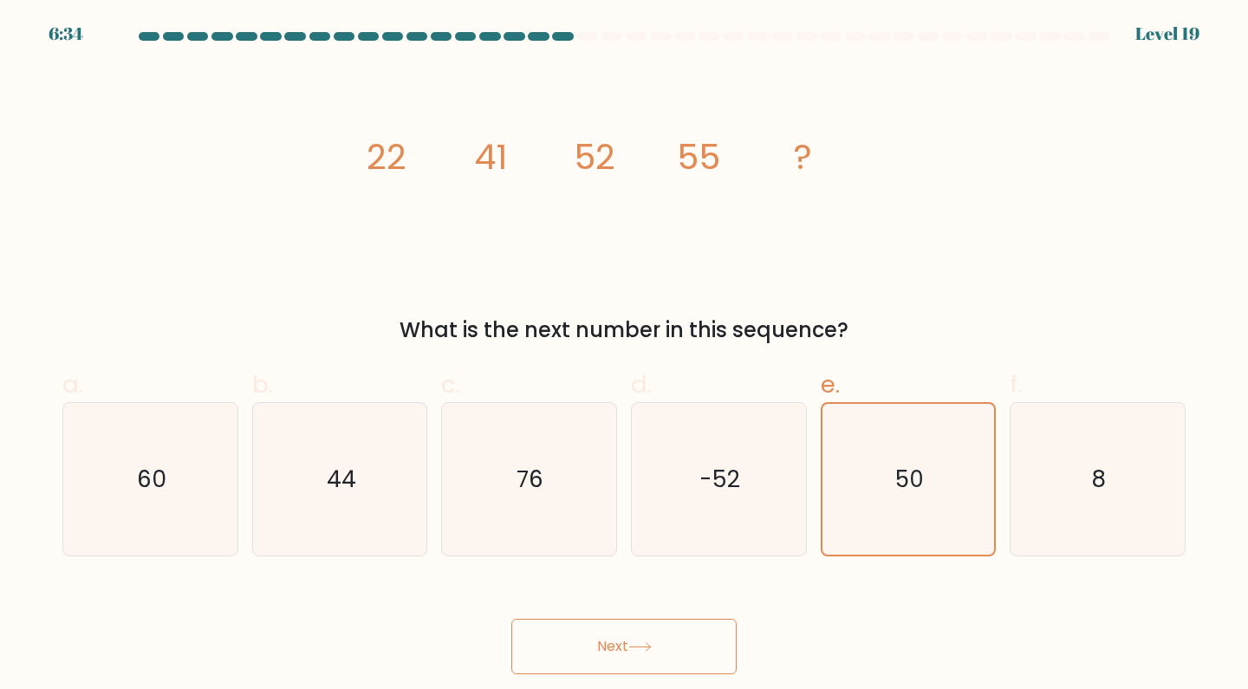
click at [643, 664] on button "Next" at bounding box center [623, 646] width 225 height 55
click at [903, 478] on text "50" at bounding box center [909, 479] width 29 height 32
click at [625, 356] on input "e. 50" at bounding box center [624, 350] width 1 height 11
radio input "true"
click at [651, 649] on icon at bounding box center [639, 647] width 23 height 10
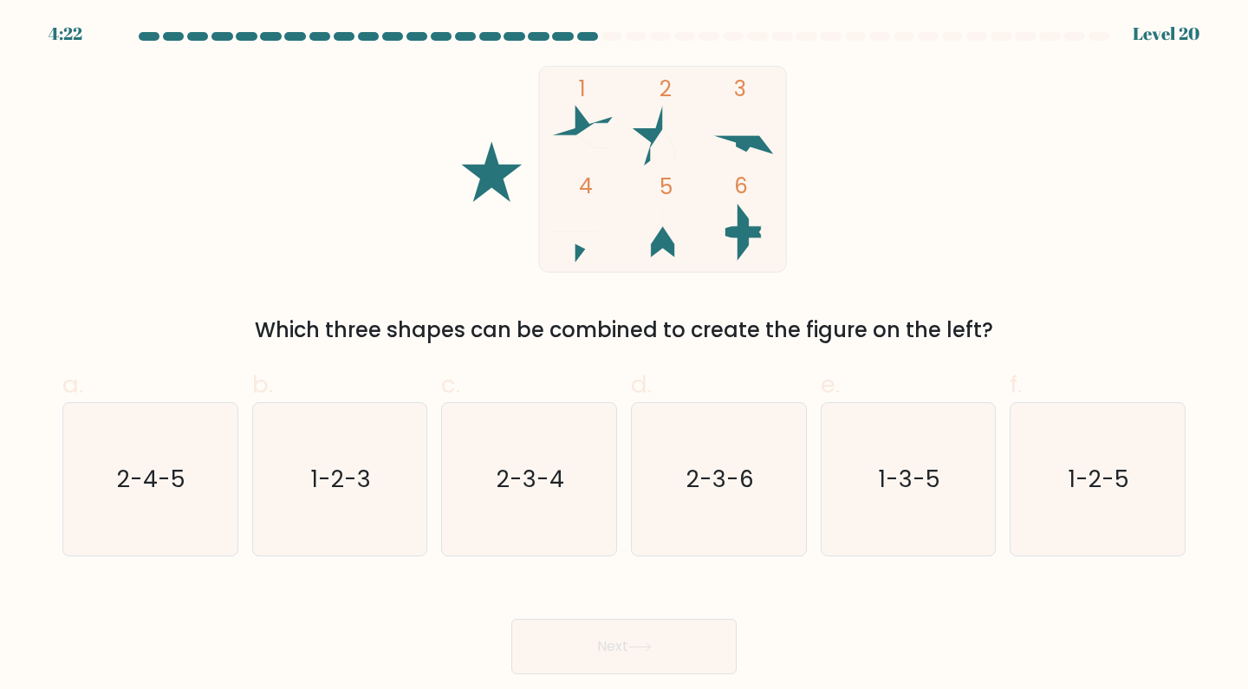
click at [351, 501] on icon "1-2-3" at bounding box center [339, 479] width 153 height 153
click at [624, 356] on input "b. 1-2-3" at bounding box center [624, 350] width 1 height 11
radio input "true"
click at [638, 646] on icon at bounding box center [639, 647] width 23 height 10
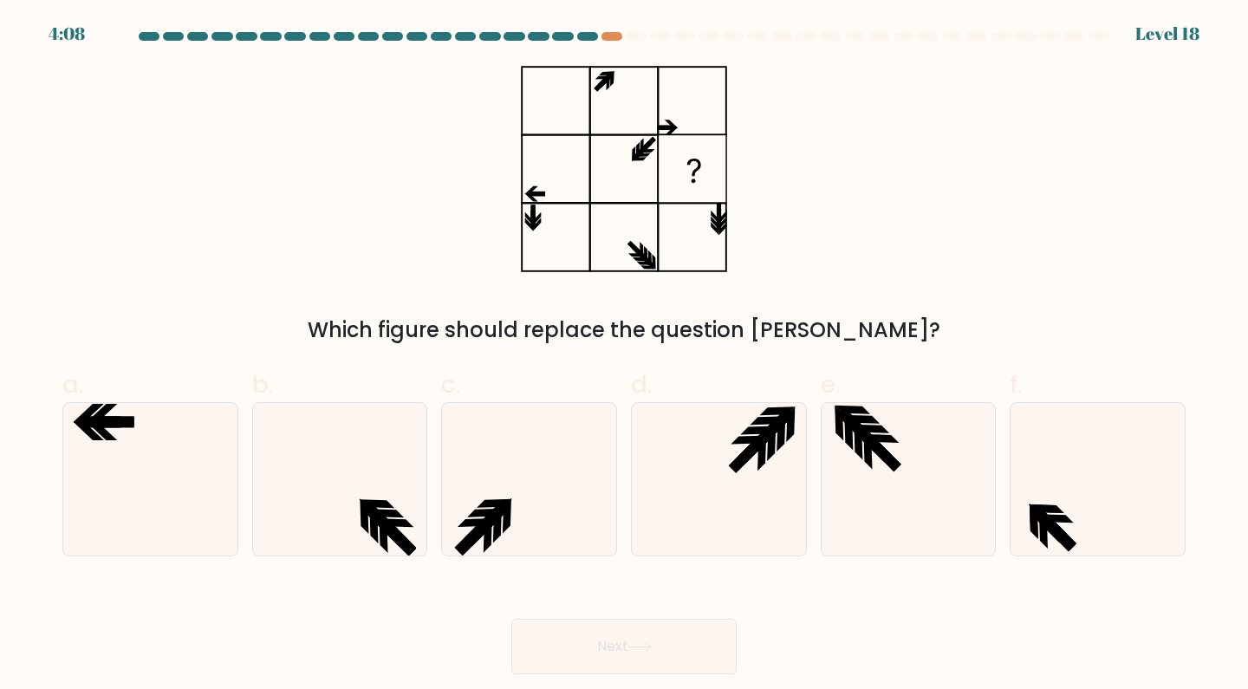
click at [161, 467] on icon at bounding box center [150, 479] width 153 height 153
click at [624, 356] on input "a." at bounding box center [624, 350] width 1 height 11
radio input "true"
click at [618, 653] on button "Next" at bounding box center [623, 646] width 225 height 55
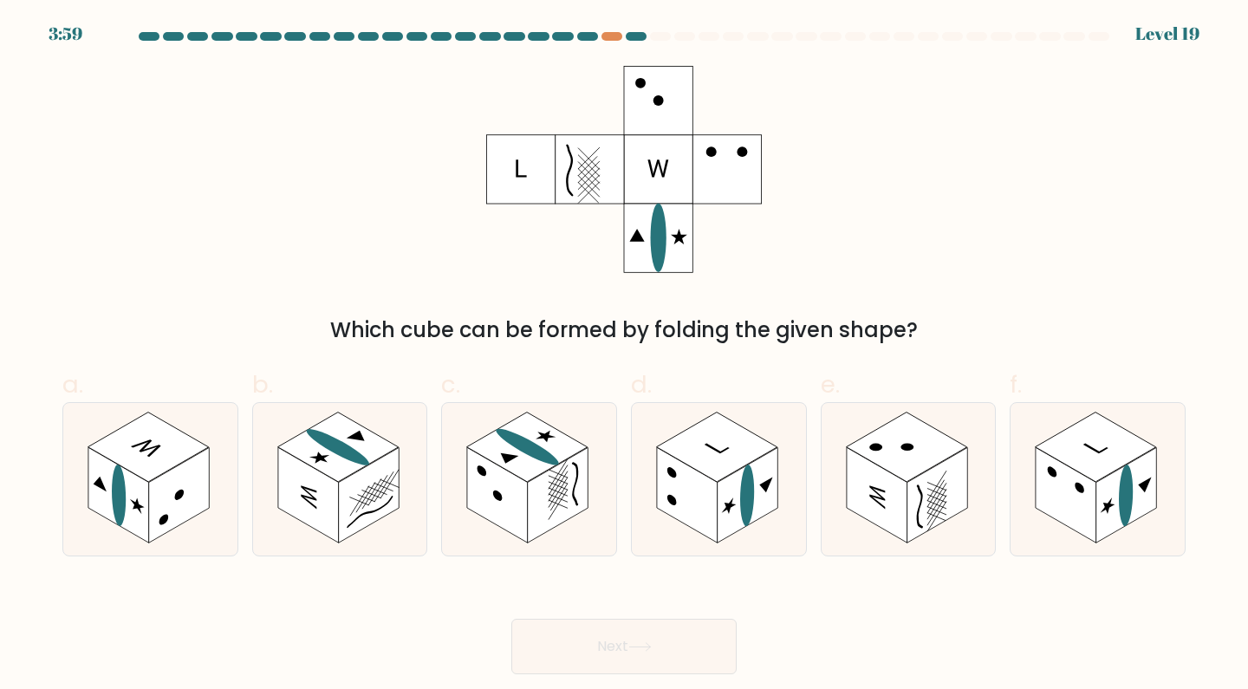
click at [717, 489] on rect at bounding box center [687, 494] width 61 height 95
click at [625, 356] on input "d." at bounding box center [624, 350] width 1 height 11
radio input "true"
click at [654, 656] on button "Next" at bounding box center [623, 646] width 225 height 55
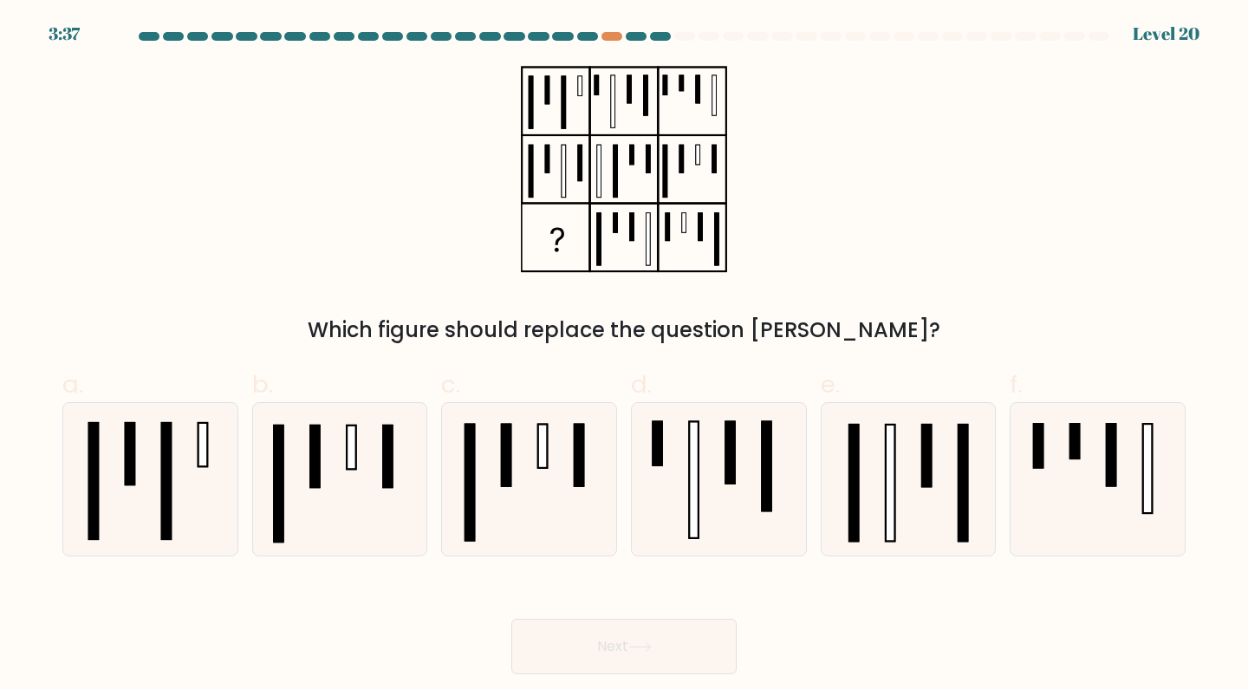
click at [758, 478] on icon at bounding box center [718, 479] width 153 height 153
click at [625, 356] on input "d." at bounding box center [624, 350] width 1 height 11
radio input "true"
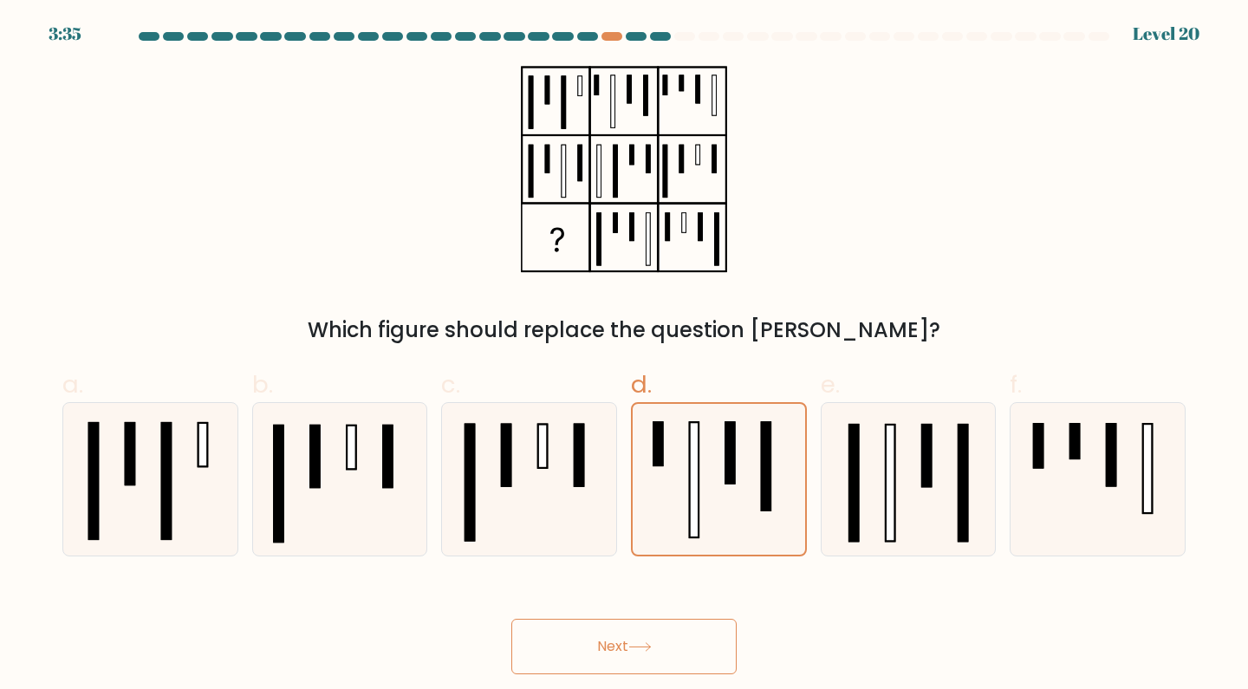
click at [677, 648] on button "Next" at bounding box center [623, 646] width 225 height 55
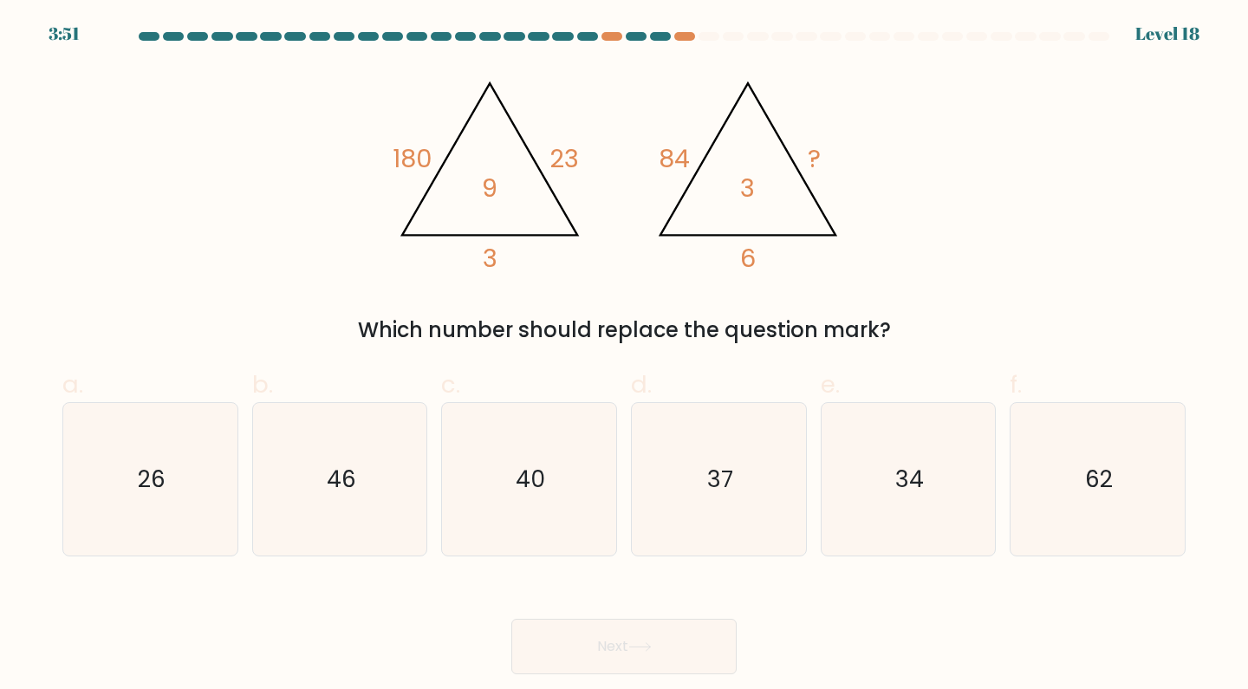
click at [920, 492] on text "34" at bounding box center [909, 479] width 29 height 32
click at [625, 356] on input "e. 34" at bounding box center [624, 350] width 1 height 11
radio input "true"
click at [673, 647] on button "Next" at bounding box center [623, 646] width 225 height 55
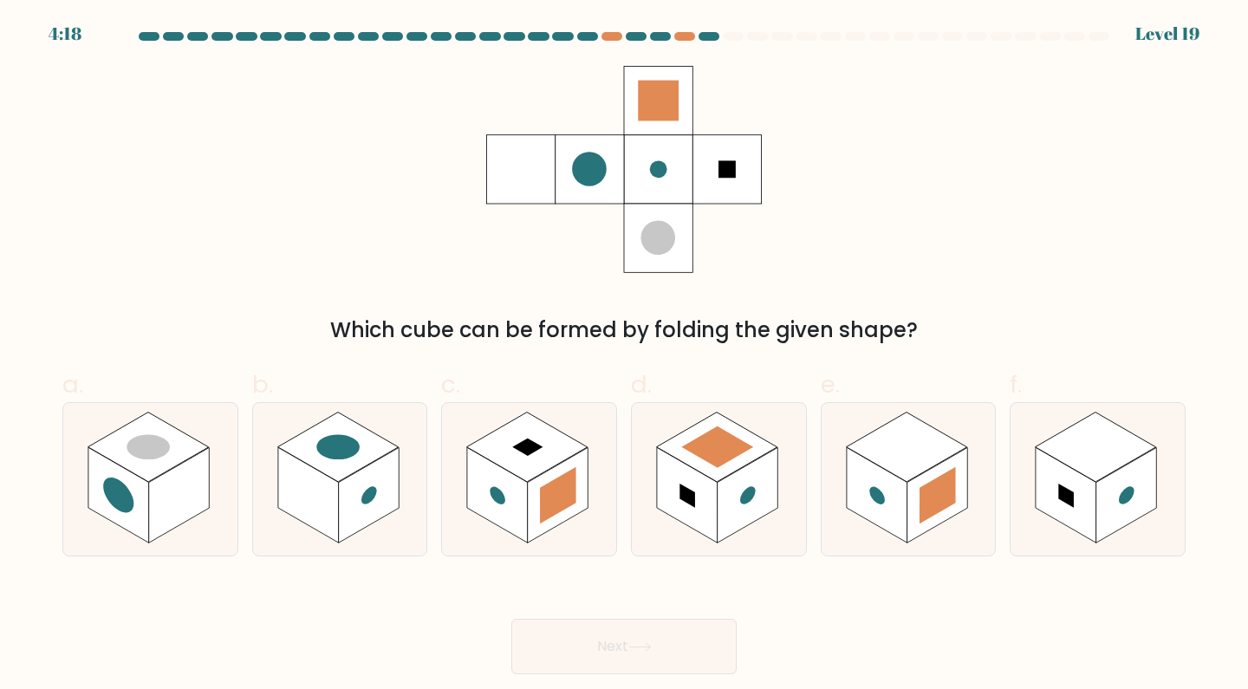
click at [128, 483] on rect at bounding box center [118, 494] width 61 height 95
click at [624, 356] on input "a." at bounding box center [624, 350] width 1 height 11
radio input "true"
click at [689, 650] on button "Next" at bounding box center [623, 646] width 225 height 55
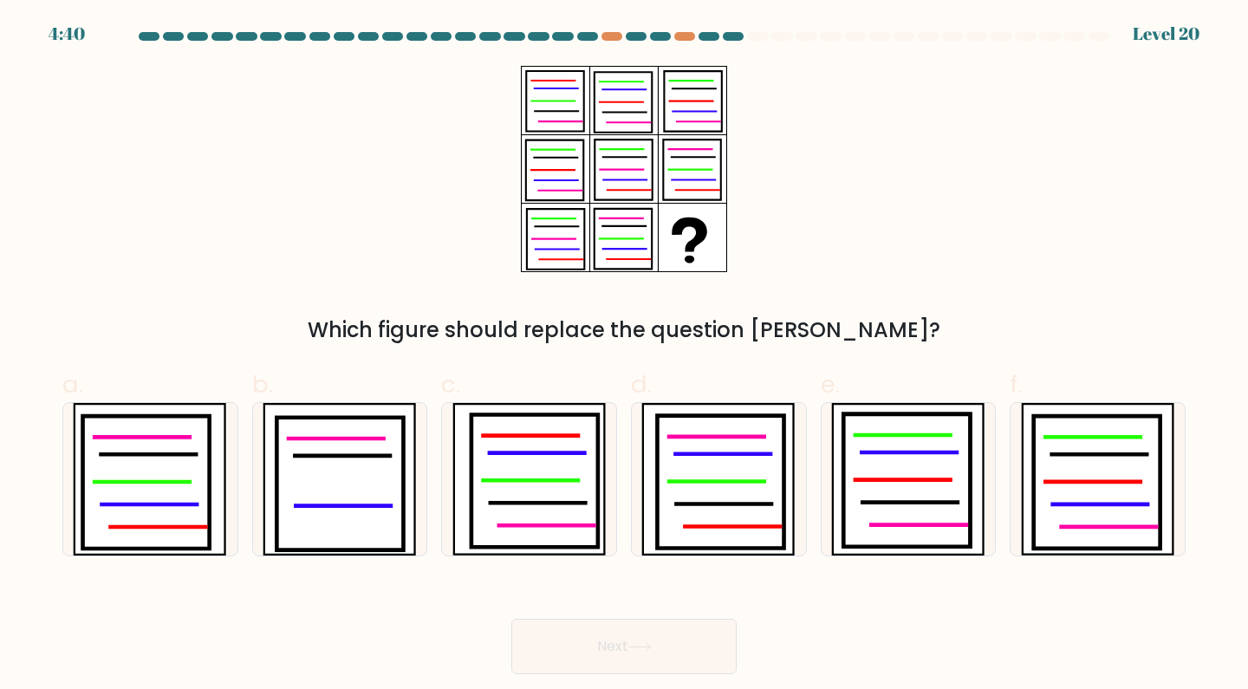
click at [138, 497] on icon at bounding box center [146, 482] width 127 height 133
click at [624, 356] on input "a." at bounding box center [624, 350] width 1 height 11
radio input "true"
click at [661, 649] on button "Next" at bounding box center [623, 646] width 225 height 55
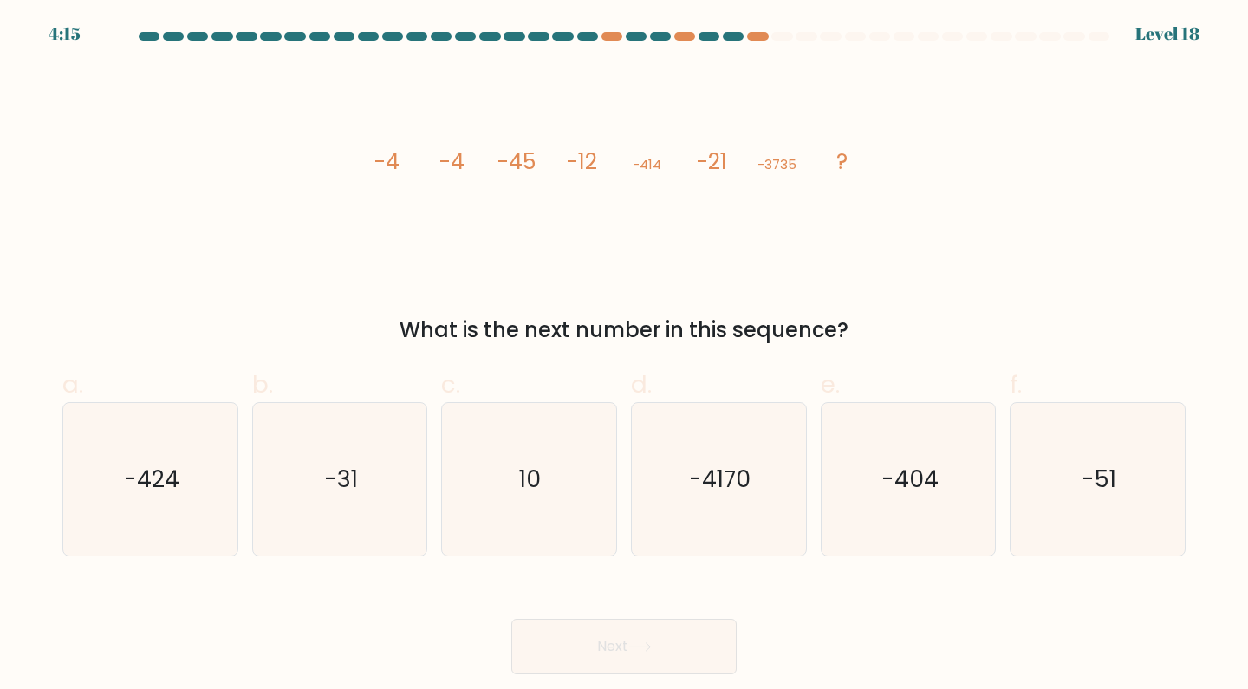
click at [339, 501] on icon "-31" at bounding box center [339, 479] width 153 height 153
click at [624, 356] on input "b. -31" at bounding box center [624, 350] width 1 height 11
radio input "true"
click at [634, 660] on button "Next" at bounding box center [623, 646] width 225 height 55
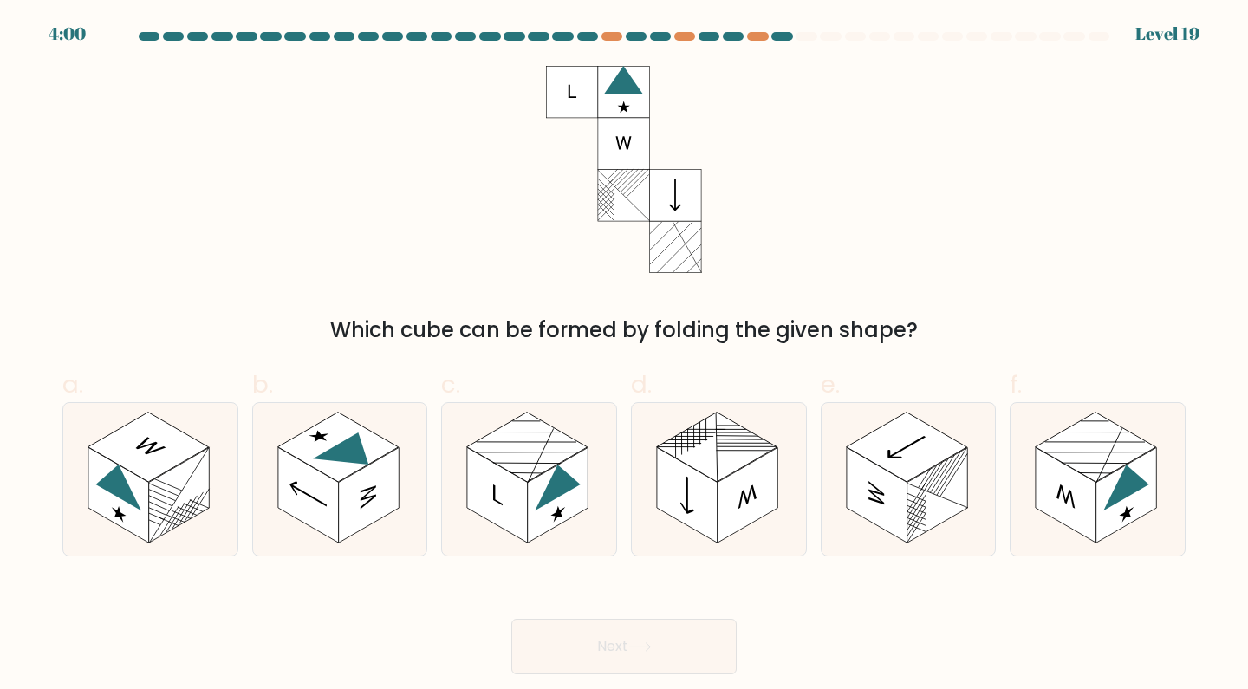
click at [487, 456] on rect at bounding box center [527, 447] width 121 height 70
click at [624, 356] on input "c." at bounding box center [624, 350] width 1 height 11
radio input "true"
click at [622, 637] on button "Next" at bounding box center [623, 646] width 225 height 55
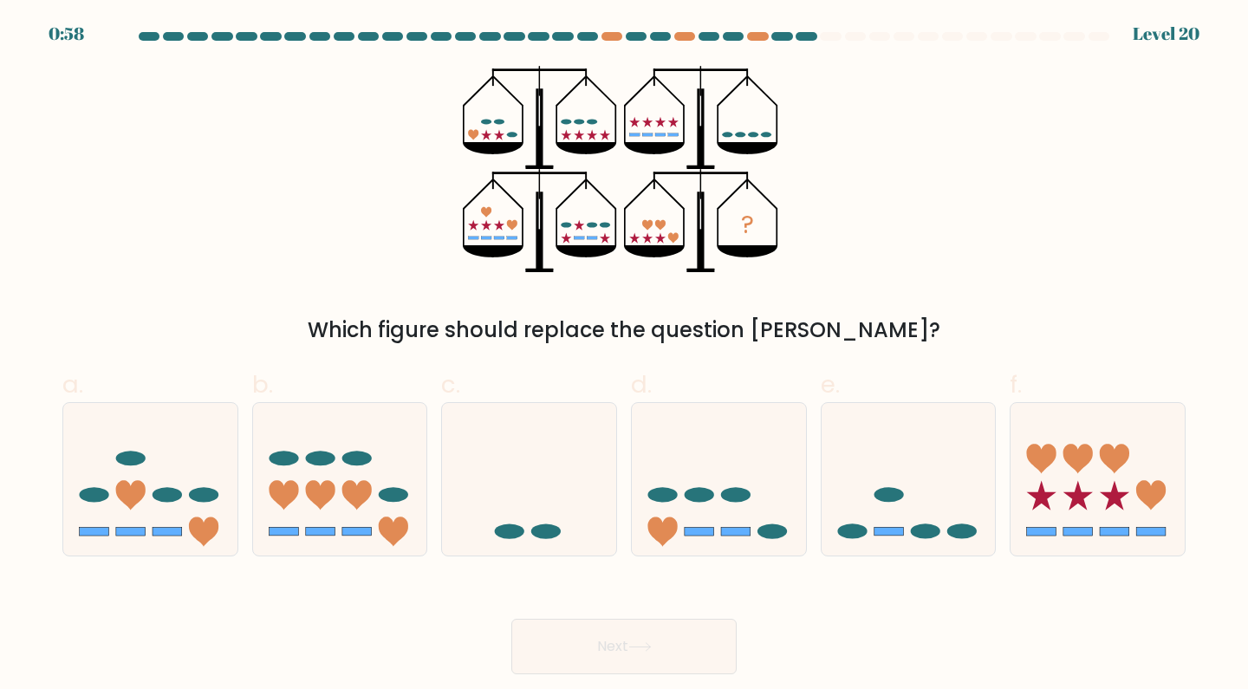
click at [916, 527] on ellipse at bounding box center [925, 531] width 29 height 15
click at [625, 356] on input "e." at bounding box center [624, 350] width 1 height 11
radio input "true"
click at [681, 656] on button "Next" at bounding box center [623, 646] width 225 height 55
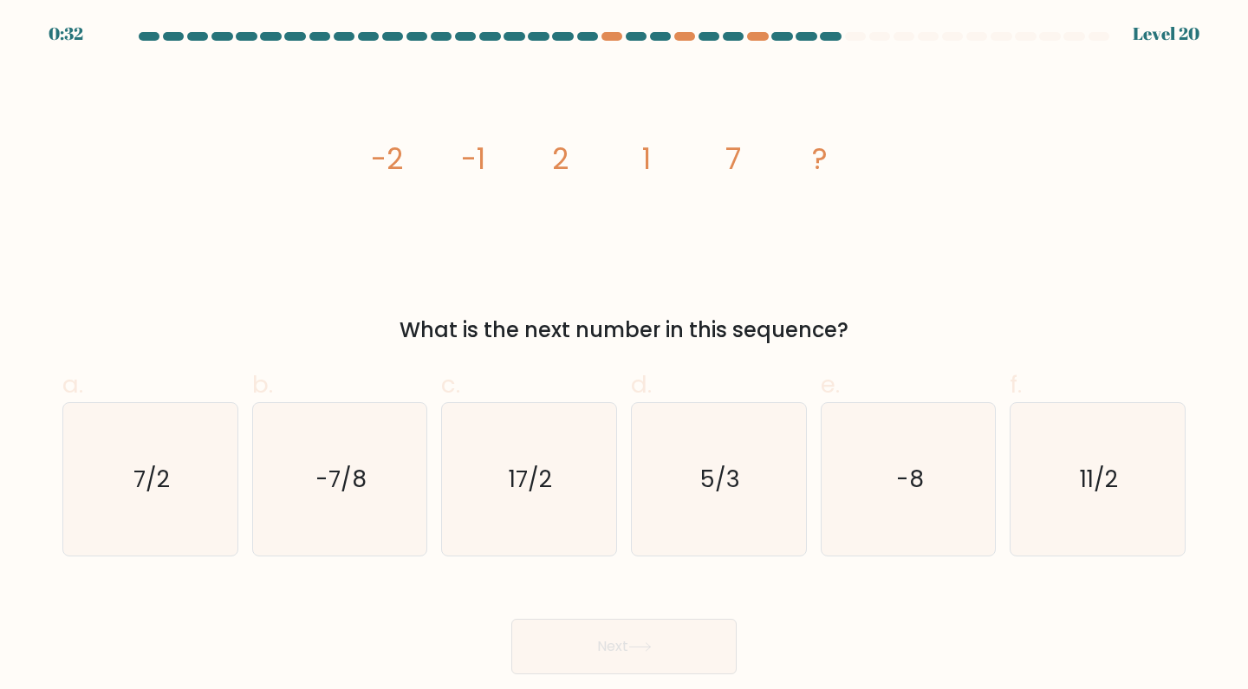
click at [154, 468] on text "7/2" at bounding box center [151, 479] width 36 height 32
click at [624, 356] on input "a. 7/2" at bounding box center [624, 350] width 1 height 11
radio input "true"
click at [650, 667] on button "Next" at bounding box center [623, 646] width 225 height 55
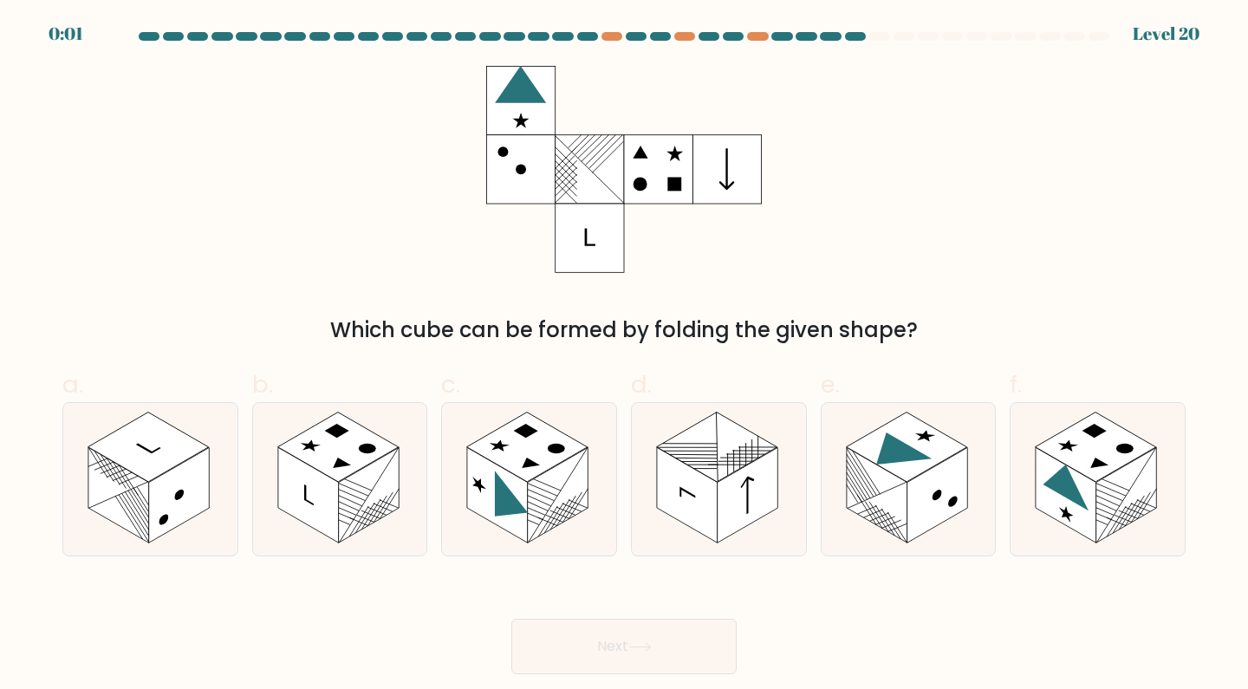
click at [1109, 495] on line at bounding box center [1109, 495] width 27 height 42
click at [625, 356] on input "f." at bounding box center [624, 350] width 1 height 11
radio input "true"
click at [619, 648] on button "Next" at bounding box center [623, 646] width 225 height 55
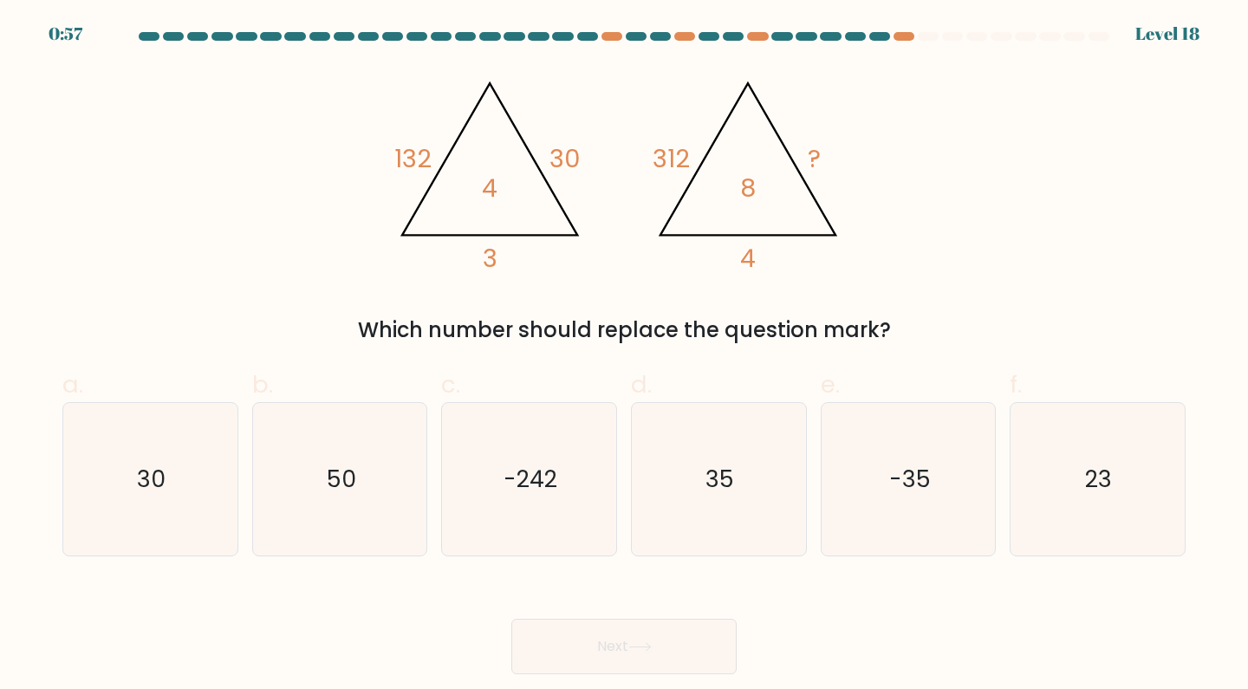
click at [713, 499] on icon "35" at bounding box center [718, 479] width 153 height 153
click at [625, 356] on input "d. 35" at bounding box center [624, 350] width 1 height 11
radio input "true"
click at [602, 669] on button "Next" at bounding box center [623, 646] width 225 height 55
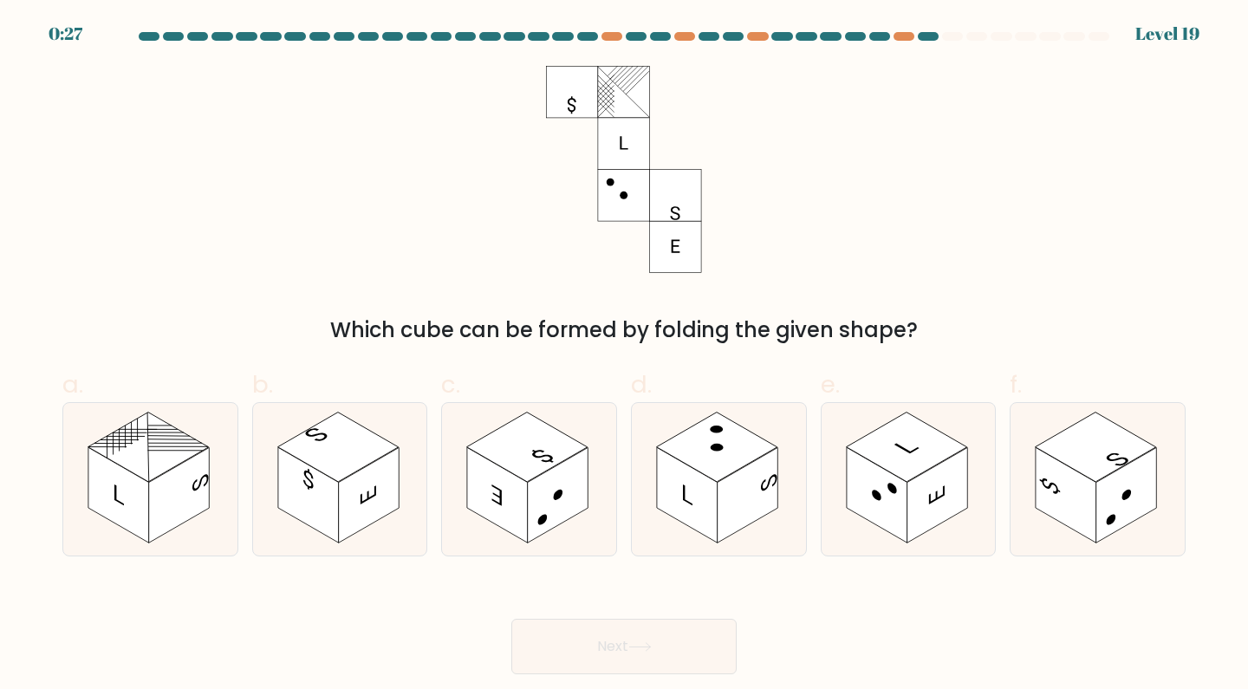
click at [523, 482] on rect at bounding box center [497, 494] width 61 height 95
click at [624, 356] on input "c." at bounding box center [624, 350] width 1 height 11
radio input "true"
click at [625, 639] on button "Next" at bounding box center [623, 646] width 225 height 55
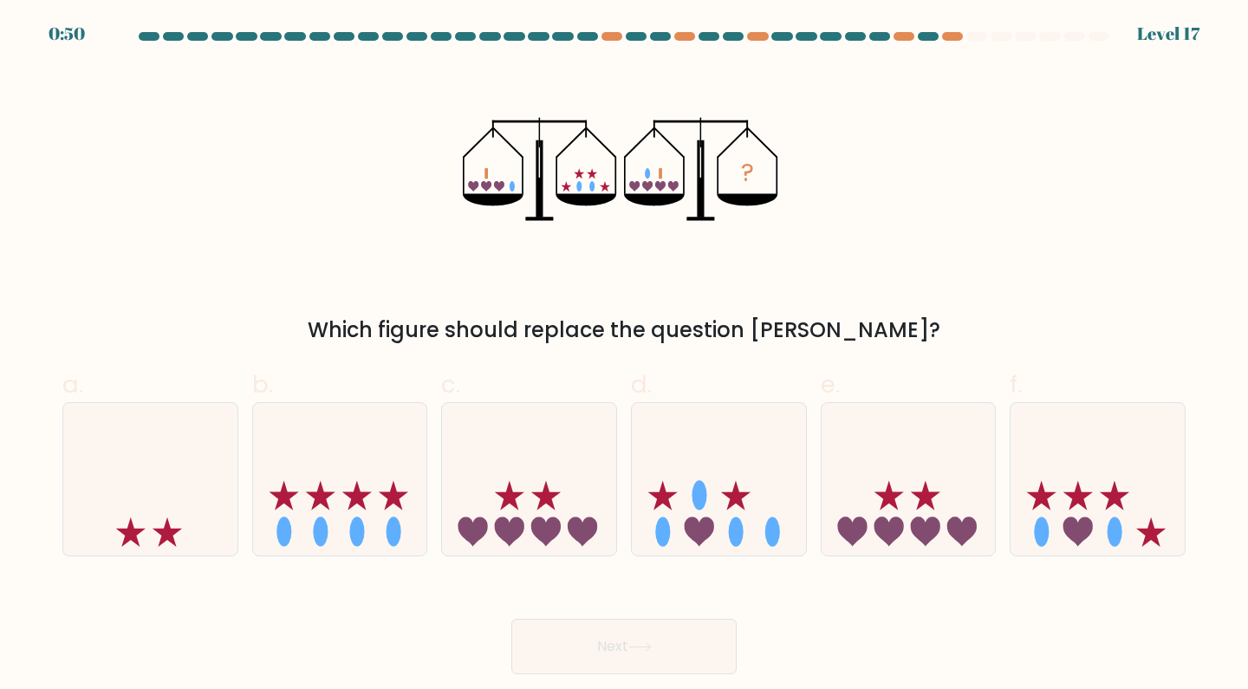
click at [1082, 534] on icon at bounding box center [1077, 531] width 29 height 29
click at [625, 356] on input "f." at bounding box center [624, 350] width 1 height 11
radio input "true"
click at [605, 647] on button "Next" at bounding box center [623, 646] width 225 height 55
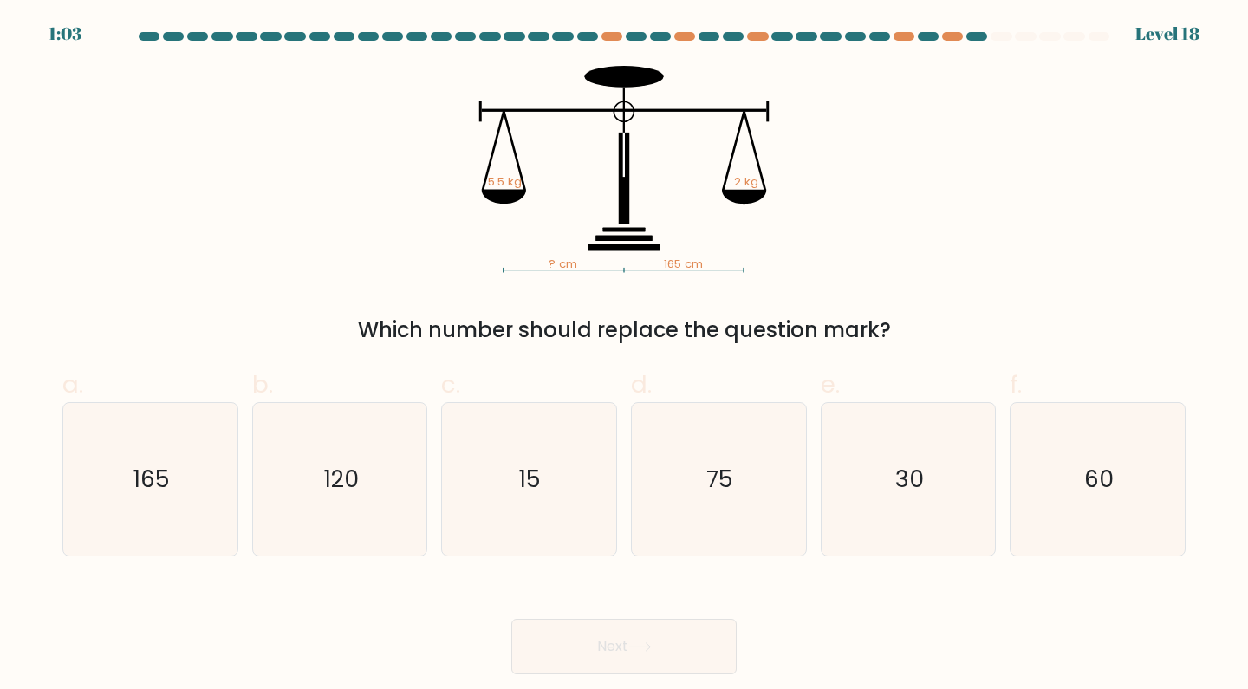
click at [1095, 506] on icon "60" at bounding box center [1097, 479] width 153 height 153
click at [625, 356] on input "f. 60" at bounding box center [624, 350] width 1 height 11
radio input "true"
click at [629, 662] on button "Next" at bounding box center [623, 646] width 225 height 55
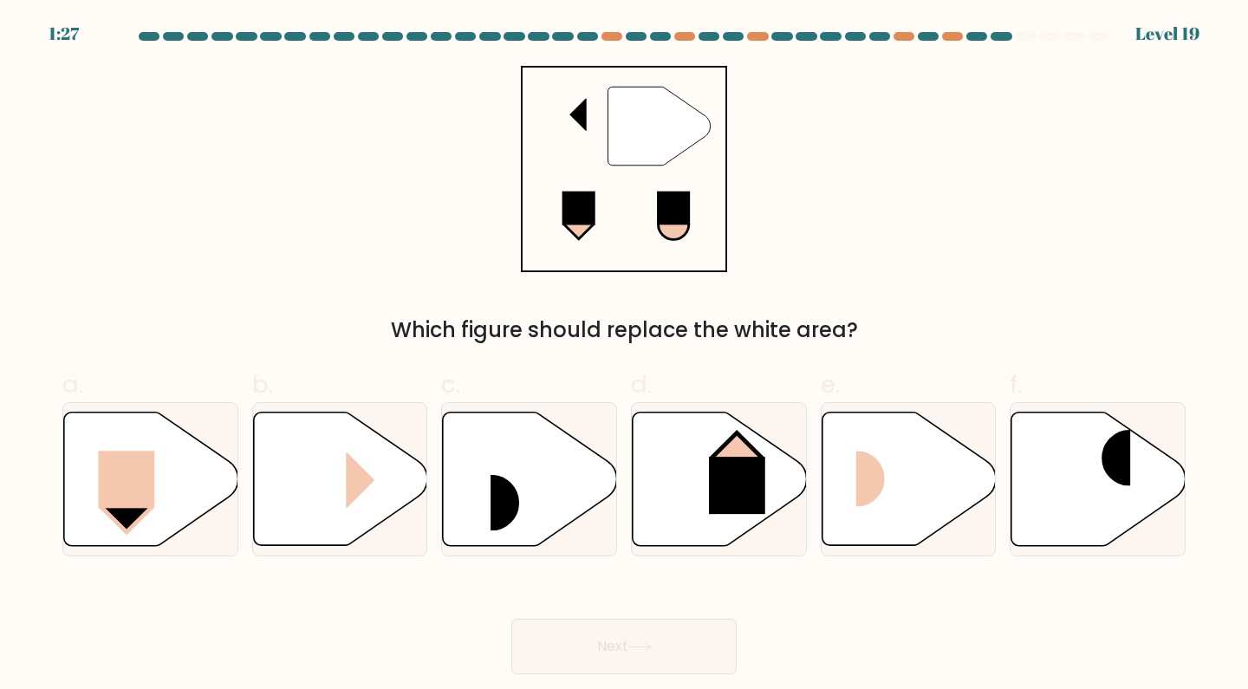
click at [1093, 482] on rect at bounding box center [1102, 458] width 58 height 56
click at [625, 356] on input "f." at bounding box center [624, 350] width 1 height 11
radio input "true"
click at [614, 652] on button "Next" at bounding box center [623, 646] width 225 height 55
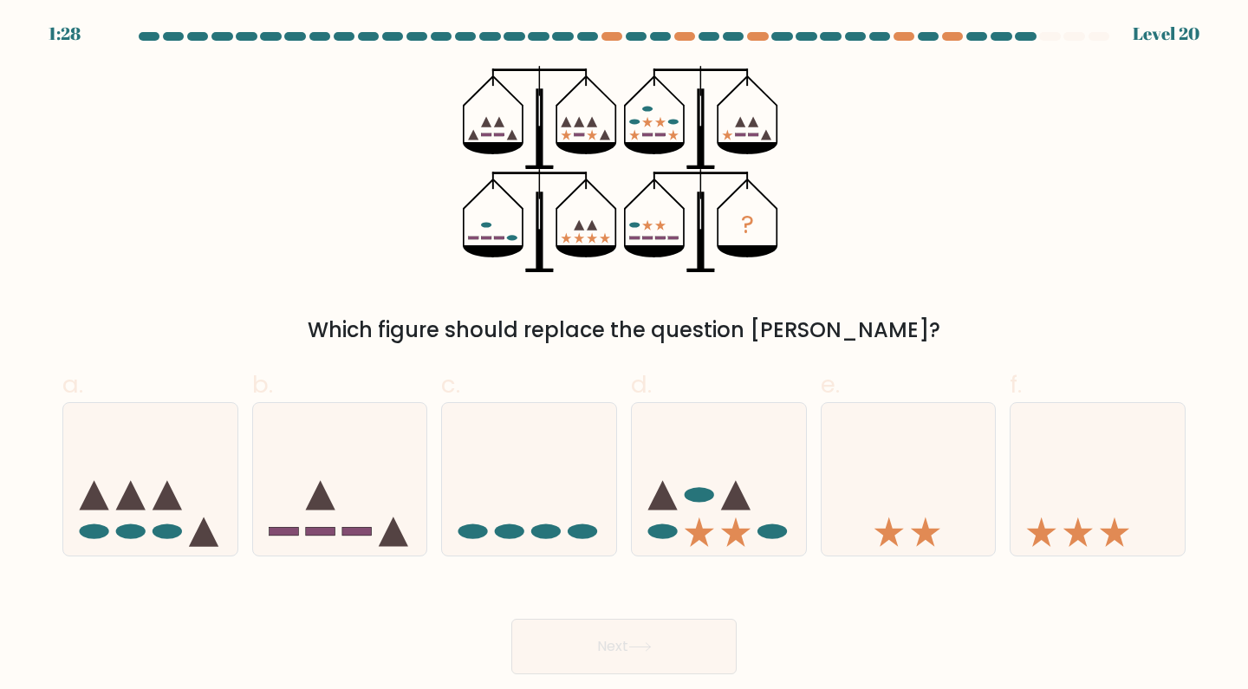
click at [330, 514] on icon at bounding box center [340, 479] width 174 height 144
click at [624, 356] on input "b." at bounding box center [624, 350] width 1 height 11
radio input "true"
click at [606, 650] on button "Next" at bounding box center [623, 646] width 225 height 55
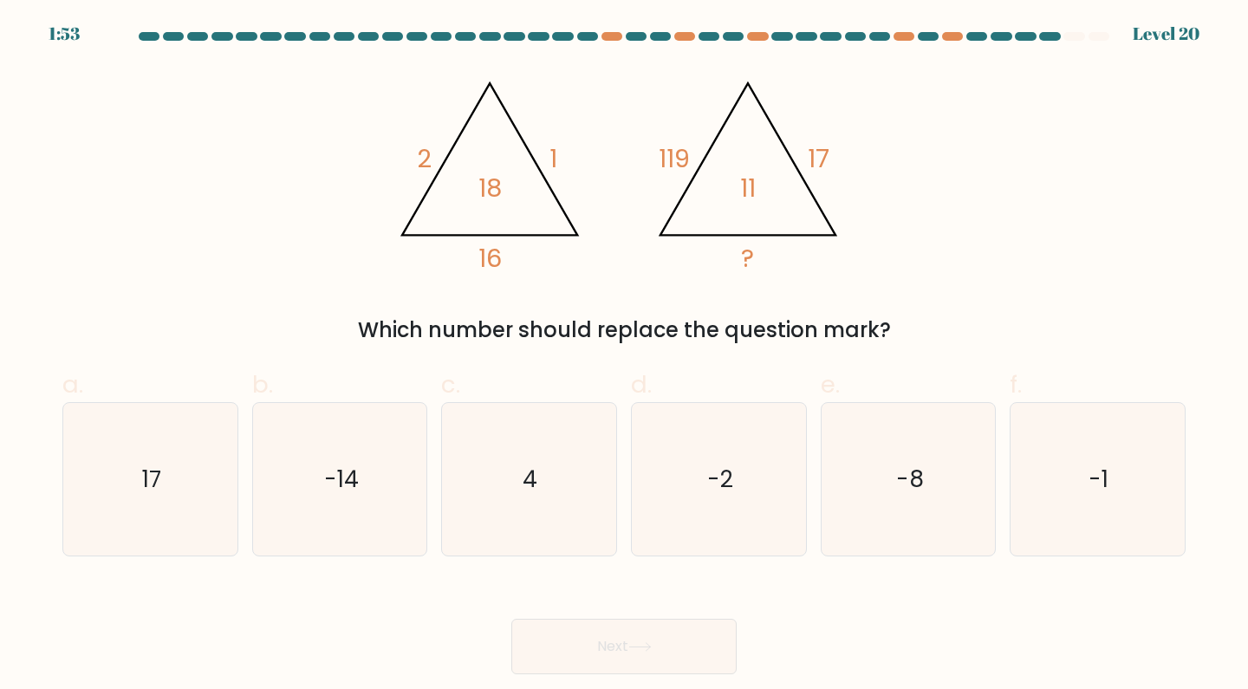
click at [538, 497] on icon "4" at bounding box center [528, 479] width 153 height 153
click at [624, 356] on input "c. 4" at bounding box center [624, 350] width 1 height 11
radio input "true"
click at [607, 668] on button "Next" at bounding box center [623, 646] width 225 height 55
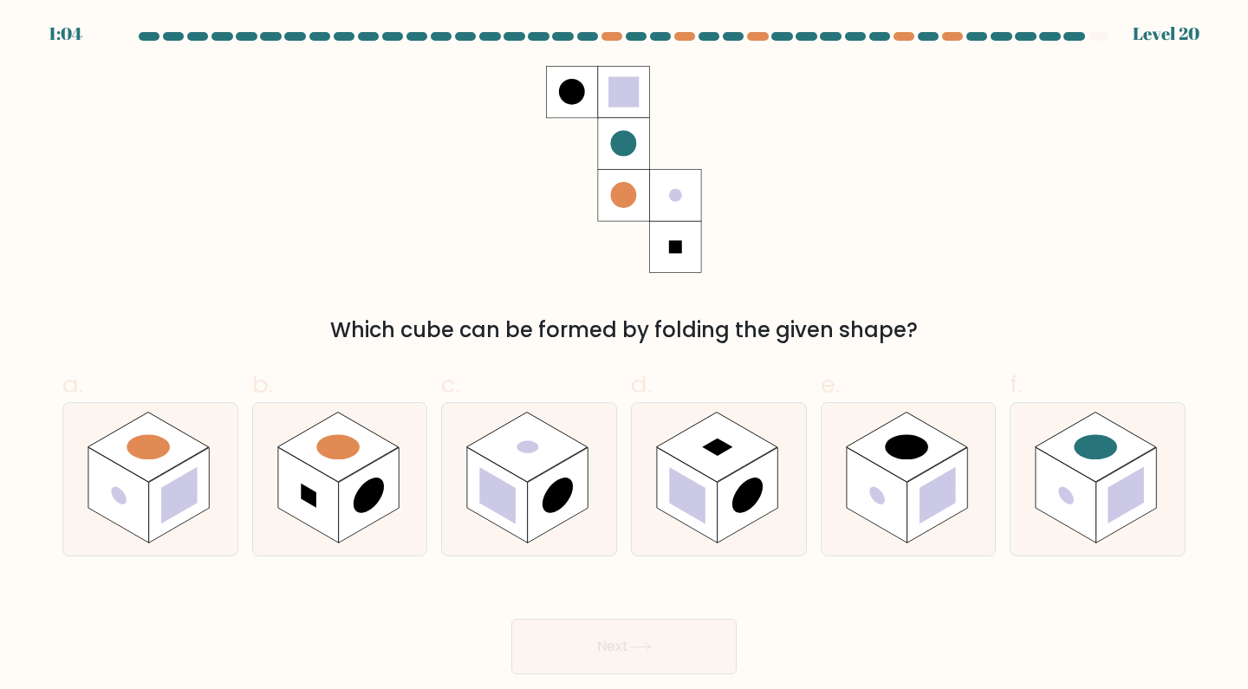
click at [1103, 498] on rect at bounding box center [1126, 494] width 61 height 95
click at [625, 356] on input "f." at bounding box center [624, 350] width 1 height 11
radio input "true"
click at [641, 651] on icon at bounding box center [639, 647] width 23 height 10
click at [632, 646] on button "Next" at bounding box center [623, 646] width 225 height 55
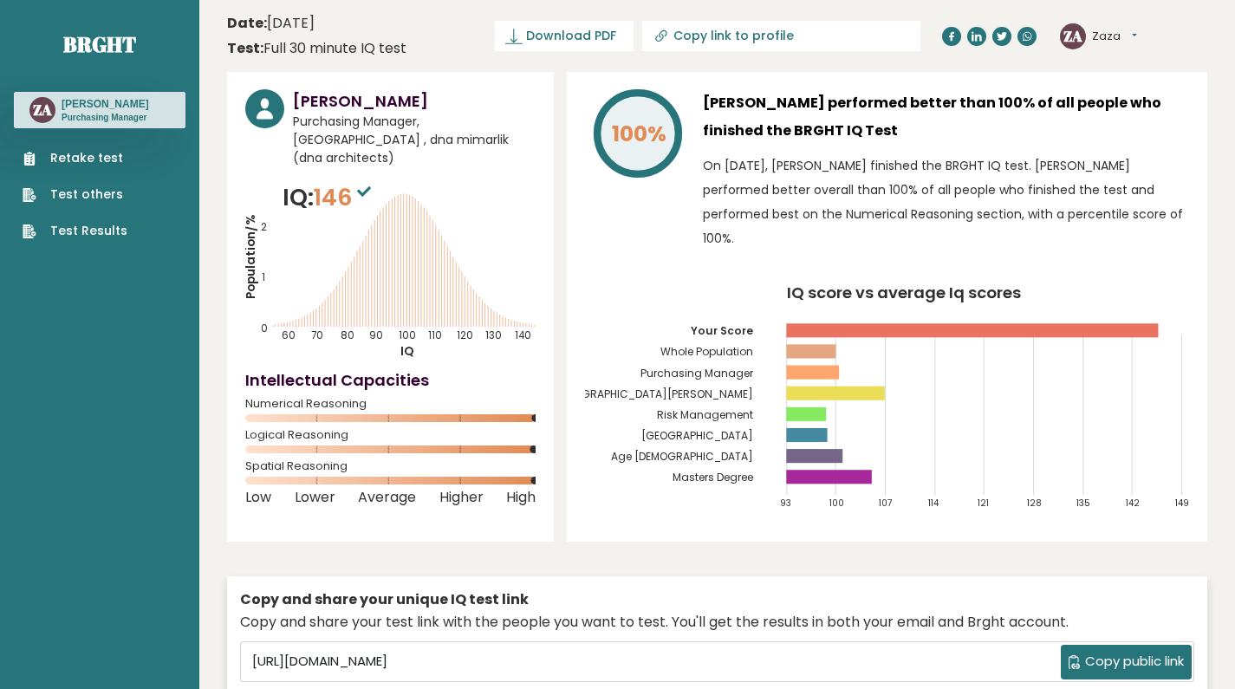
click at [345, 114] on span "Purchasing Manager, [GEOGRAPHIC_DATA] , dna mimarlik (dna architects)" at bounding box center [414, 140] width 243 height 55
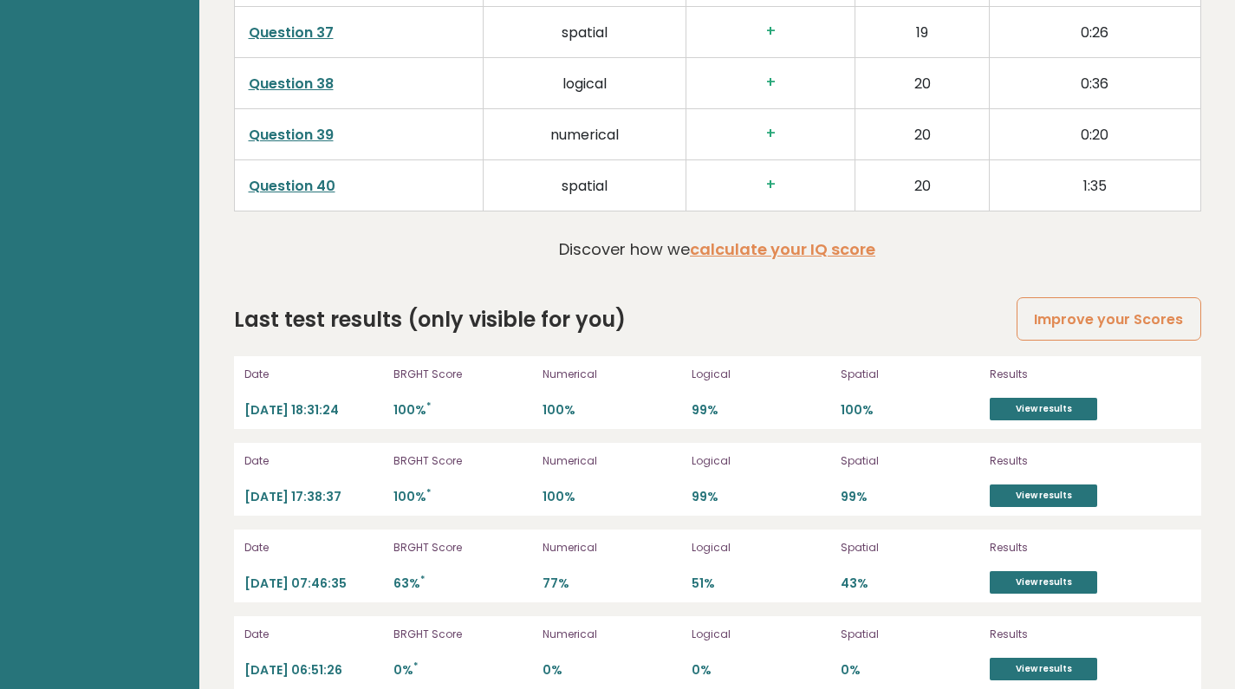
scroll to position [4730, 0]
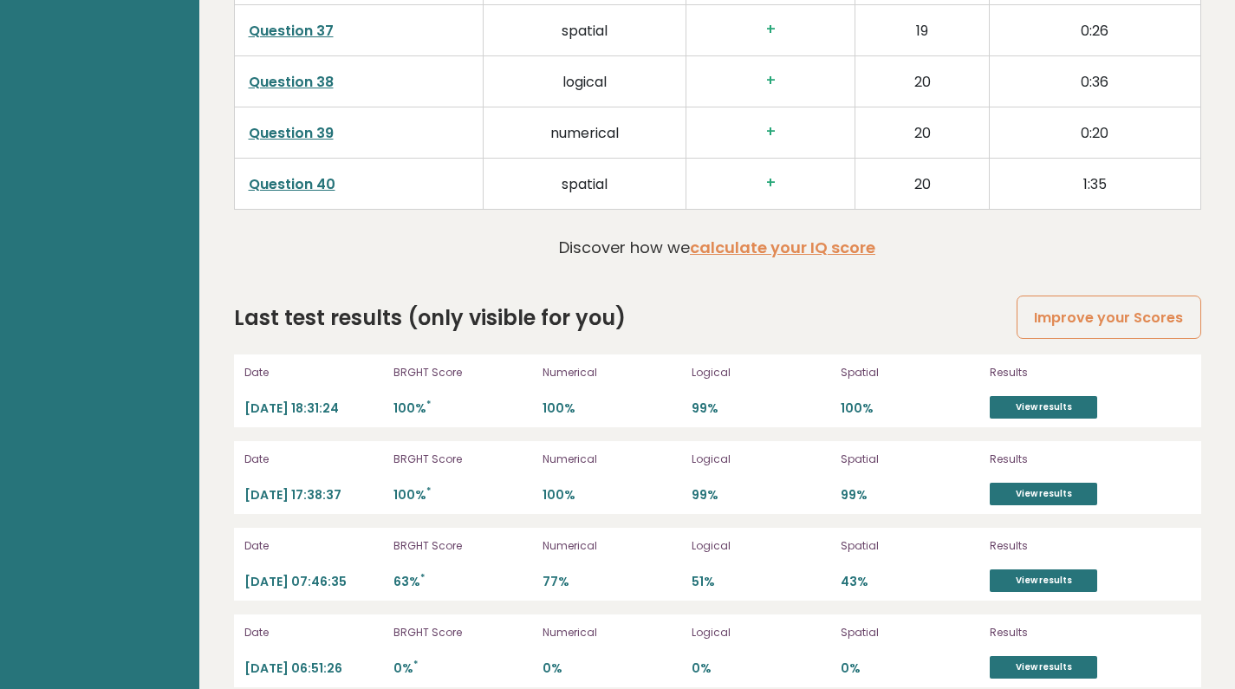
click at [1050, 396] on link "View results" at bounding box center [1043, 407] width 107 height 23
